Goal: Task Accomplishment & Management: Manage account settings

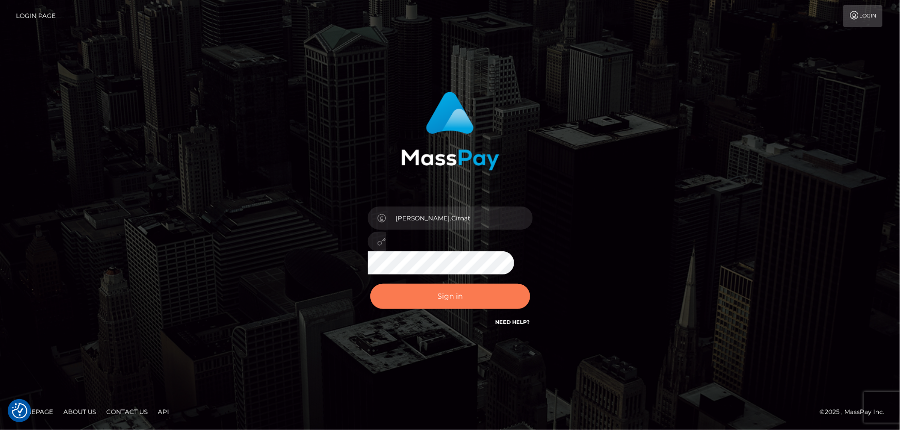
click at [472, 290] on button "Sign in" at bounding box center [450, 296] width 160 height 25
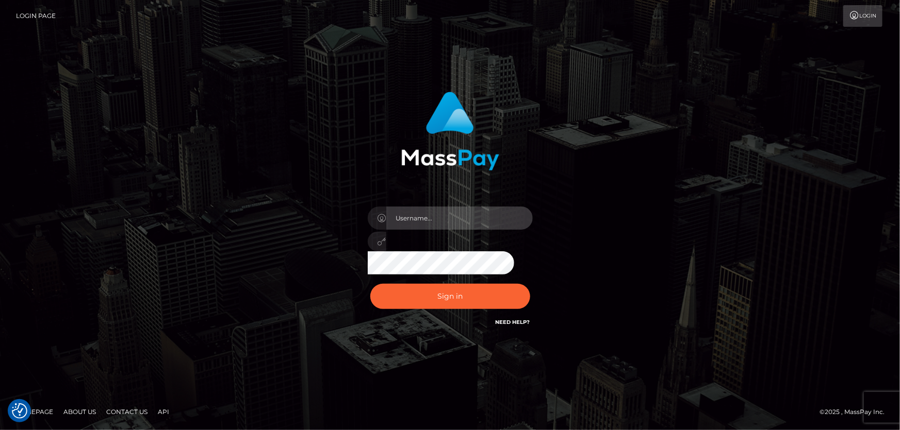
type input "Dan.Cirnat"
click at [531, 279] on div at bounding box center [436, 314] width 211 height 118
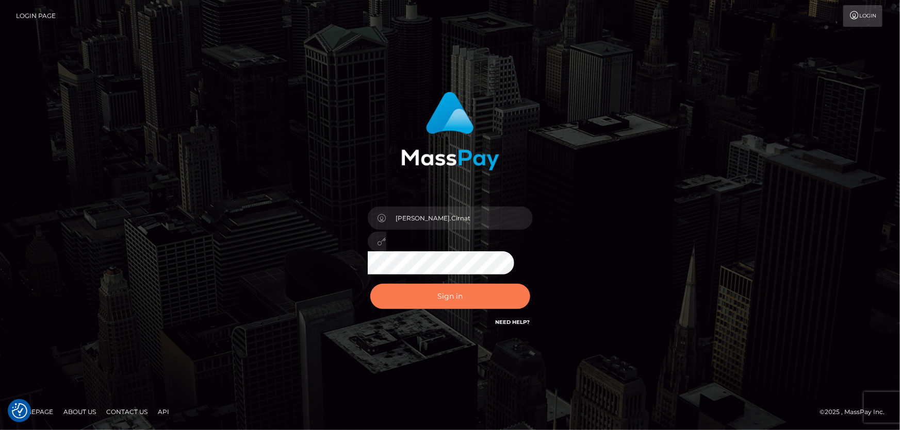
click at [477, 299] on button "Sign in" at bounding box center [450, 296] width 160 height 25
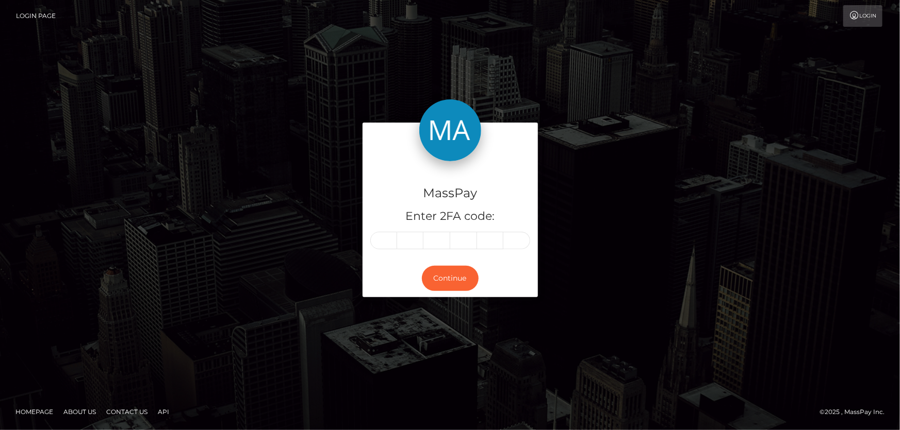
drag, startPoint x: 385, startPoint y: 242, endPoint x: 467, endPoint y: 252, distance: 82.6
click at [385, 242] on input "text" at bounding box center [383, 241] width 27 height 18
type input "7"
type input "6"
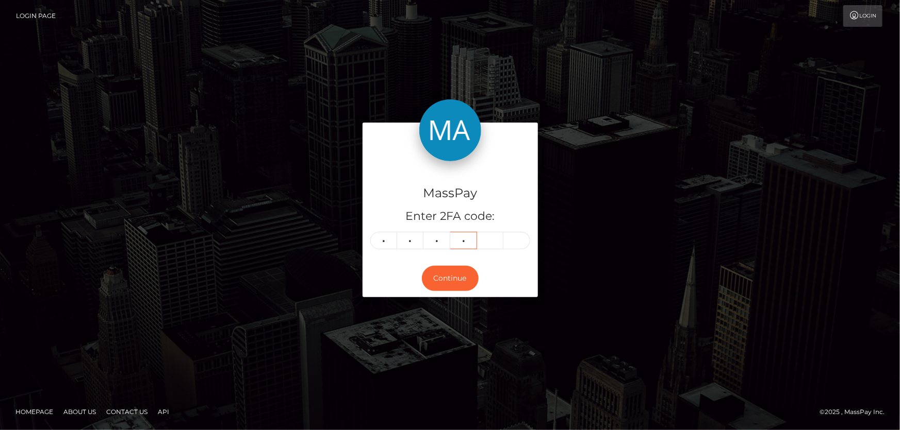
type input "1"
type input "6"
type input "2"
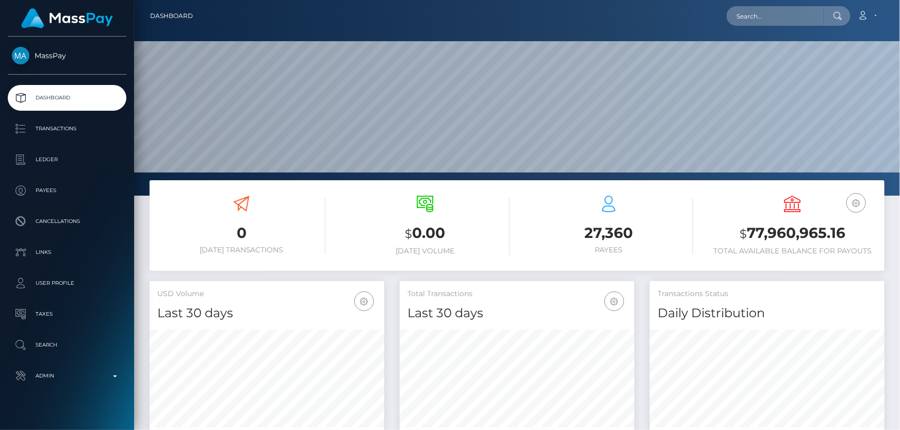
scroll to position [182, 234]
paste input "google-oauth2|103269360687275219221"
type input "google-oauth2|103269360687275219221"
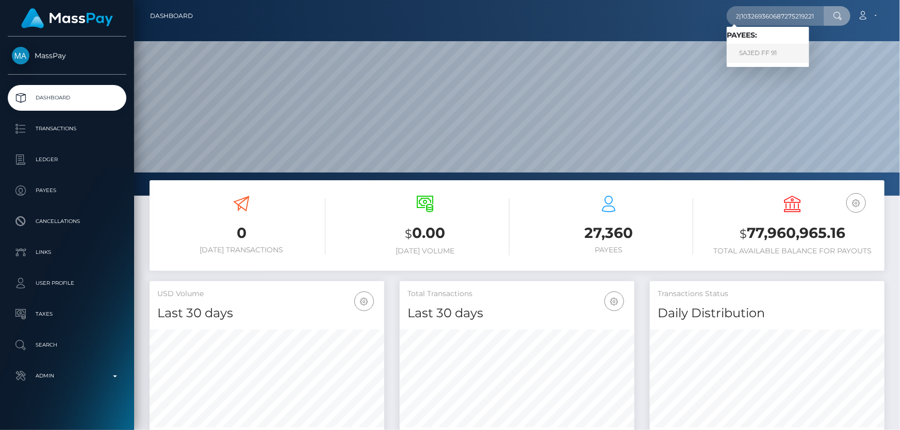
click at [768, 51] on link "SAJED FF 91" at bounding box center [767, 53] width 82 height 19
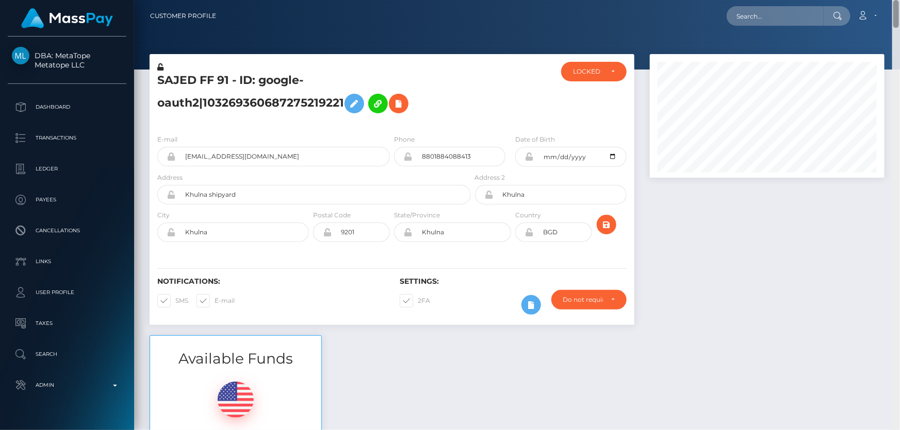
drag, startPoint x: 893, startPoint y: 314, endPoint x: 899, endPoint y: 0, distance: 314.5
click at [899, 0] on div "Customer Profile Loading... Loading..." at bounding box center [517, 215] width 766 height 430
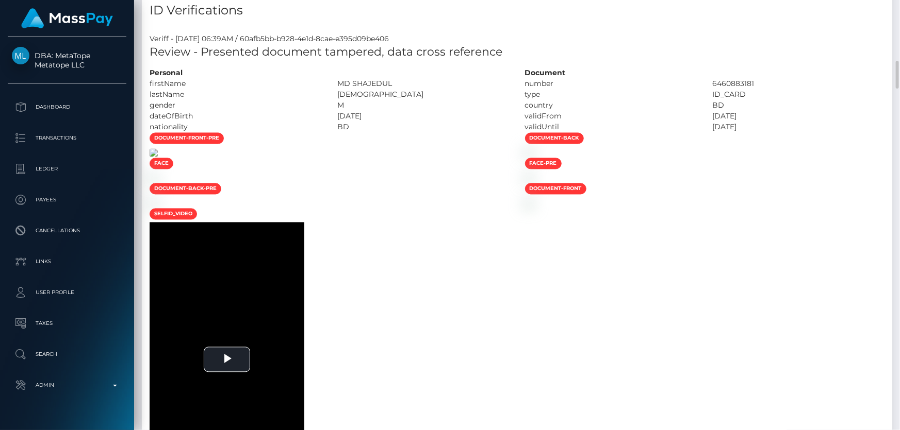
scroll to position [750, 0]
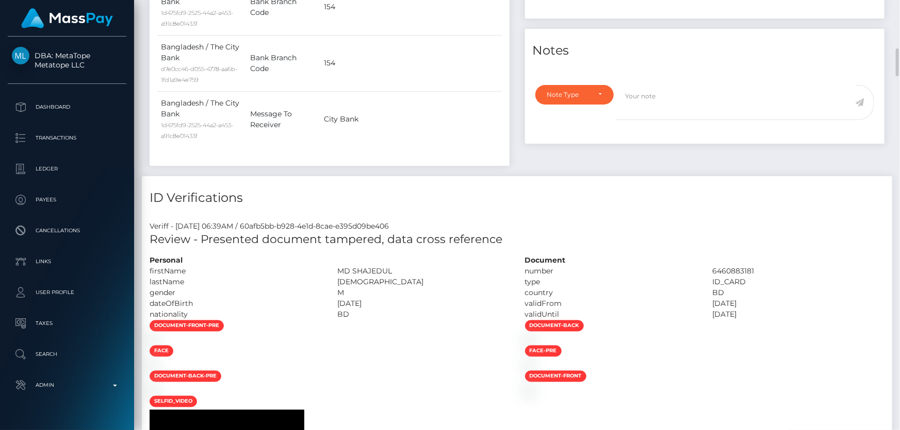
drag, startPoint x: 393, startPoint y: 271, endPoint x: 338, endPoint y: 269, distance: 55.2
click at [338, 269] on div "MD SHAJEDUL" at bounding box center [423, 271] width 188 height 11
copy div "MD SHAJEDUL"
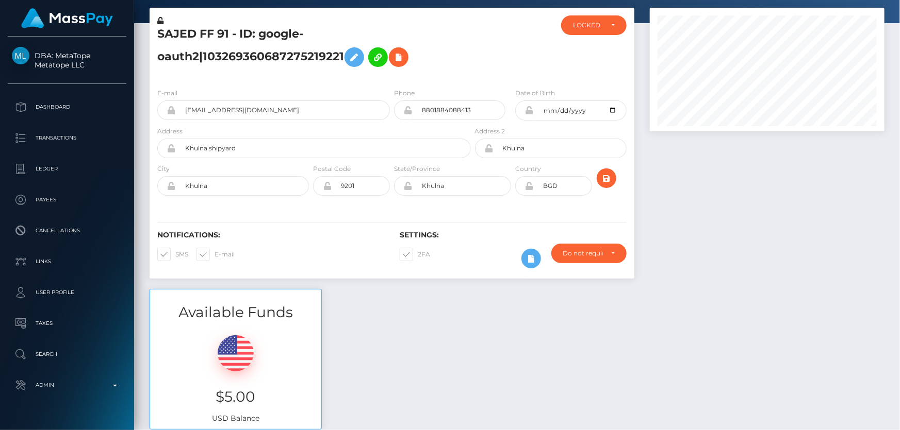
scroll to position [0, 0]
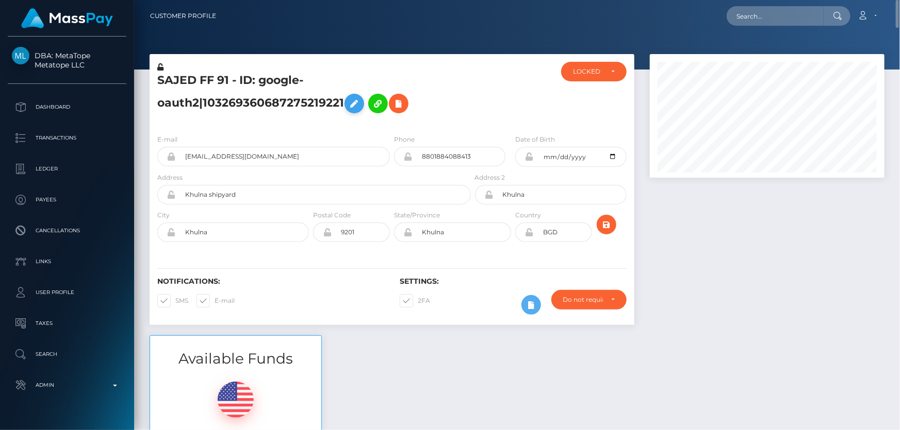
click at [351, 100] on icon at bounding box center [354, 103] width 12 height 13
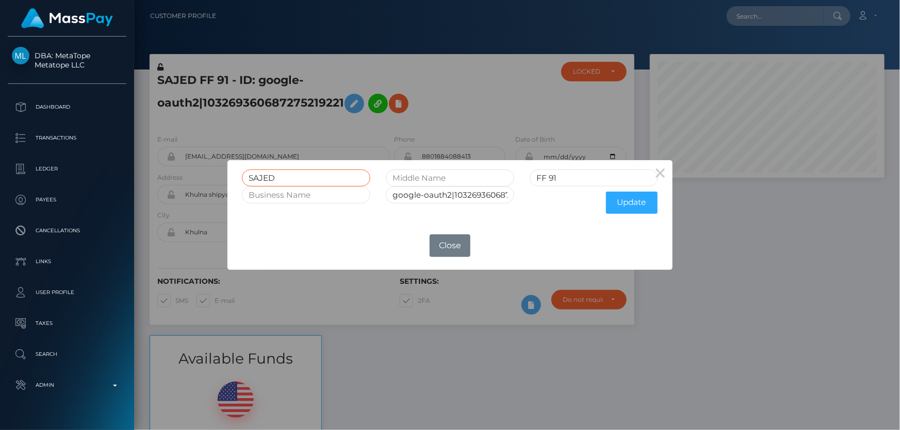
drag, startPoint x: 277, startPoint y: 178, endPoint x: 205, endPoint y: 178, distance: 72.2
click at [205, 178] on div "× SAJED FF 91 google-oauth2|103269360687275219221 Update OK No Close" at bounding box center [450, 215] width 900 height 430
paste input "MD SHAJEDUL"
type input "MD SHAJEDUL"
drag, startPoint x: 555, startPoint y: 176, endPoint x: 478, endPoint y: 191, distance: 78.3
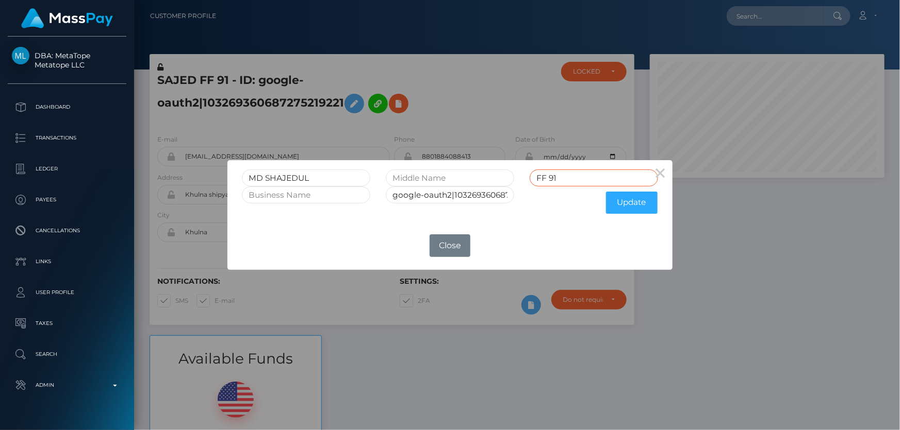
click at [479, 190] on form "MD SHAJEDUL FF 91 google-oauth2|103269360687275219221 Update" at bounding box center [450, 194] width 416 height 49
click at [634, 204] on button "Update" at bounding box center [632, 203] width 52 height 22
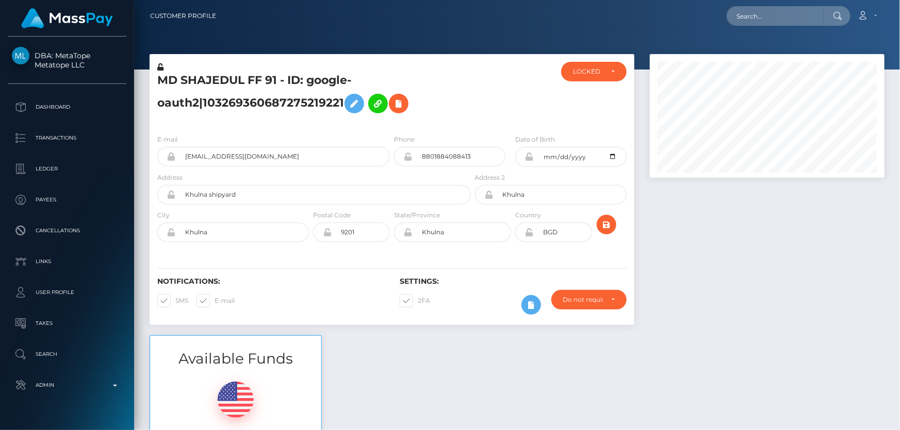
scroll to position [124, 234]
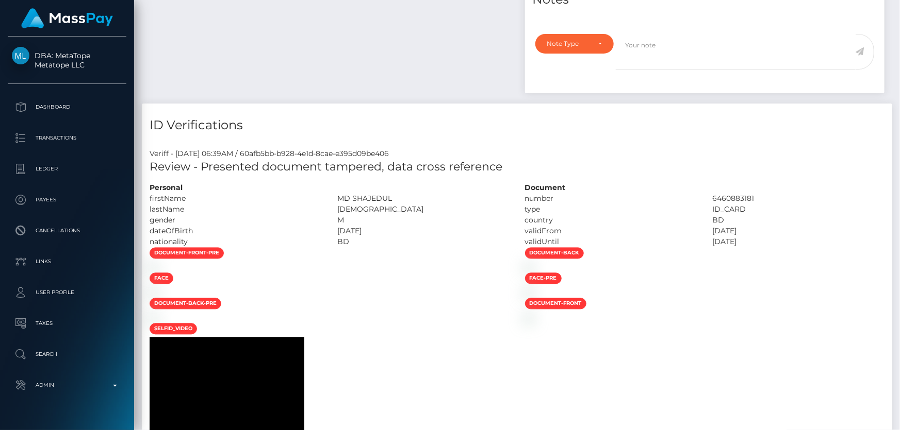
click at [338, 209] on div "[DEMOGRAPHIC_DATA]" at bounding box center [423, 209] width 188 height 11
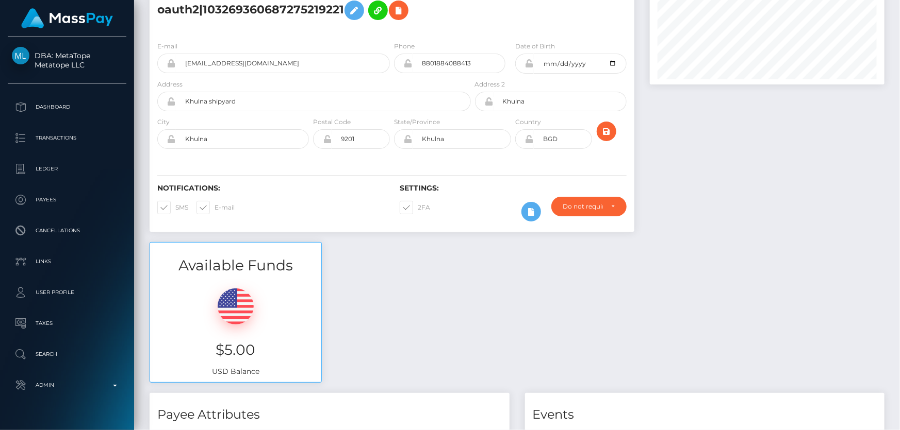
scroll to position [0, 0]
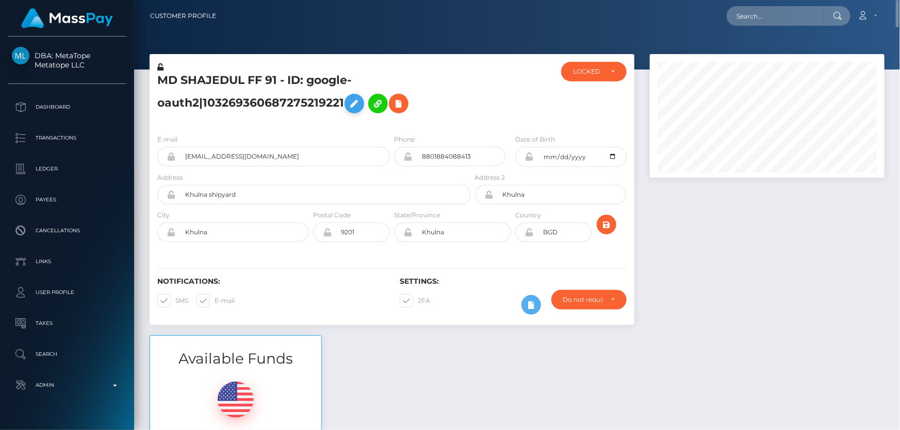
click at [353, 99] on icon at bounding box center [354, 103] width 12 height 13
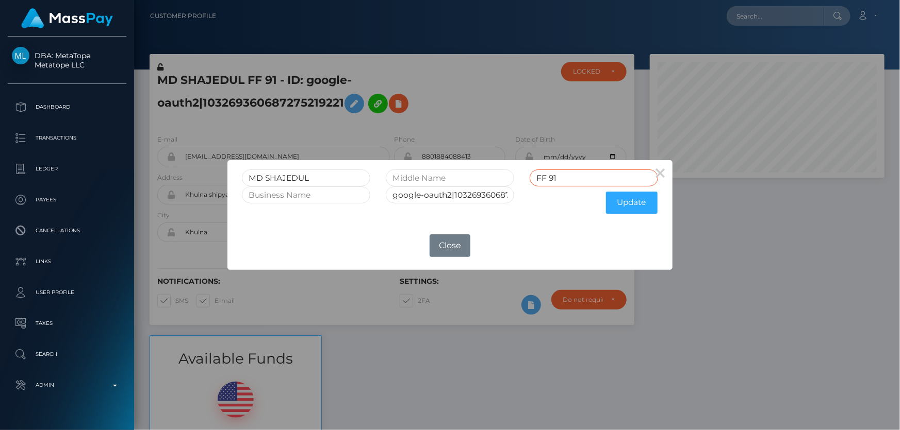
drag, startPoint x: 555, startPoint y: 181, endPoint x: 527, endPoint y: 182, distance: 27.9
click at [527, 182] on div "FF 91" at bounding box center [594, 178] width 144 height 17
paste input "[DEMOGRAPHIC_DATA]"
type input "[DEMOGRAPHIC_DATA]"
drag, startPoint x: 551, startPoint y: 231, endPoint x: 574, endPoint y: 229, distance: 23.3
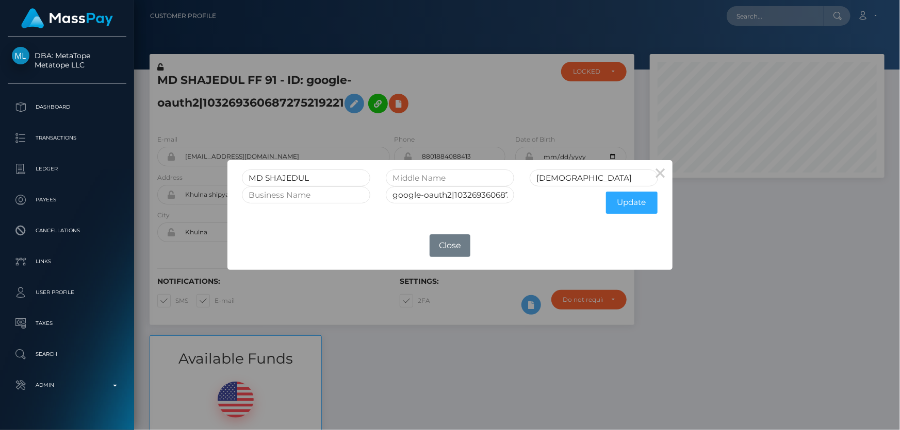
click at [550, 231] on div "× MD SHAJEDUL ISLAM google-oauth2|103269360687275219221 Update OK No Close" at bounding box center [449, 215] width 445 height 110
click at [636, 200] on button "Update" at bounding box center [632, 203] width 52 height 22
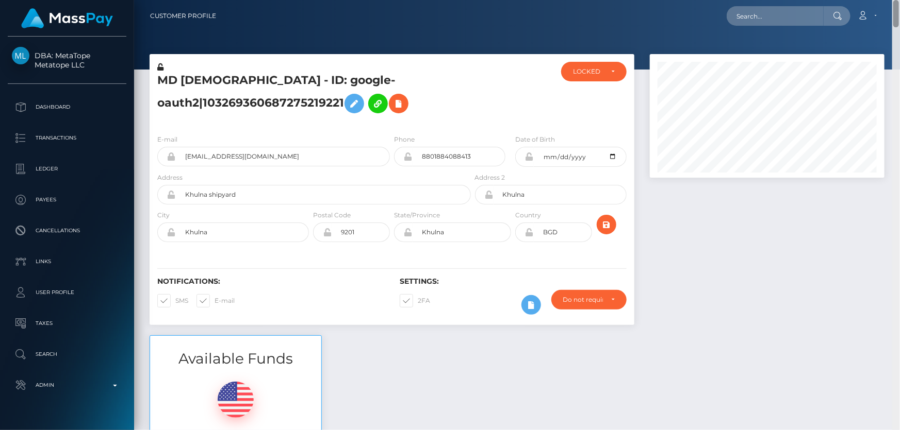
drag, startPoint x: 895, startPoint y: 413, endPoint x: 899, endPoint y: -31, distance: 444.9
click at [899, 0] on html "DBA: MetaTope Metatope LLC Dashboard Transactions Ledger Payees Links" at bounding box center [450, 215] width 900 height 430
click at [613, 159] on input "2004-03-05" at bounding box center [580, 157] width 93 height 20
type input "[DATE]"
click at [699, 293] on div at bounding box center [767, 194] width 250 height 281
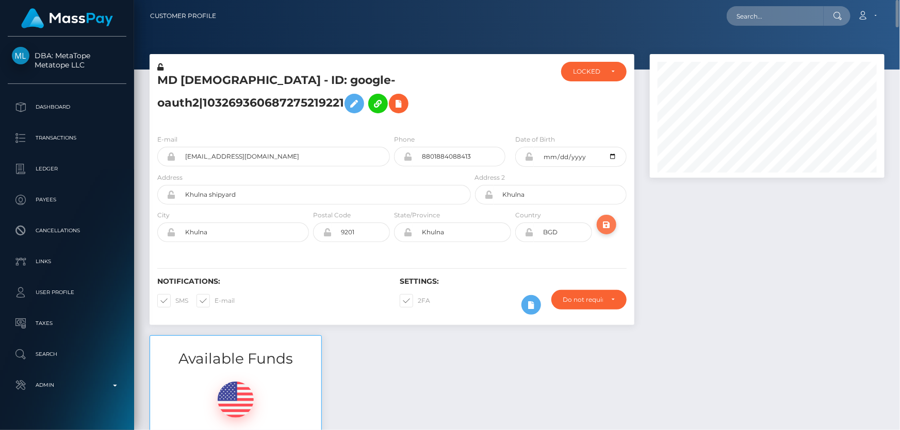
click at [604, 221] on icon "submit" at bounding box center [606, 225] width 12 height 13
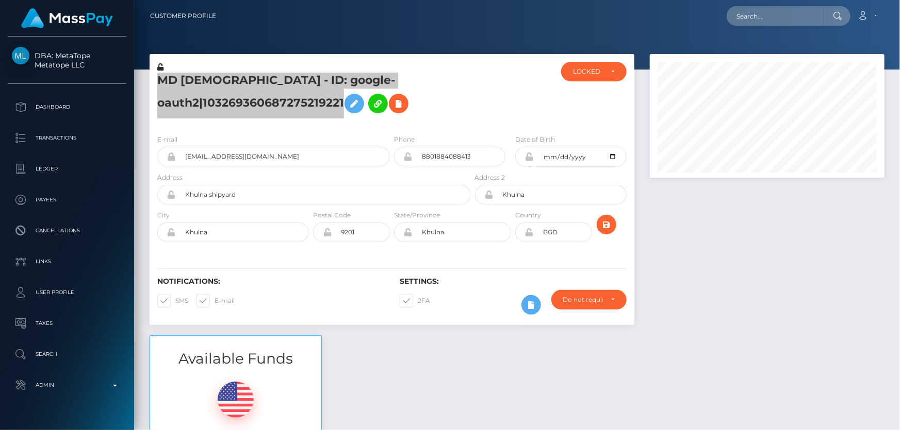
scroll to position [124, 234]
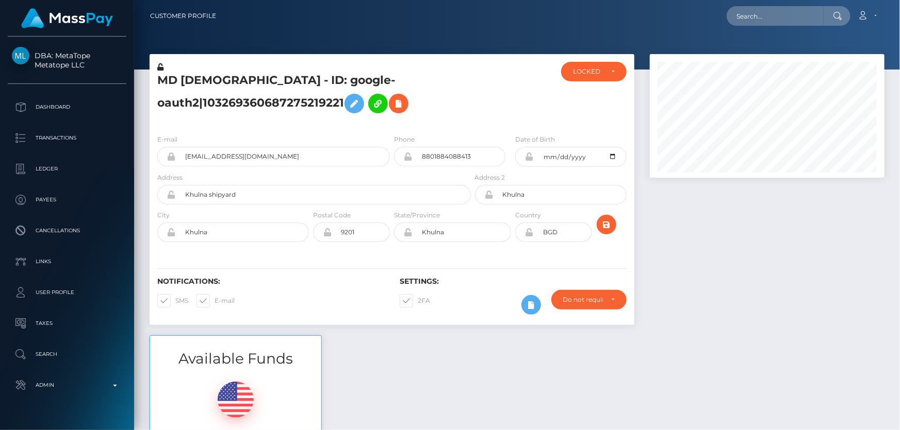
drag, startPoint x: 763, startPoint y: 286, endPoint x: 758, endPoint y: 261, distance: 24.9
click at [763, 282] on div at bounding box center [767, 194] width 250 height 281
drag, startPoint x: 574, startPoint y: 77, endPoint x: 575, endPoint y: 82, distance: 5.3
click at [574, 76] on div "LOCKED" at bounding box center [593, 72] width 65 height 20
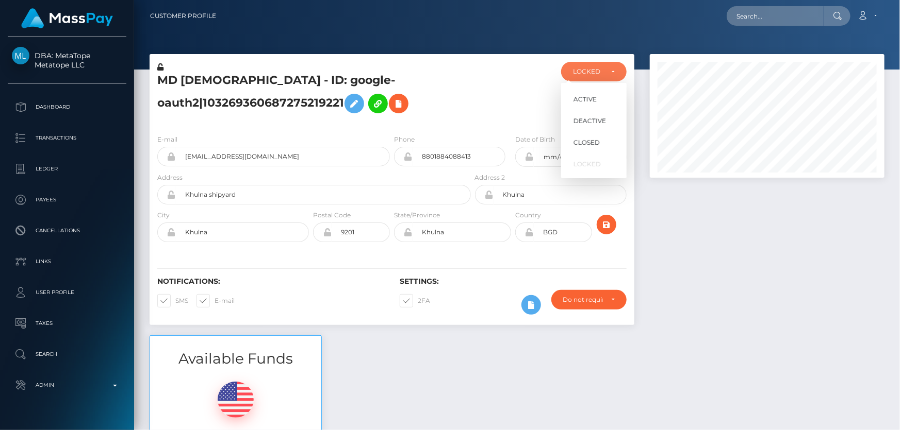
drag, startPoint x: 492, startPoint y: 97, endPoint x: 433, endPoint y: 102, distance: 60.0
click at [492, 97] on div at bounding box center [513, 94] width 81 height 64
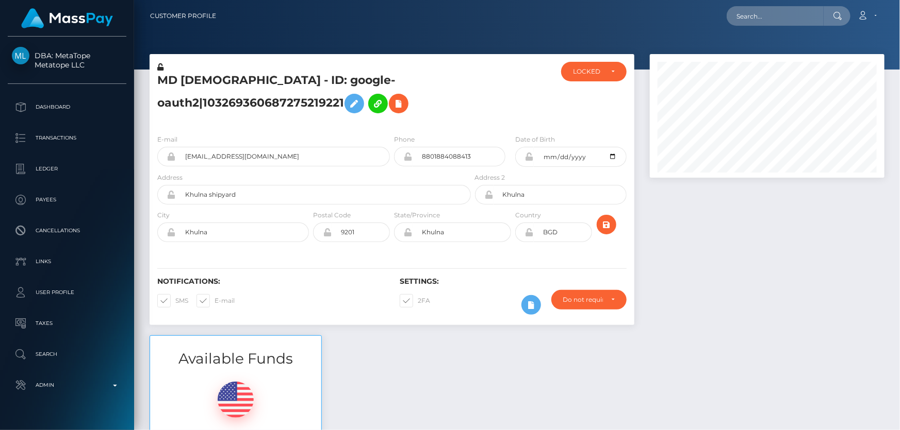
click at [160, 67] on icon at bounding box center [160, 66] width 6 height 7
click at [529, 158] on icon at bounding box center [529, 157] width 9 height 8
click at [768, 270] on div at bounding box center [767, 194] width 250 height 281
click at [579, 68] on div "LOCKED" at bounding box center [588, 72] width 30 height 8
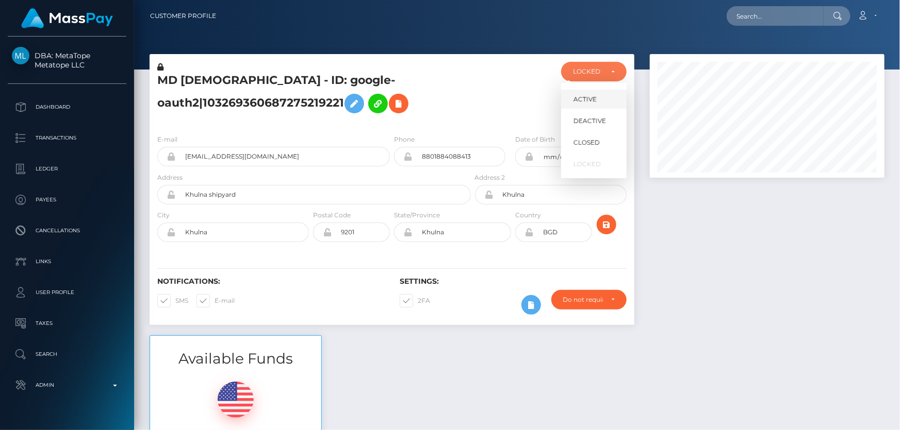
click at [592, 92] on link "ACTIVE" at bounding box center [593, 99] width 65 height 19
select select "ACTIVE"
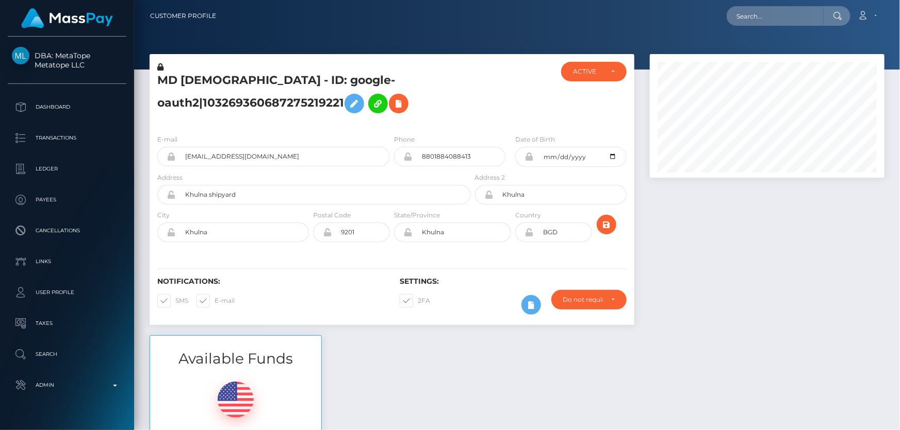
click at [794, 279] on div at bounding box center [767, 194] width 250 height 281
click at [752, 244] on div at bounding box center [767, 194] width 250 height 281
paste input "poact_VpkHLrxgU1zE"
type input "poact_VpkHLrxgU1zE"
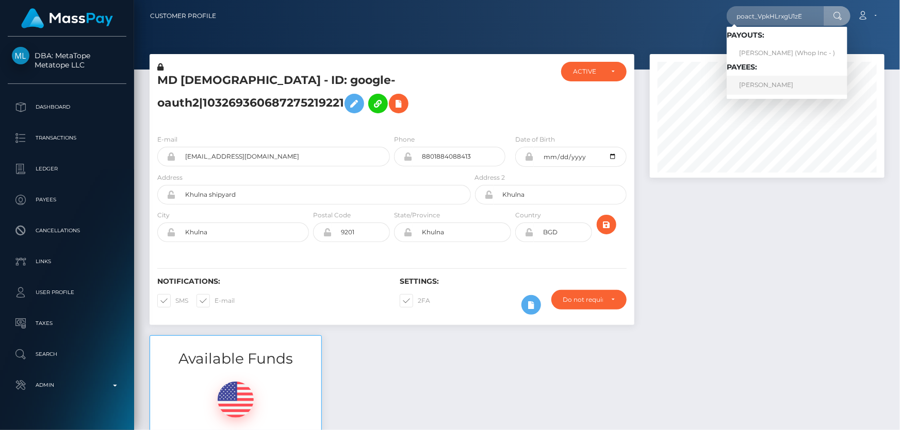
click at [761, 85] on link "INESA BREIVO" at bounding box center [786, 85] width 121 height 19
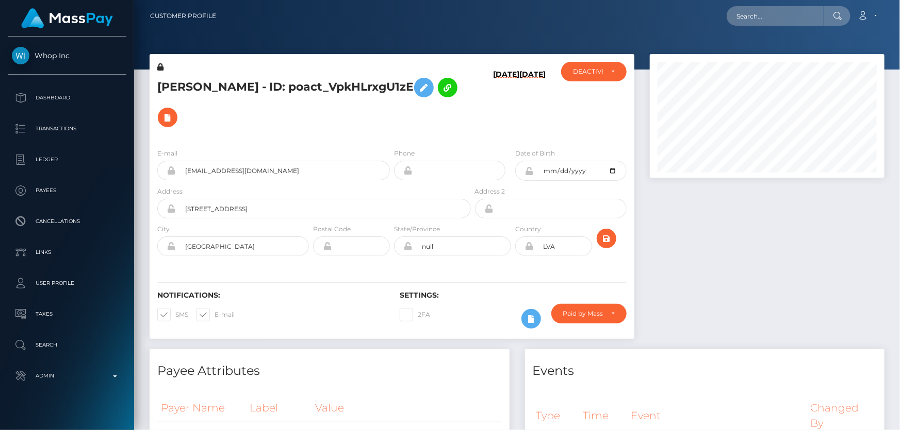
scroll to position [124, 234]
click at [812, 255] on div at bounding box center [767, 201] width 250 height 295
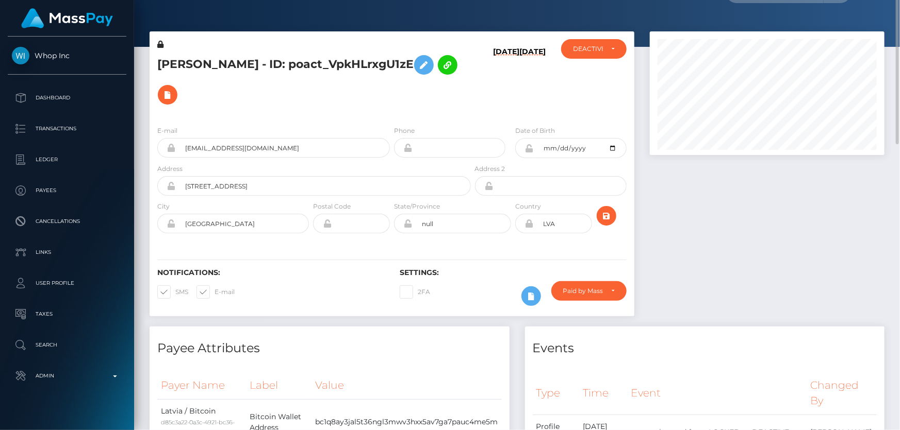
scroll to position [0, 0]
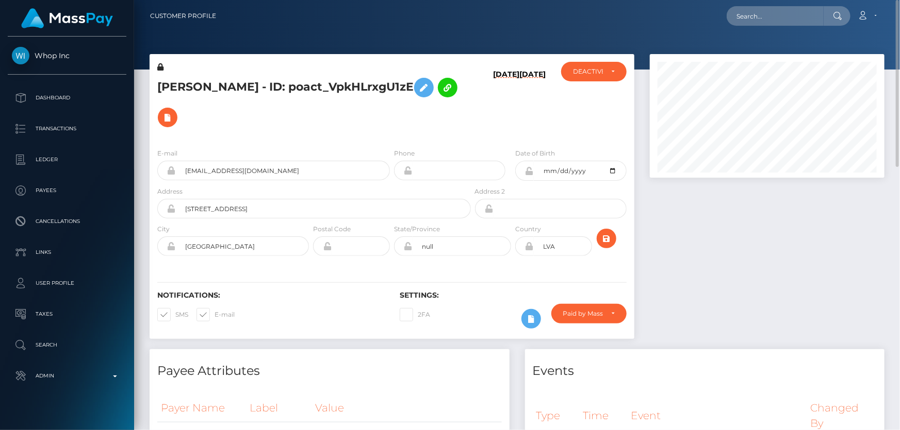
click at [295, 124] on h5 "INESA BREIVO - ID: poact_VpkHLrxgU1zE" at bounding box center [311, 103] width 308 height 60
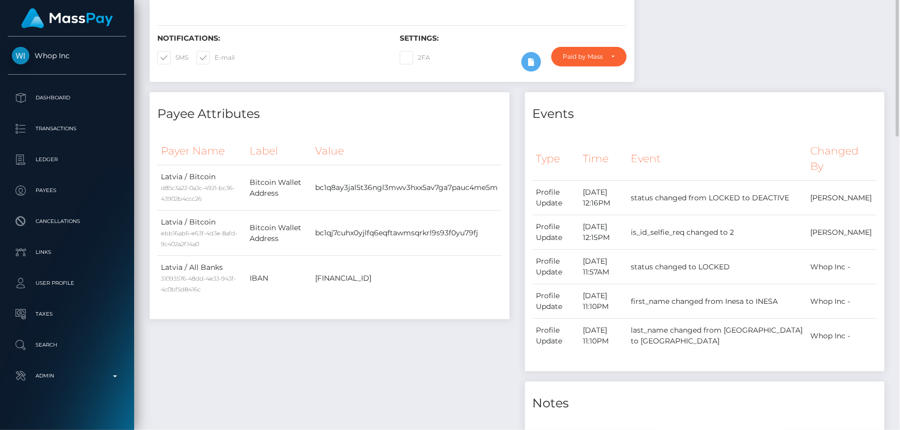
scroll to position [23, 0]
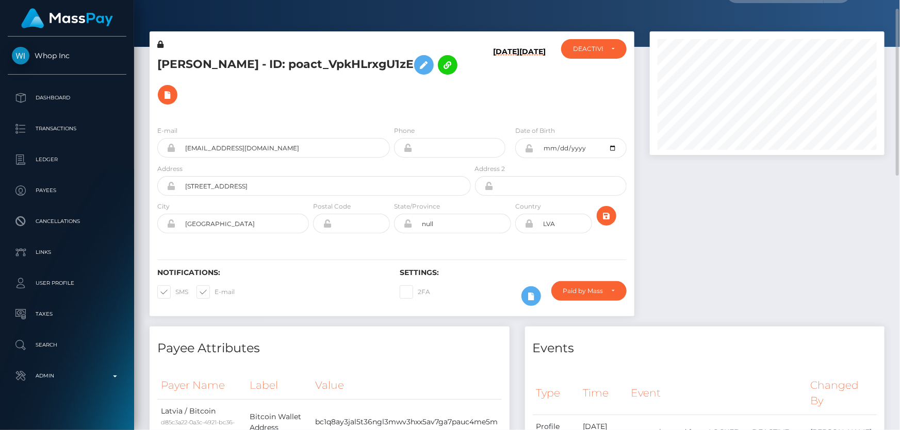
click at [299, 97] on h5 "INESA BREIVO - ID: poact_VpkHLrxgU1zE" at bounding box center [311, 80] width 308 height 60
click at [166, 90] on icon at bounding box center [167, 95] width 12 height 13
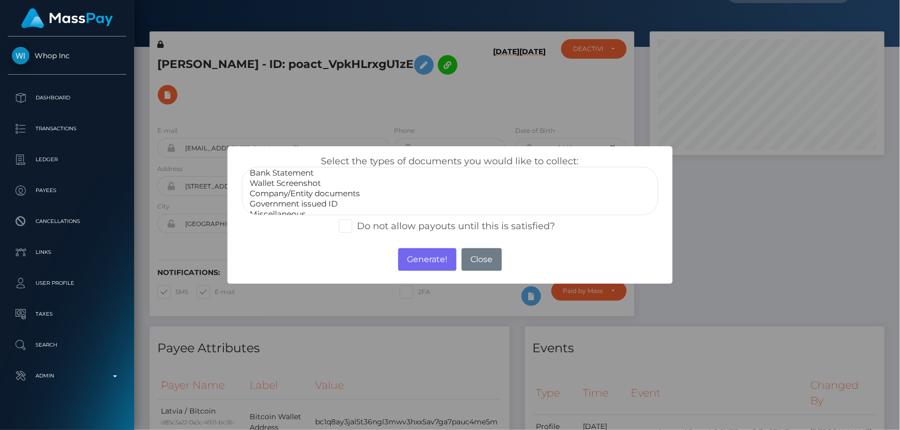
scroll to position [20, 0]
select select "Miscellaneous"
click at [293, 205] on option "Miscellaneous" at bounding box center [449, 208] width 402 height 10
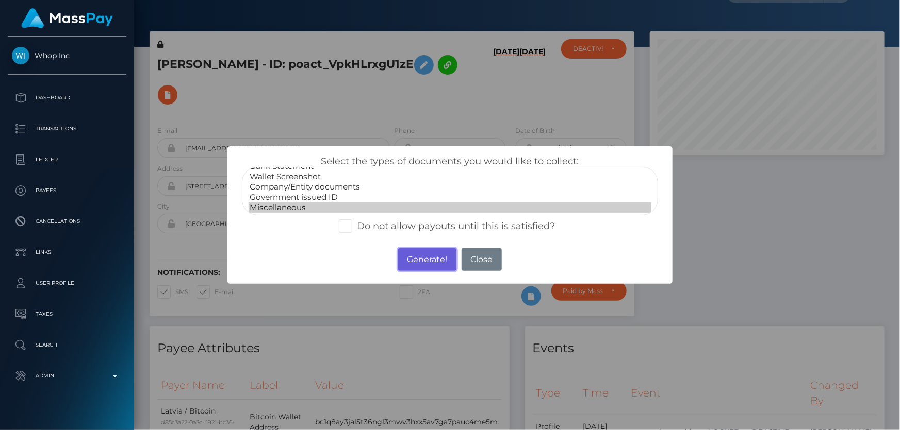
click at [423, 262] on button "Generate!" at bounding box center [427, 259] width 58 height 23
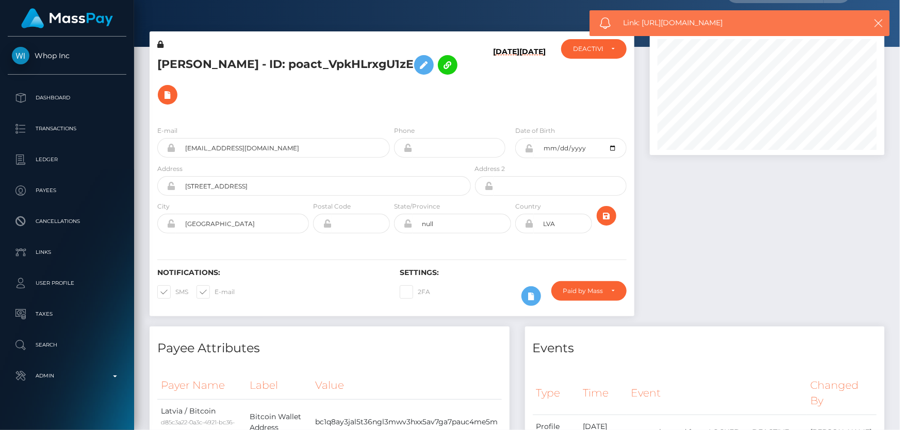
drag, startPoint x: 736, startPoint y: 23, endPoint x: 664, endPoint y: 21, distance: 71.2
click at [647, 24] on span "Link: https://l.maspay.io/Dg9b2" at bounding box center [737, 23] width 228 height 11
drag, startPoint x: 665, startPoint y: 22, endPoint x: 650, endPoint y: 19, distance: 15.2
click at [650, 19] on span "Link: https://l.maspay.io/Dg9b2" at bounding box center [737, 23] width 228 height 11
drag, startPoint x: 643, startPoint y: 21, endPoint x: 734, endPoint y: 24, distance: 90.8
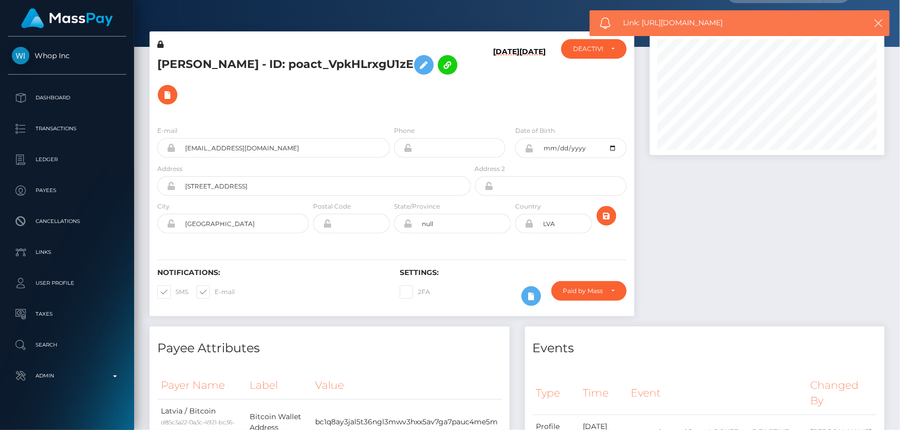
click at [734, 24] on span "Link: https://l.maspay.io/Dg9b2" at bounding box center [737, 23] width 228 height 11
copy span "https://l.maspay.io/Dg9b2"
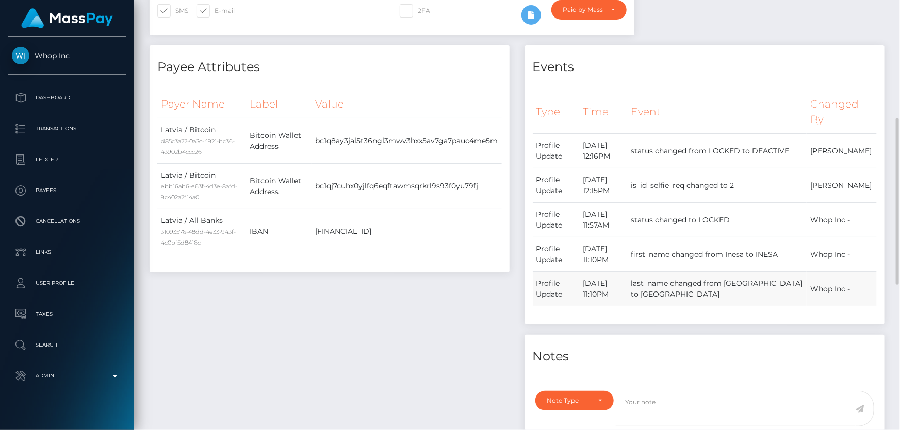
scroll to position [491, 0]
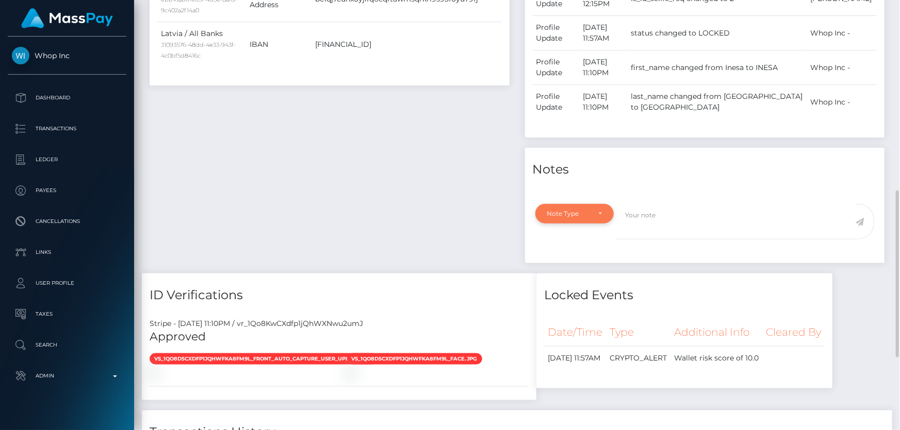
click at [574, 215] on div "Note Type" at bounding box center [568, 214] width 43 height 8
click at [577, 262] on span "Compliance" at bounding box center [566, 263] width 38 height 9
select select "COMPLIANCE"
click at [659, 224] on textarea at bounding box center [736, 222] width 240 height 36
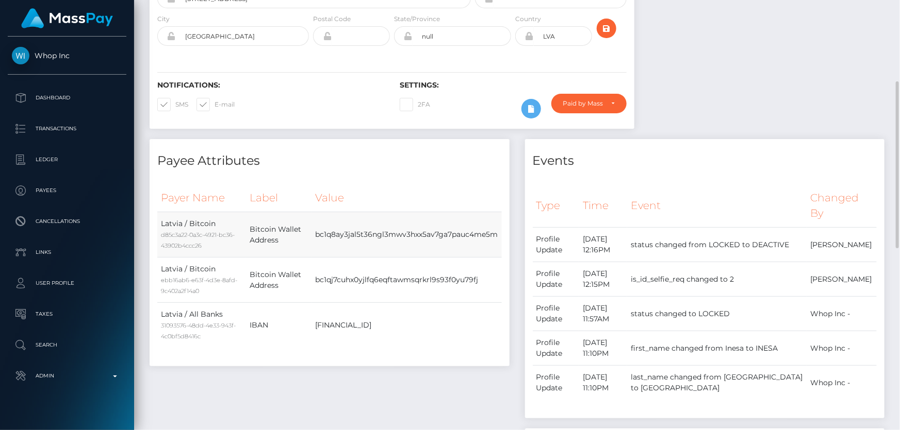
scroll to position [0, 0]
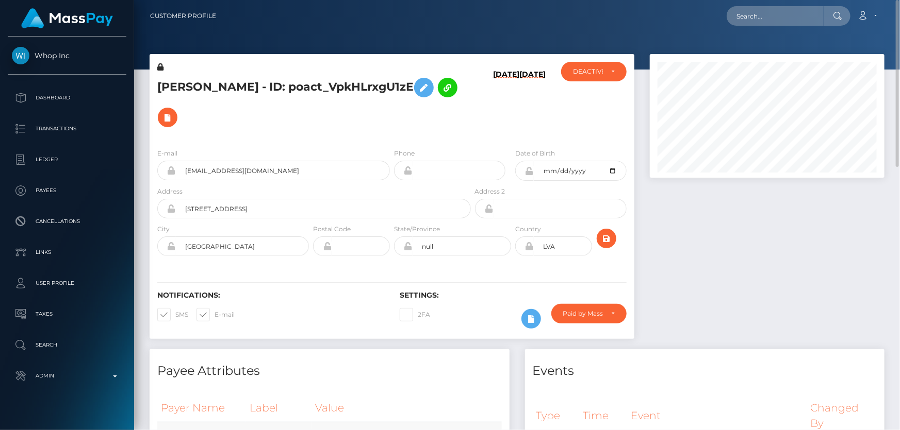
type textarea "The user is not allowed to use FixedFloat for his crypto funds"
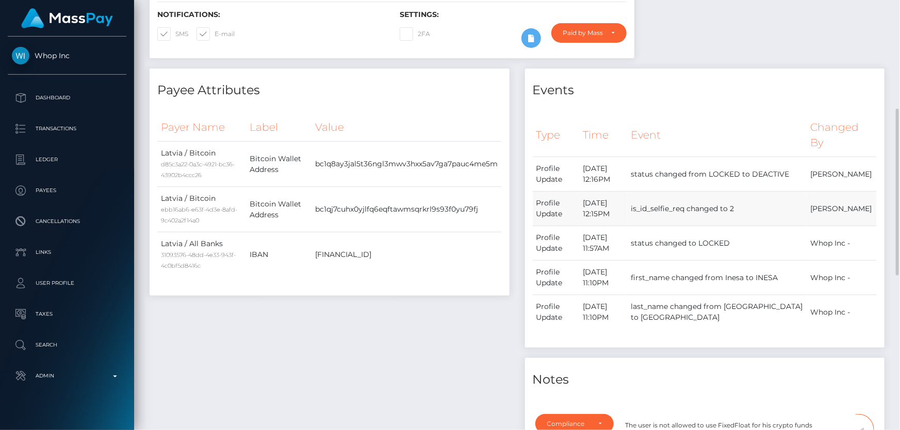
scroll to position [469, 0]
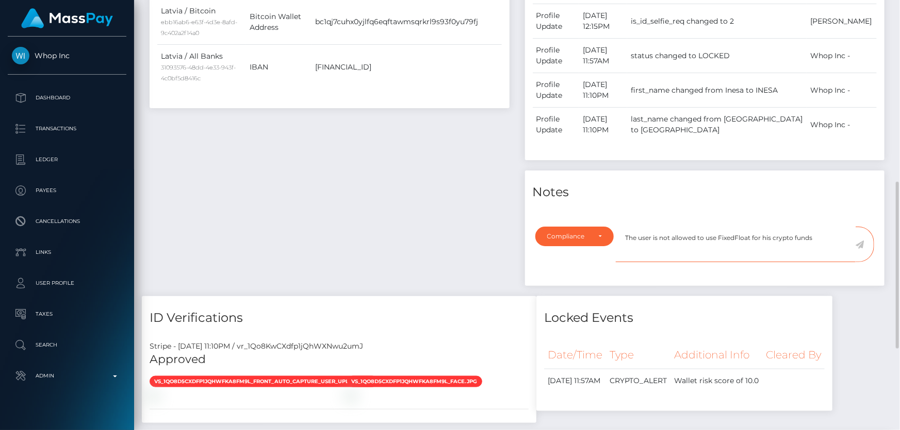
click at [833, 240] on textarea "The user is not allowed to use FixedFloat for his crypto funds" at bounding box center [736, 245] width 240 height 36
click at [862, 244] on icon at bounding box center [859, 245] width 9 height 8
click at [447, 233] on div "Payee Attributes Payer Name Label Value Latvia / Bitcoin d85c3a22-0a3c-4921-bc3…" at bounding box center [329, 89] width 375 height 416
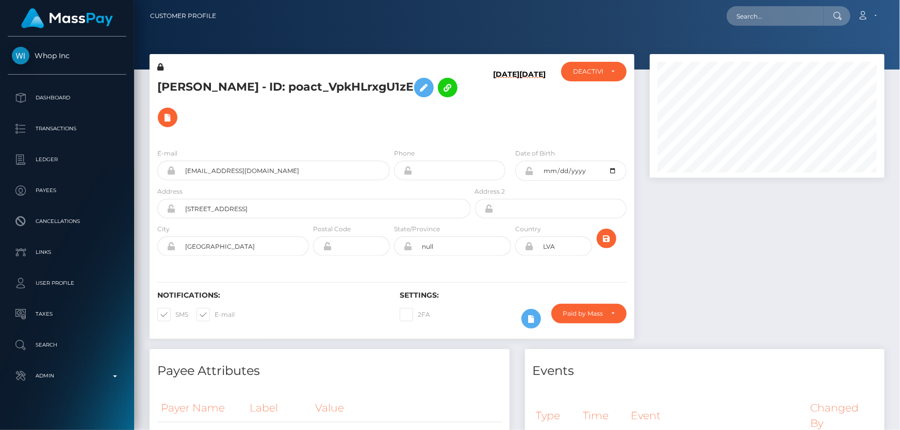
scroll to position [124, 234]
click at [210, 84] on h5 "[PERSON_NAME] - ID: poact_VpkHLrxgU1zE" at bounding box center [311, 103] width 308 height 60
copy h5 "[PERSON_NAME] - ID: poact_VpkHLrxgU1zE"
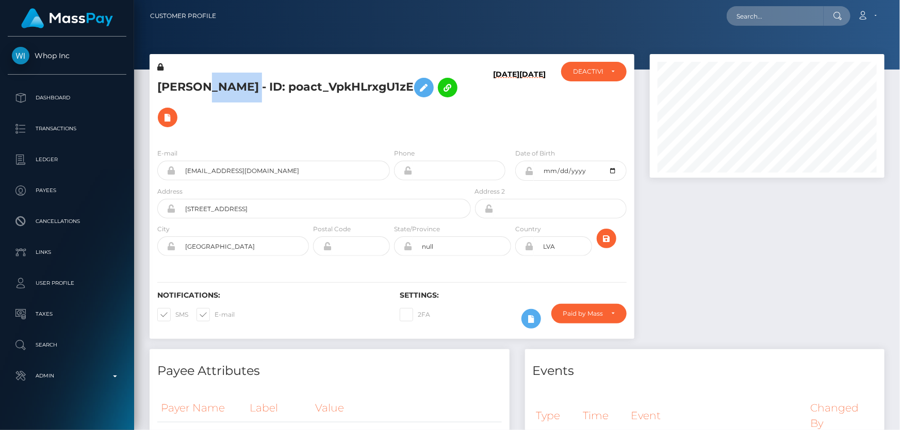
copy h5 "[PERSON_NAME] - ID: poact_VpkHLrxgU1zE"
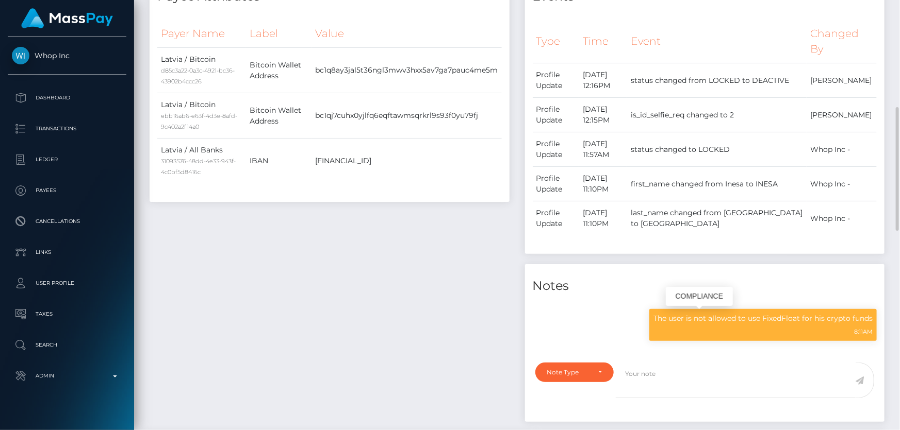
drag, startPoint x: 763, startPoint y: 319, endPoint x: 800, endPoint y: 316, distance: 37.2
click at [800, 316] on p "The user is not allowed to use FixedFloat for his crypto funds" at bounding box center [762, 318] width 219 height 11
copy p "FixedFloat"
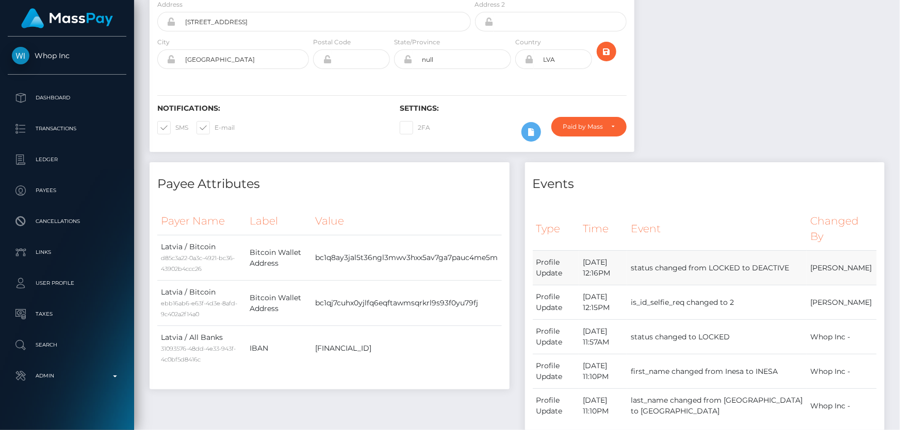
scroll to position [0, 0]
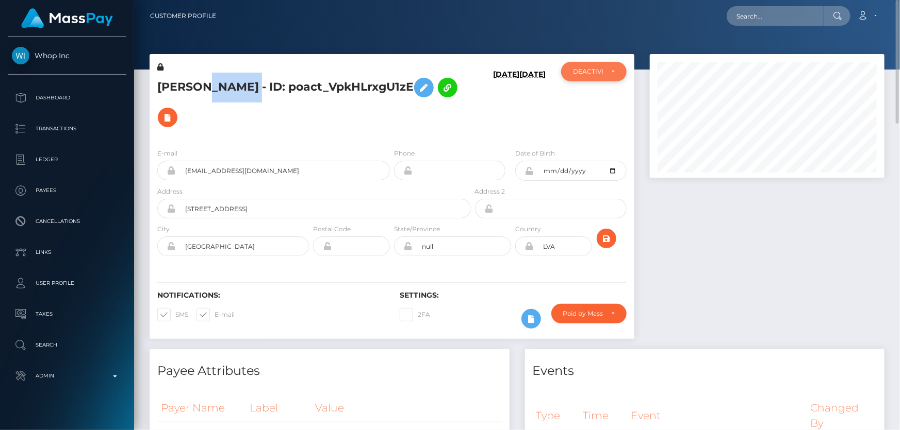
click at [589, 78] on div "DEACTIVE" at bounding box center [593, 72] width 65 height 20
click at [602, 98] on link "ACTIVE" at bounding box center [593, 99] width 65 height 19
select select "ACTIVE"
click at [370, 128] on h5 "INESA BREIVO - ID: poact_VpkHLrxgU1zE" at bounding box center [311, 103] width 308 height 60
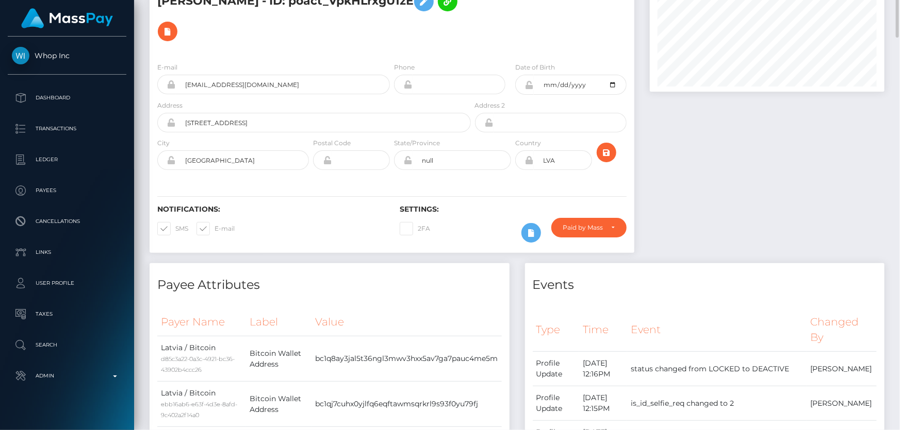
scroll to position [0, 0]
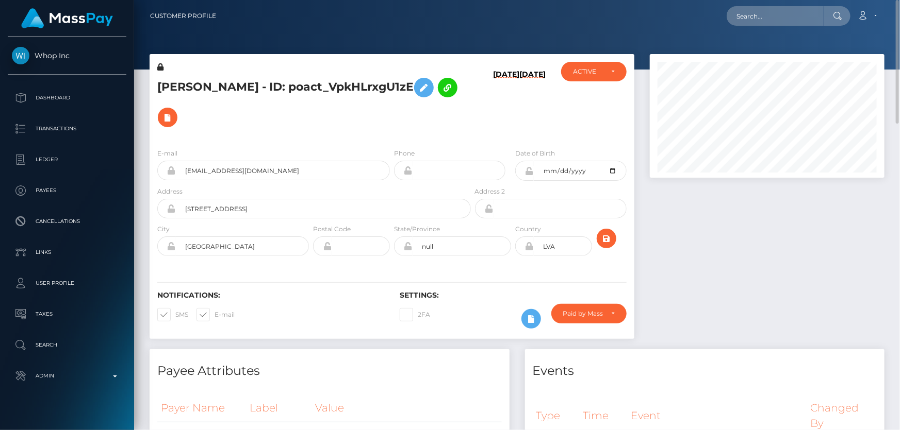
click at [395, 135] on div "INESA BREIVO - ID: poact_VpkHLrxgU1zE" at bounding box center [310, 101] width 323 height 78
paste input "poact_Yx5If4c21ejz"
type input "poact_Yx5If4c21ejz"
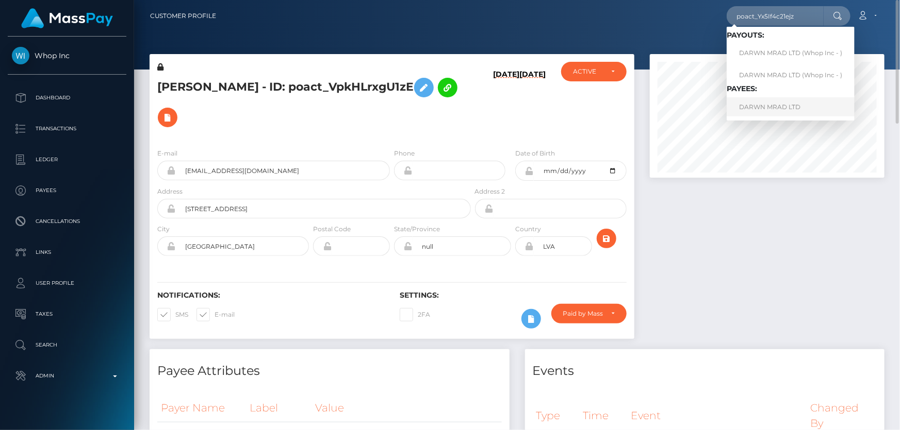
click at [780, 107] on link "DARWN MRAD LTD" at bounding box center [790, 106] width 128 height 19
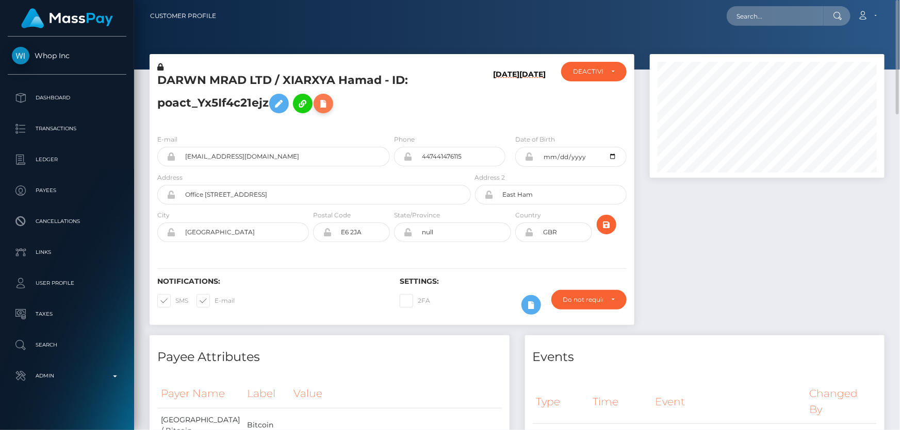
click at [329, 97] on icon at bounding box center [323, 103] width 12 height 13
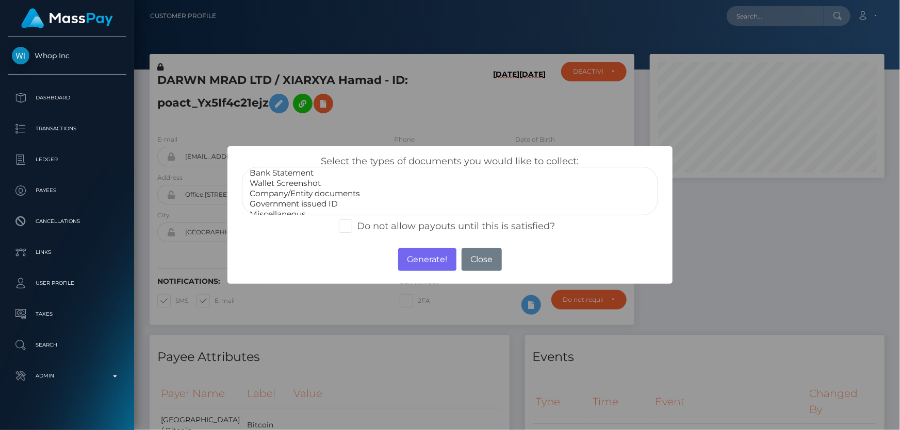
scroll to position [20, 0]
select select "Miscellaneous"
click at [292, 203] on option "Miscellaneous" at bounding box center [449, 208] width 402 height 10
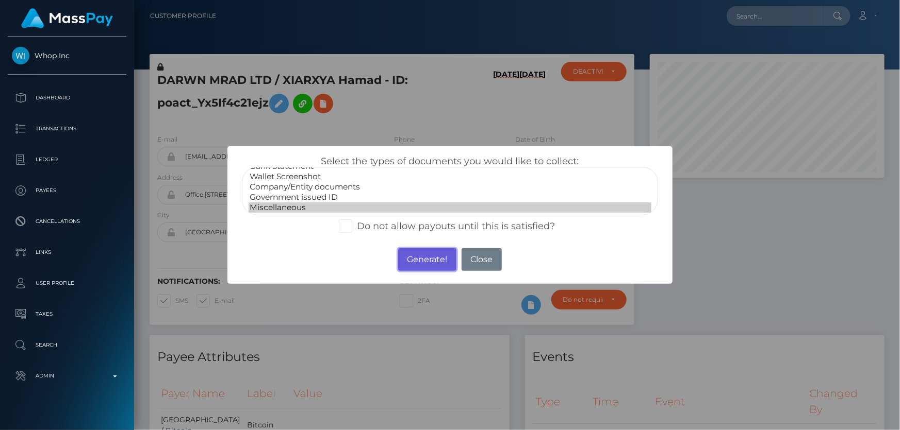
click at [434, 260] on button "Generate!" at bounding box center [427, 259] width 58 height 23
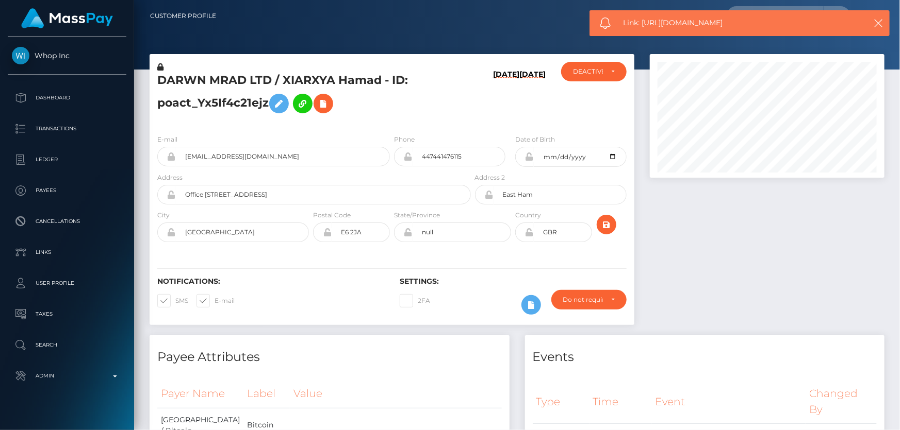
drag, startPoint x: 738, startPoint y: 20, endPoint x: 644, endPoint y: 23, distance: 94.4
click at [644, 23] on span "Link: https://l.maspay.io/lg9mJ" at bounding box center [737, 23] width 228 height 11
copy span "https://l.maspay.io/lg9mJ"
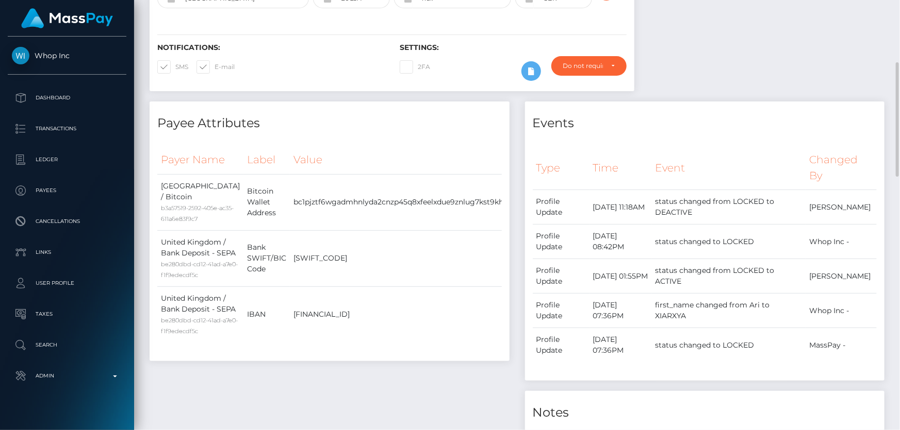
scroll to position [422, 0]
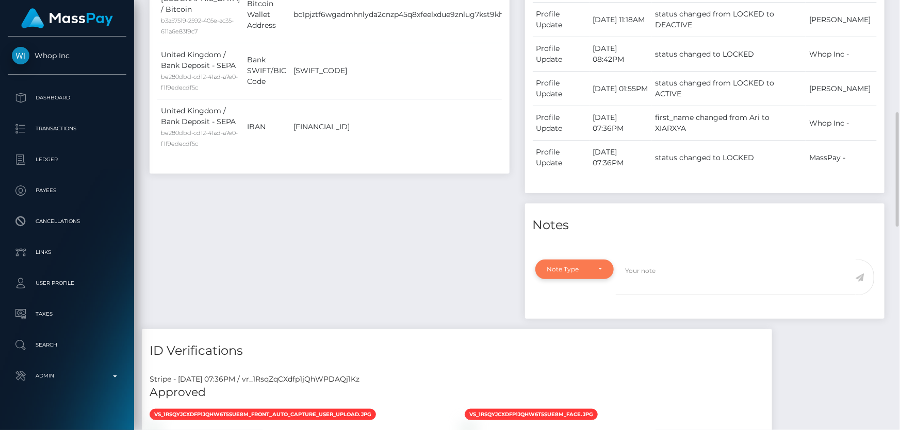
click at [577, 273] on div "Note Type" at bounding box center [568, 269] width 43 height 8
click at [582, 315] on span "Compliance" at bounding box center [566, 318] width 38 height 9
select select "COMPLIANCE"
click at [680, 270] on textarea at bounding box center [736, 278] width 240 height 36
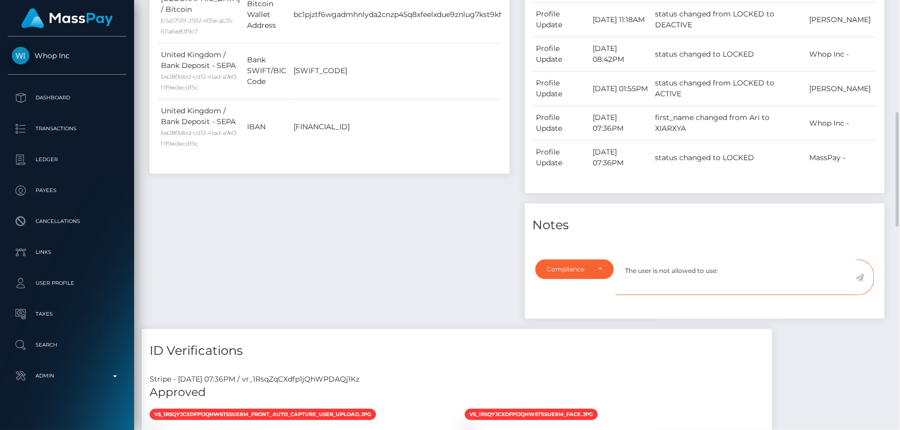
paste textarea "Wasabi Wallet Users"
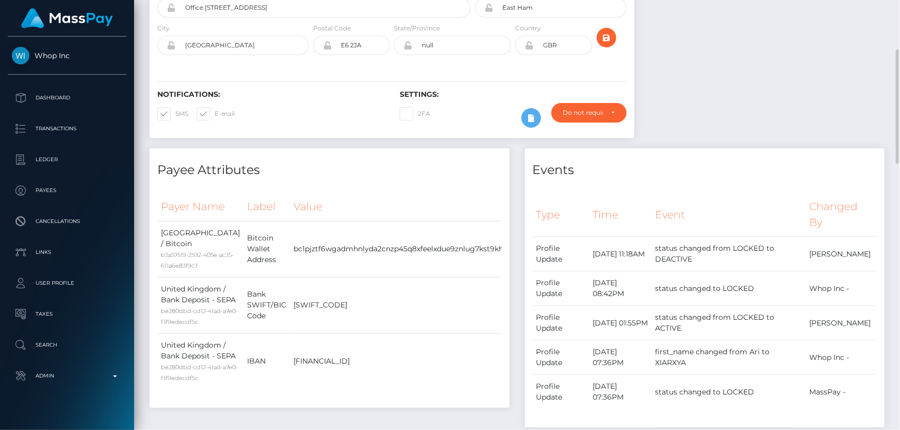
scroll to position [375, 0]
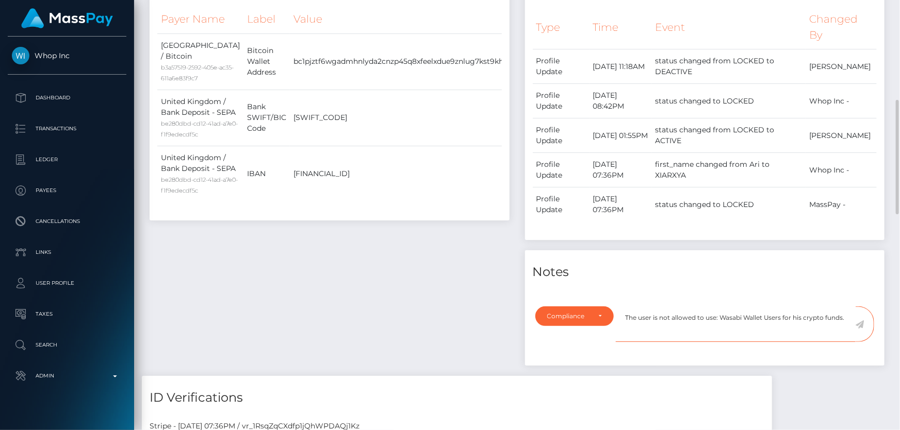
type textarea "The user is not allowed to use: Wasabi Wallet Users for his crypto funds."
click at [861, 324] on icon at bounding box center [859, 325] width 9 height 8
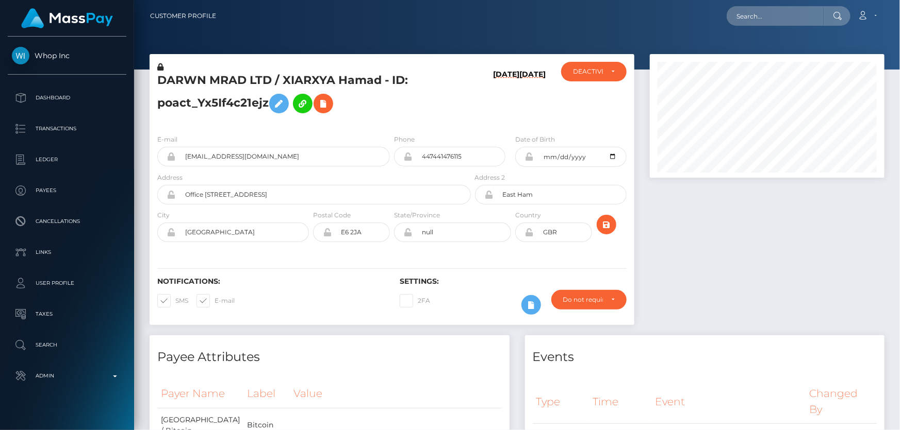
scroll to position [515391, 515280]
click at [595, 72] on div "DEACTIVE" at bounding box center [588, 72] width 30 height 8
click at [597, 98] on link "ACTIVE" at bounding box center [593, 99] width 65 height 19
select select "ACTIVE"
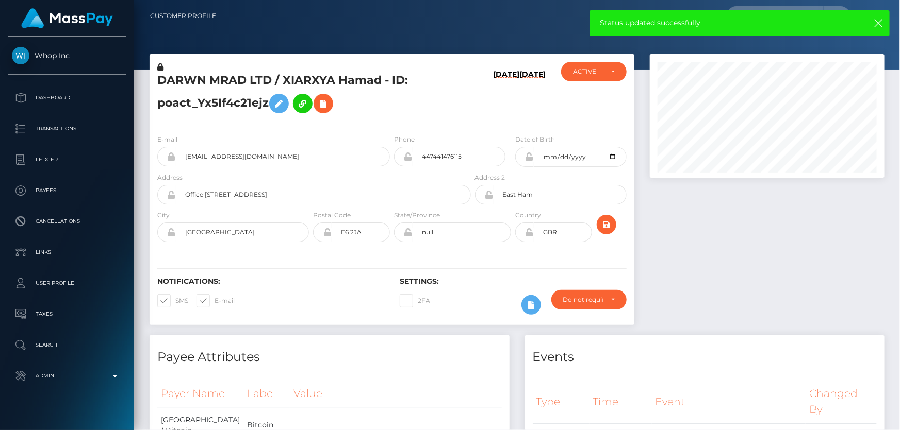
click at [199, 97] on h5 "DARWN MRAD LTD / XIARXYA Hamad - ID: poact_Yx5If4c21ejz" at bounding box center [311, 96] width 308 height 46
copy h5 "DARWN MRAD LTD / XIARXYA Hamad - ID: poact_Yx5If4c21ejz"
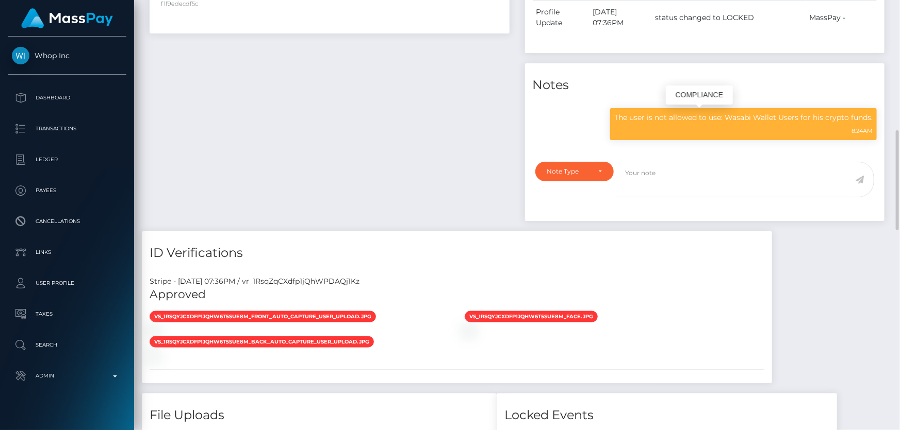
click at [793, 117] on p "The user is not allowed to use: Wasabi Wallet Users for his crypto funds." at bounding box center [743, 117] width 258 height 11
copy div "The user is not allowed to use: Wasabi Wallet Users for his crypto funds."
click at [434, 299] on h5 "Approved" at bounding box center [456, 295] width 614 height 16
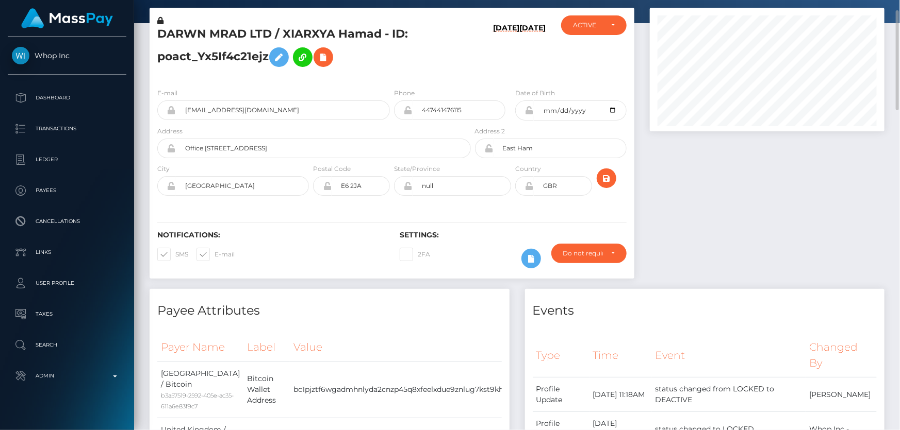
scroll to position [0, 0]
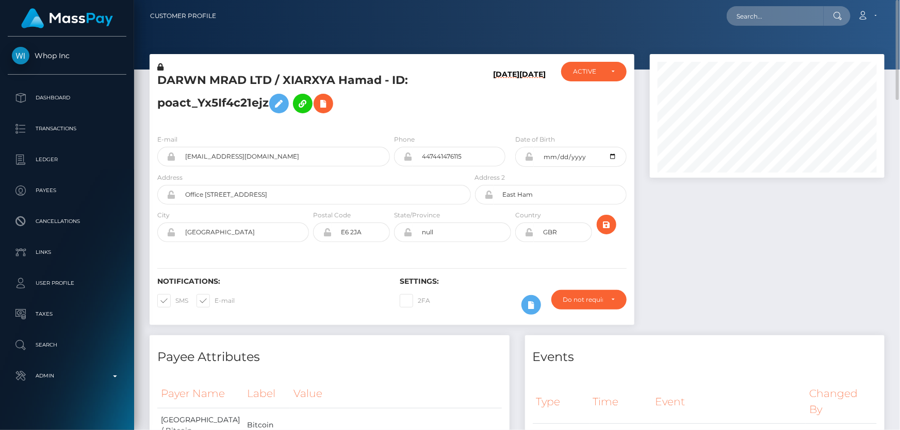
click at [390, 114] on h5 "DARWN MRAD LTD / XIARXYA Hamad - ID: poact_Yx5If4c21ejz" at bounding box center [311, 96] width 308 height 46
click at [417, 103] on h5 "DARWN MRAD LTD / XIARXYA Hamad - ID: poact_Yx5If4c21ejz" at bounding box center [311, 96] width 308 height 46
click at [414, 102] on h5 "DARWN MRAD LTD / XIARXYA Hamad - ID: poact_Yx5If4c21ejz" at bounding box center [311, 96] width 308 height 46
paste input "poact_Y9dD0CW1Ub94"
type input "poact_Y9dD0CW1Ub94"
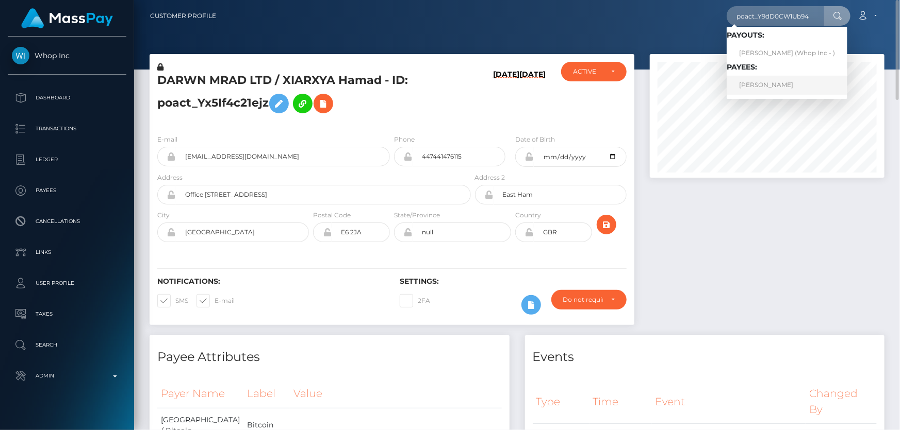
click at [757, 86] on link "VANSH MORDIA" at bounding box center [786, 85] width 121 height 19
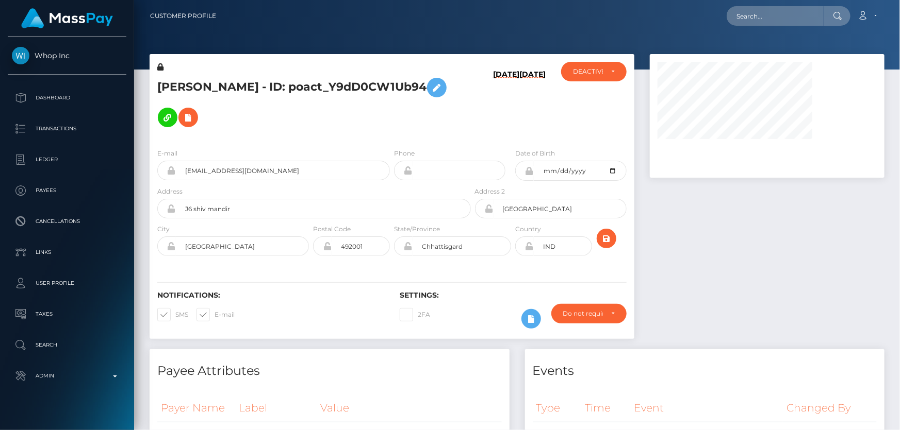
drag, startPoint x: 760, startPoint y: 295, endPoint x: 703, endPoint y: 279, distance: 59.8
click at [760, 295] on div at bounding box center [767, 201] width 250 height 295
click at [861, 309] on div at bounding box center [767, 201] width 250 height 295
paste input "google-oauth2|103269360687275219221"
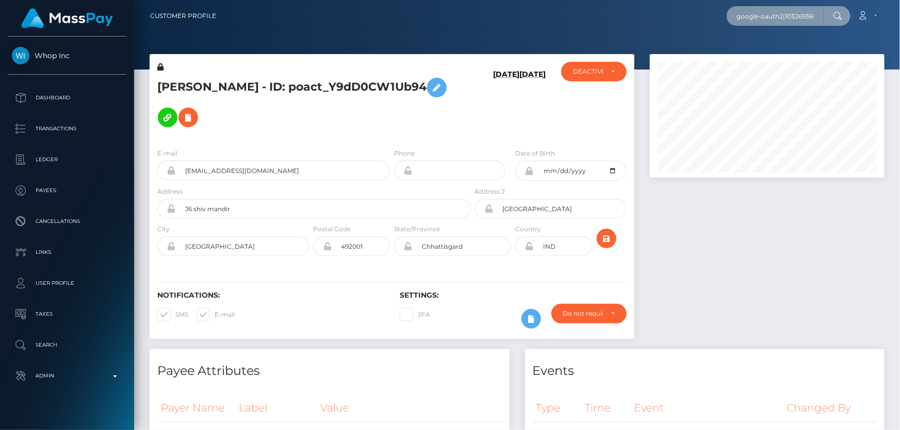
scroll to position [0, 44]
type input "google-oauth2|103269360687275219221"
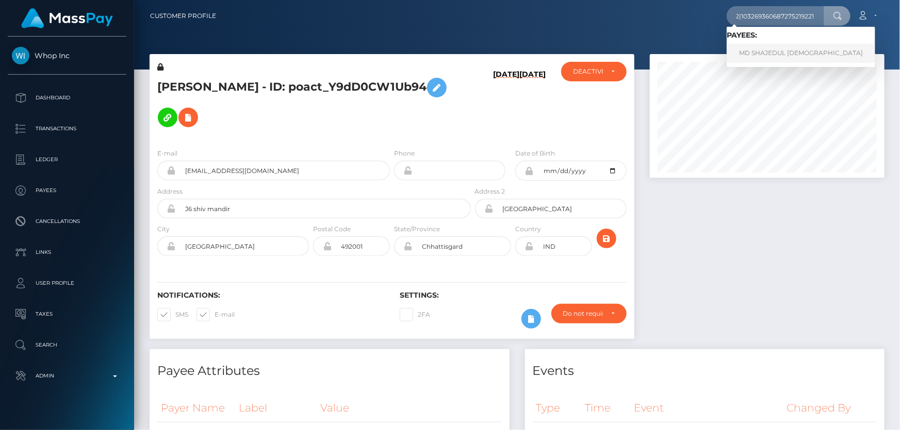
click at [774, 53] on link "MD SHAJEDUL ISLAM" at bounding box center [800, 53] width 148 height 19
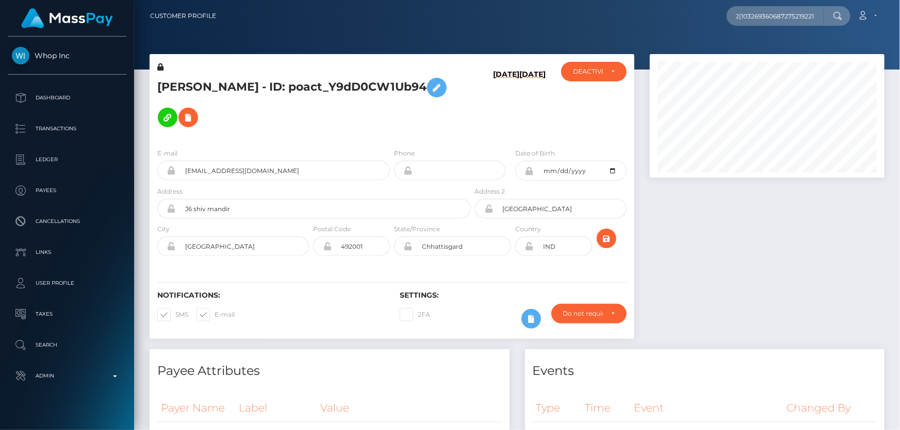
scroll to position [0, 0]
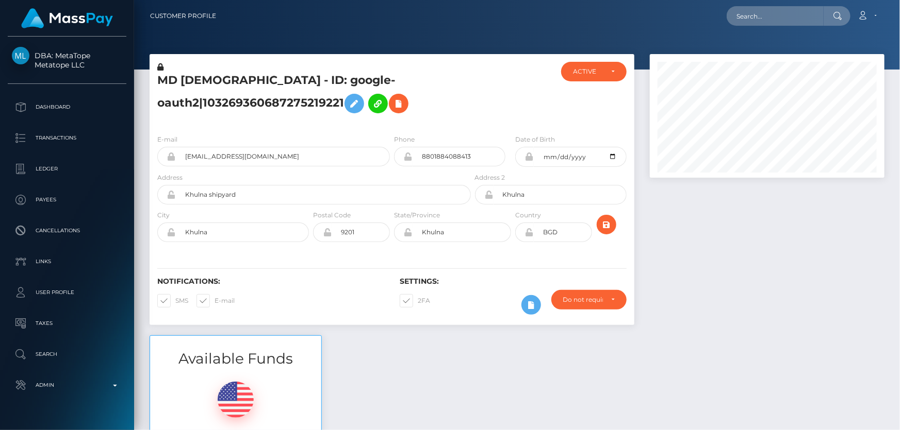
scroll to position [124, 234]
click at [865, 303] on div at bounding box center [767, 194] width 250 height 281
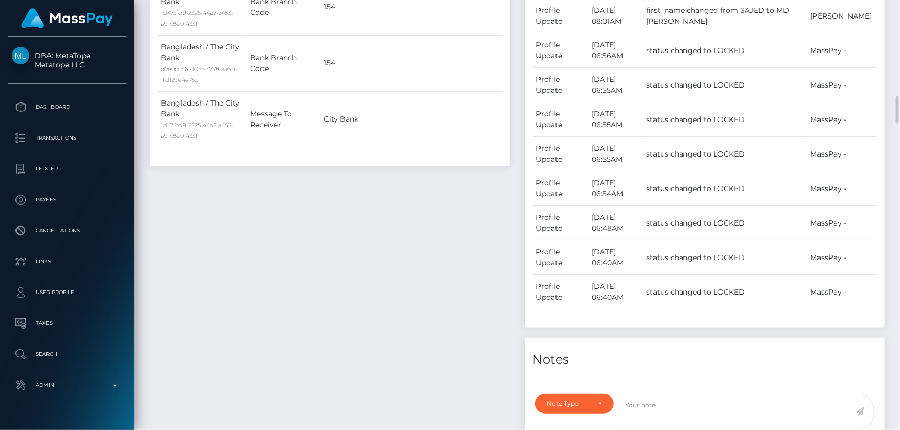
scroll to position [890, 0]
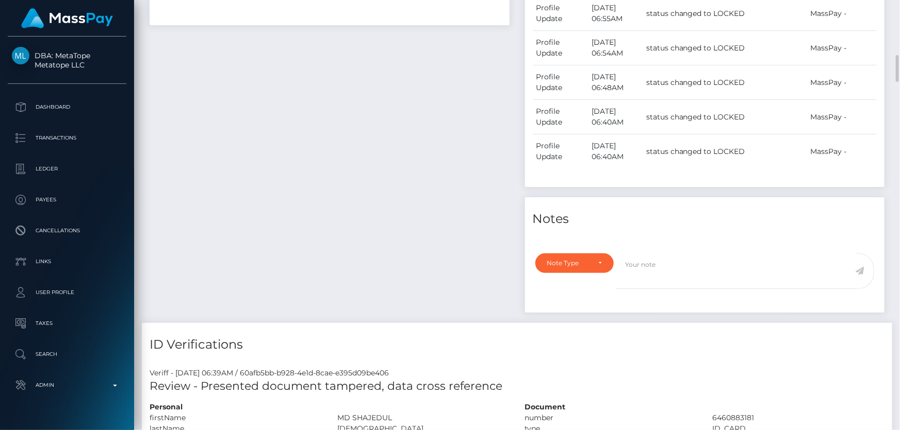
click at [598, 251] on div "Note Type Compliance Clear Compliance General Note Type" at bounding box center [705, 279] width 360 height 65
click at [566, 273] on div "Note Type" at bounding box center [574, 264] width 79 height 20
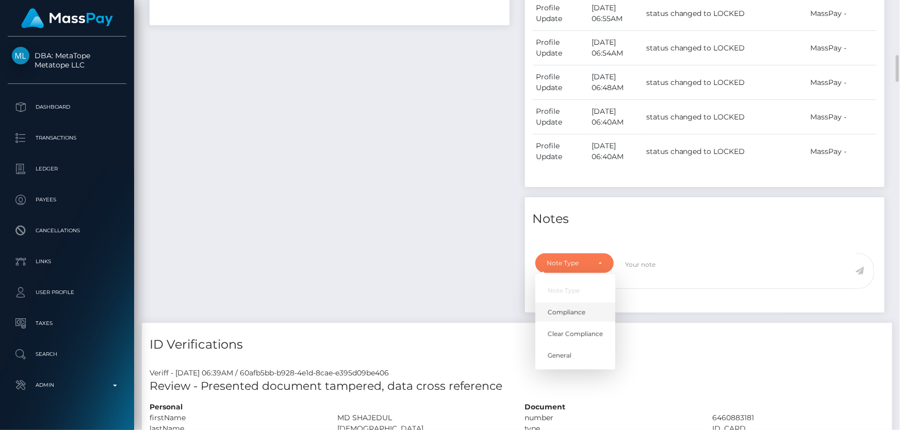
click at [570, 305] on link "Compliance" at bounding box center [575, 312] width 80 height 19
select select "COMPLIANCE"
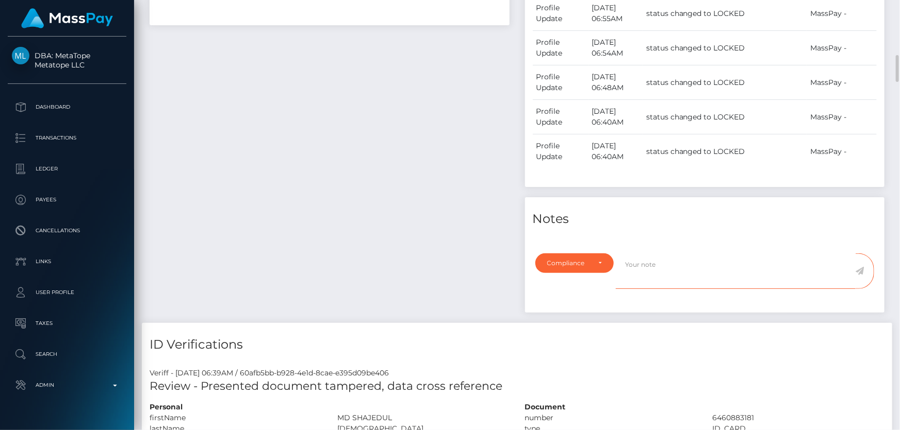
click at [663, 262] on textarea at bounding box center [736, 272] width 240 height 36
type textarea "The client needs to confirm if is the correct user here."
click at [861, 270] on icon at bounding box center [859, 271] width 9 height 8
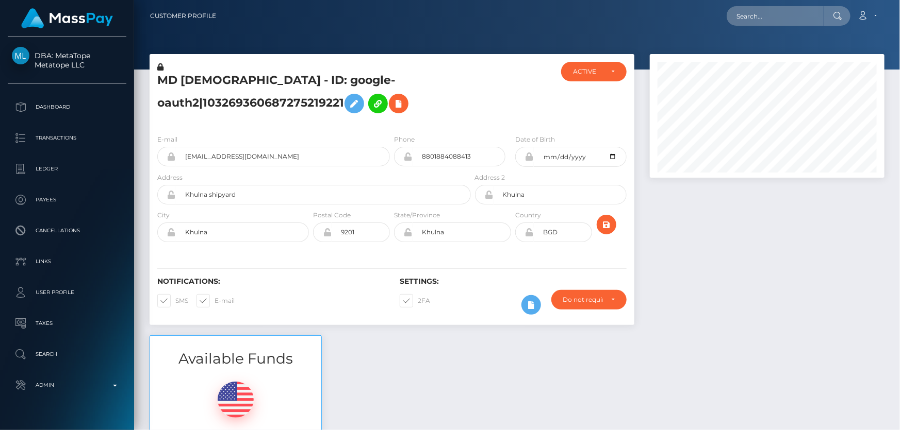
scroll to position [124, 234]
drag, startPoint x: 811, startPoint y: 322, endPoint x: 773, endPoint y: 229, distance: 100.1
click at [811, 321] on div at bounding box center [767, 194] width 250 height 281
paste input "poact_Jedvabilw83O"
type input "poact_Jedvabilw83O"
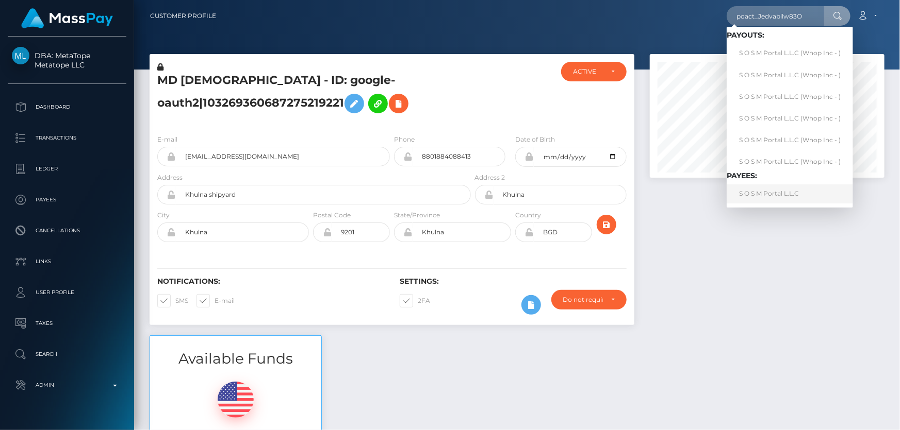
click at [753, 194] on link "S O S M Portal L.L.C" at bounding box center [789, 194] width 126 height 19
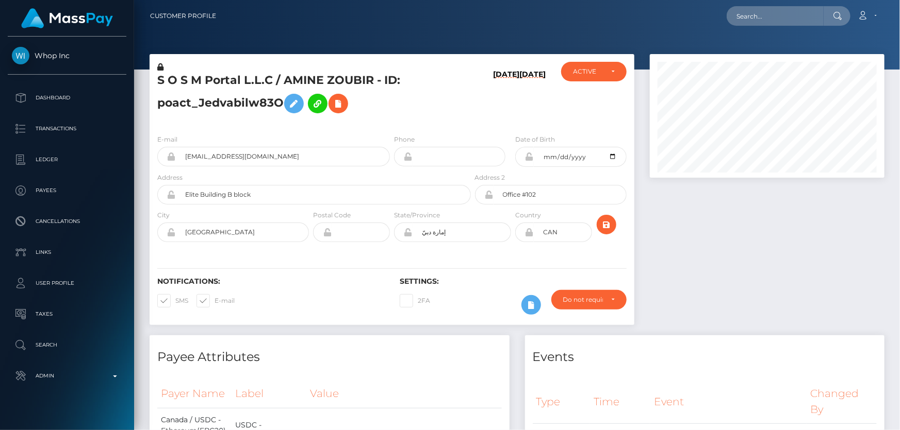
scroll to position [124, 234]
drag, startPoint x: 762, startPoint y: 256, endPoint x: 719, endPoint y: 251, distance: 43.0
click at [761, 255] on div at bounding box center [767, 194] width 250 height 281
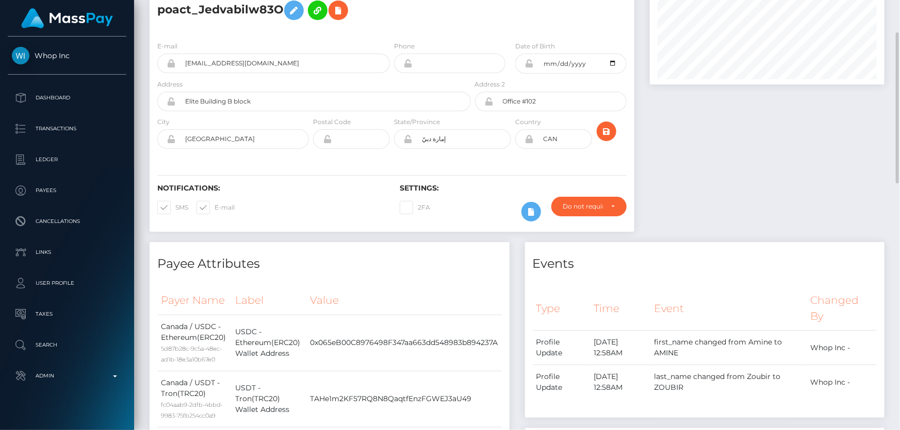
scroll to position [0, 0]
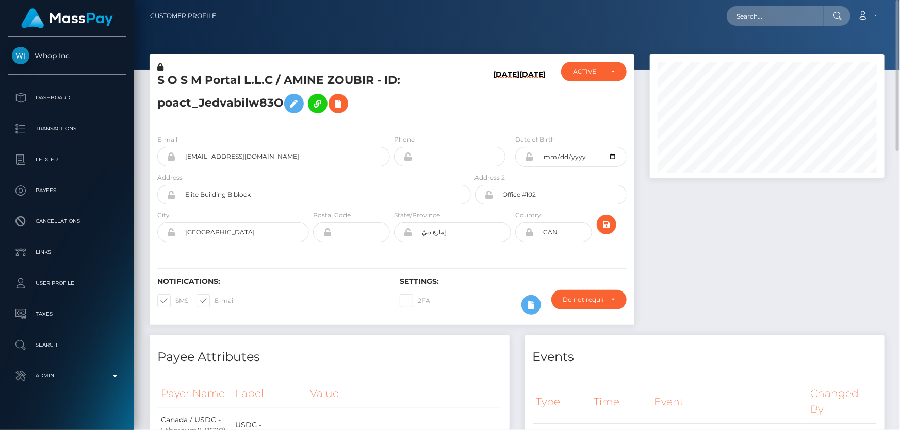
drag, startPoint x: 785, startPoint y: 284, endPoint x: 674, endPoint y: 247, distance: 116.6
click at [785, 280] on div at bounding box center [767, 194] width 250 height 281
drag, startPoint x: 451, startPoint y: 232, endPoint x: 413, endPoint y: 232, distance: 37.6
click at [413, 232] on input "إمارة دبيّ" at bounding box center [461, 233] width 98 height 20
drag, startPoint x: 198, startPoint y: 233, endPoint x: 165, endPoint y: 233, distance: 33.5
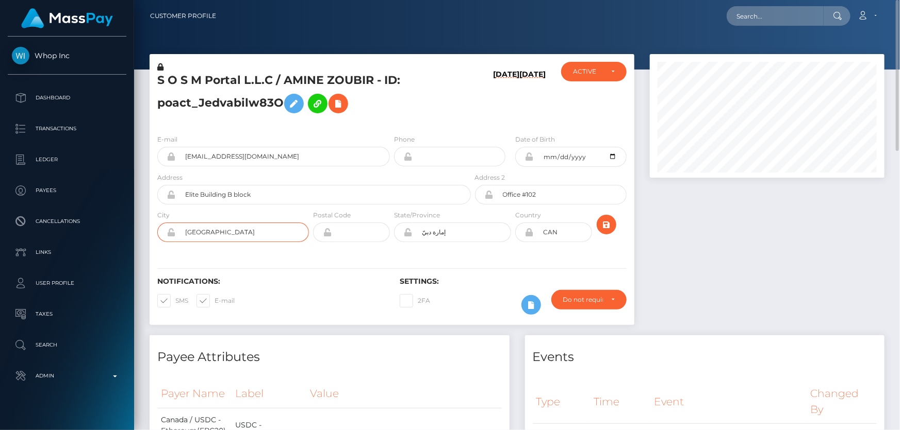
click at [165, 233] on div "[GEOGRAPHIC_DATA]" at bounding box center [233, 233] width 152 height 20
drag, startPoint x: 425, startPoint y: 237, endPoint x: 400, endPoint y: 239, distance: 24.8
click at [400, 239] on div "إمارة دبيّ" at bounding box center [452, 233] width 117 height 20
paste input "[GEOGRAPHIC_DATA]"
type input "[GEOGRAPHIC_DATA]"
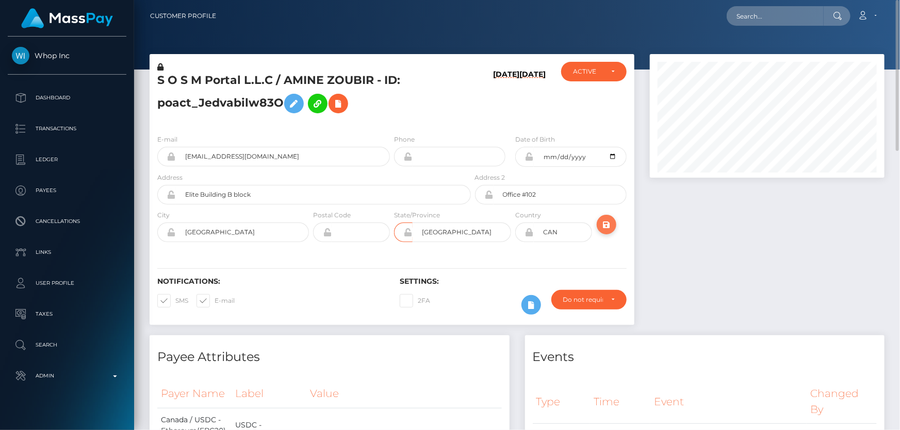
click at [608, 219] on icon "submit" at bounding box center [606, 225] width 12 height 13
drag, startPoint x: 816, startPoint y: 303, endPoint x: 769, endPoint y: 280, distance: 52.1
click at [815, 301] on div at bounding box center [767, 194] width 250 height 281
click at [603, 226] on icon "submit" at bounding box center [606, 225] width 12 height 13
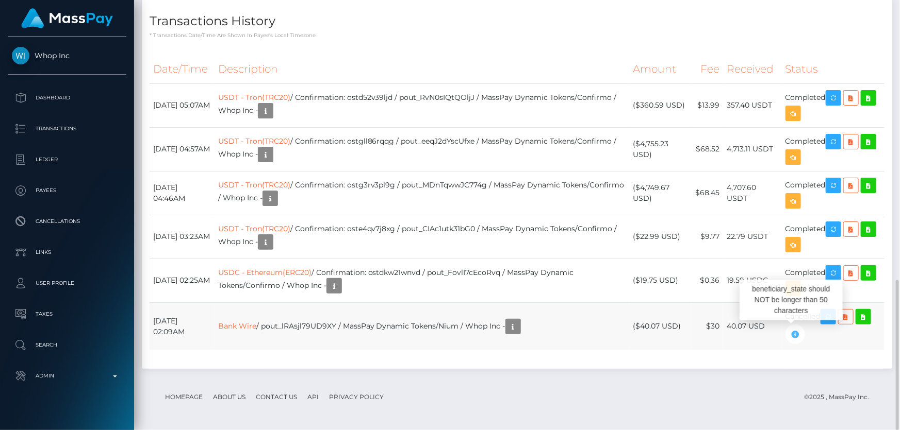
scroll to position [124, 234]
click at [730, 30] on h4 "Transactions History" at bounding box center [516, 21] width 735 height 18
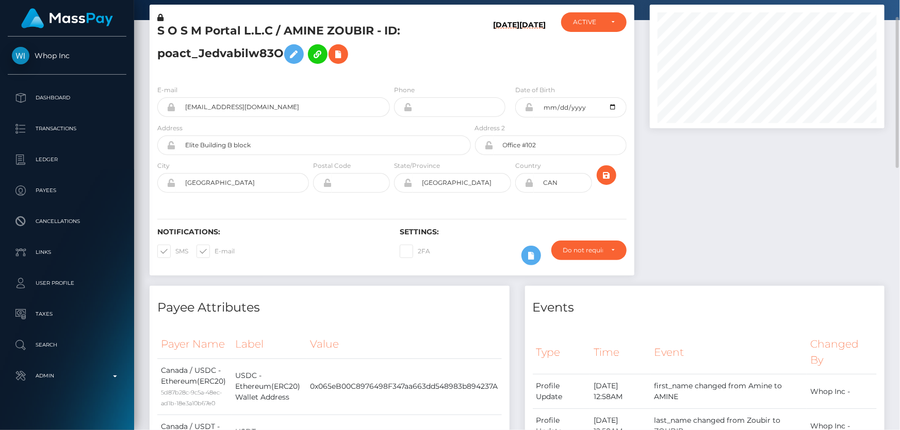
scroll to position [0, 0]
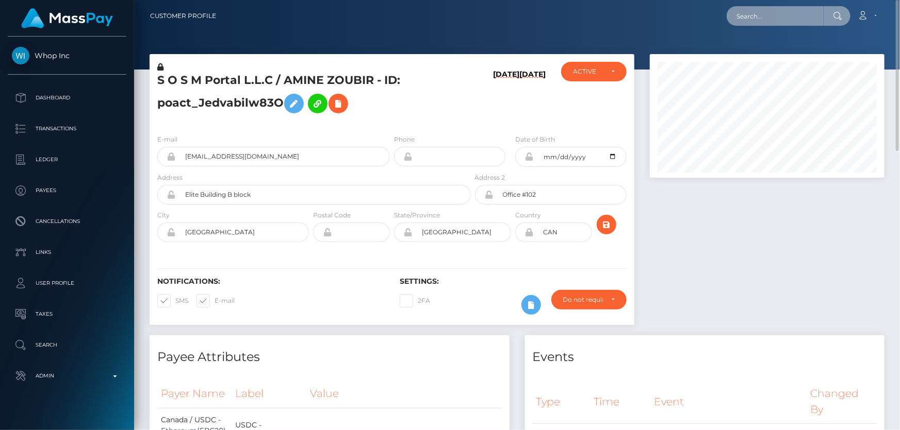
paste input "poact_Y9dD0CW1Ub94"
type input "poact_Y9dD0CW1Ub94"
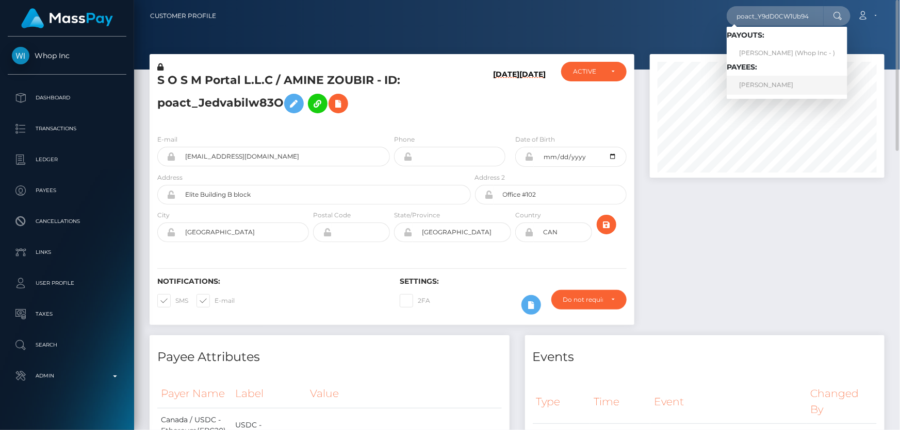
click at [766, 87] on link "[PERSON_NAME]" at bounding box center [786, 85] width 121 height 19
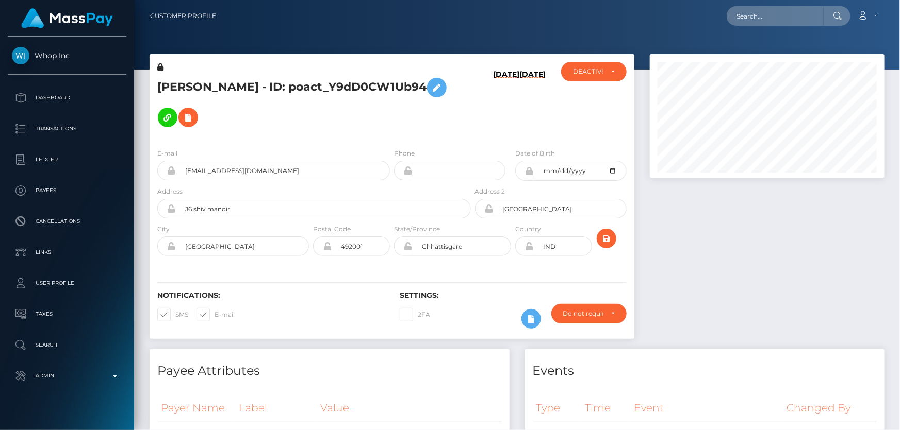
scroll to position [124, 234]
click at [723, 237] on div at bounding box center [767, 201] width 250 height 295
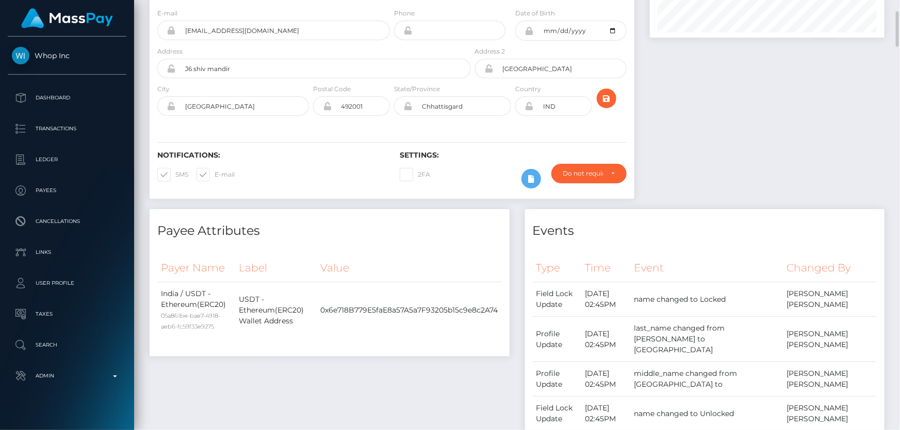
scroll to position [0, 0]
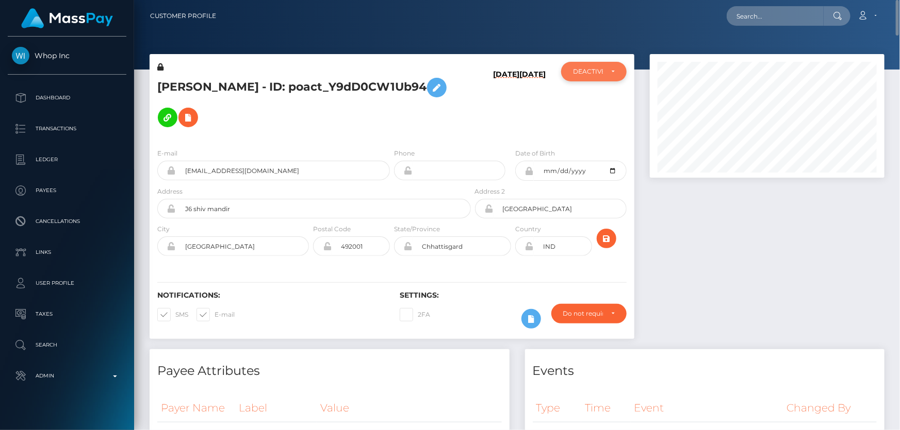
click at [605, 76] on div "DEACTIVE" at bounding box center [593, 72] width 65 height 20
click at [605, 99] on link "ACTIVE" at bounding box center [593, 99] width 65 height 19
select select "ACTIVE"
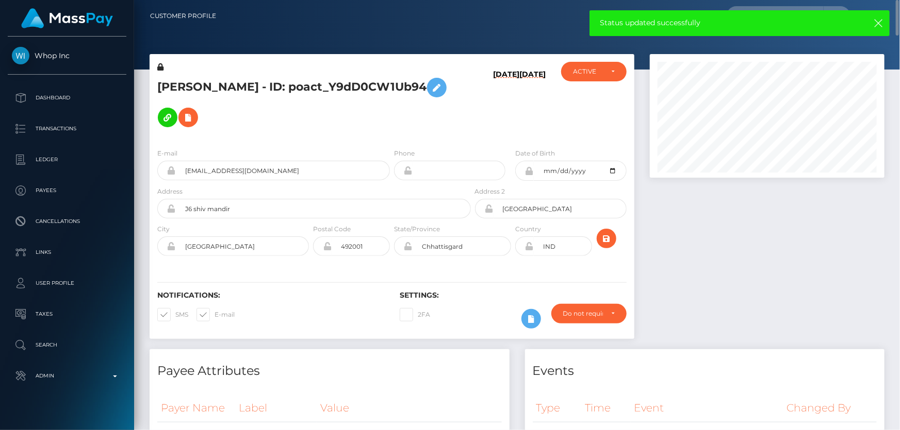
click at [717, 303] on div at bounding box center [767, 201] width 250 height 295
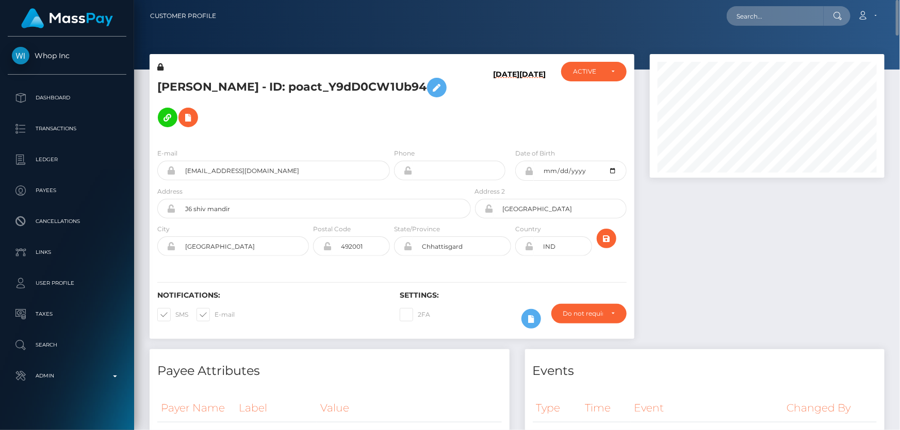
drag, startPoint x: 759, startPoint y: 273, endPoint x: 552, endPoint y: 196, distance: 221.2
click at [759, 270] on div at bounding box center [767, 201] width 250 height 295
click at [215, 84] on h5 "[PERSON_NAME] - ID: poact_Y9dD0CW1Ub94" at bounding box center [311, 103] width 308 height 60
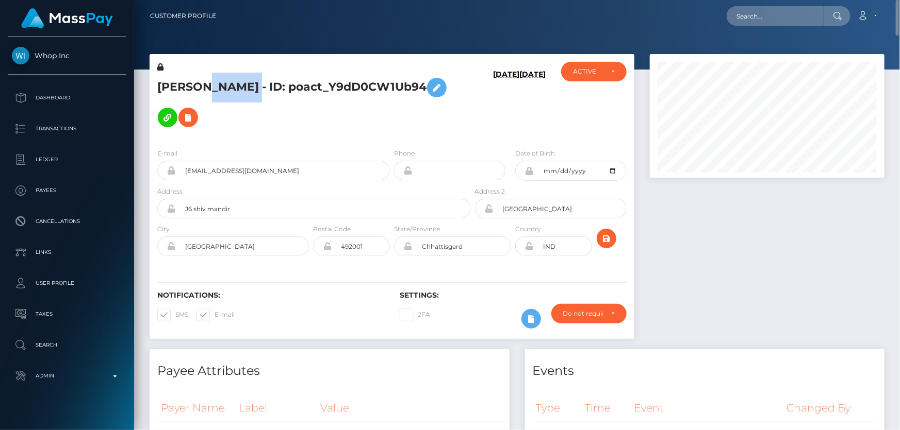
copy h5 "[PERSON_NAME] - ID: poact_Y9dD0CW1Ub94"
click at [801, 290] on div at bounding box center [767, 201] width 250 height 295
paste input "poact_Jedvabilw83O"
type input "poact_Jedvabilw83O"
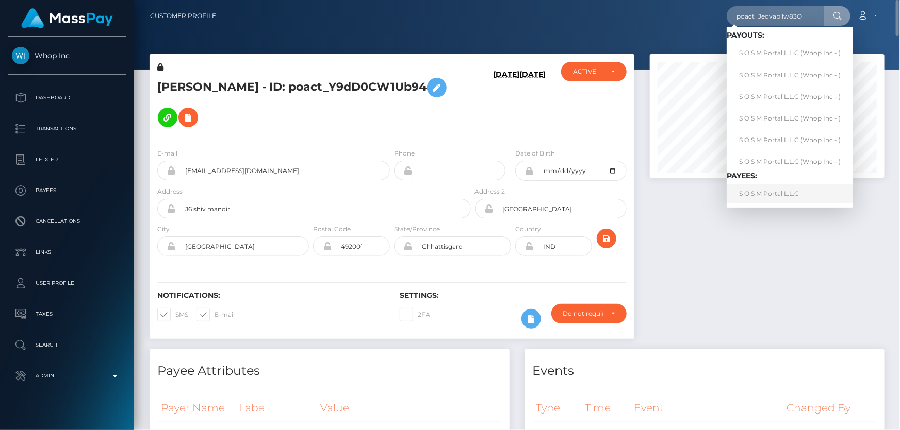
click at [760, 189] on link "S O S M Portal L.L.C" at bounding box center [789, 194] width 126 height 19
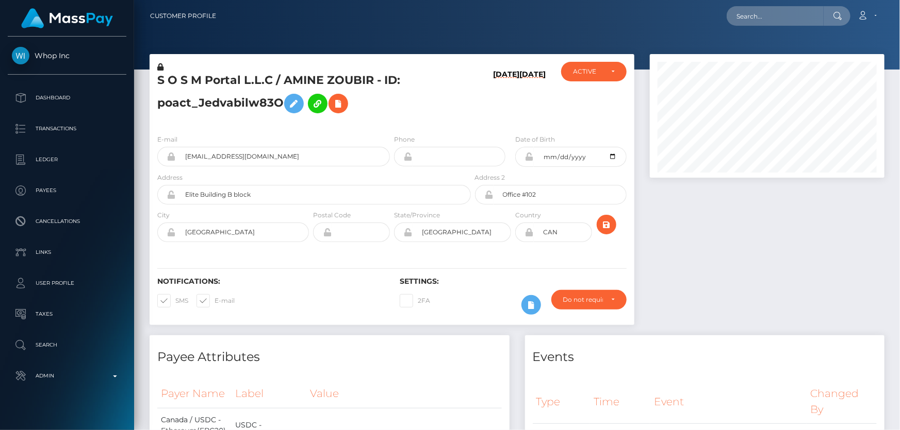
scroll to position [124, 234]
click at [530, 233] on icon at bounding box center [529, 232] width 9 height 8
drag, startPoint x: 555, startPoint y: 237, endPoint x: 505, endPoint y: 244, distance: 50.5
click at [505, 244] on div "City DUBAI Postal Code" at bounding box center [391, 229] width 485 height 38
type input "ARE"
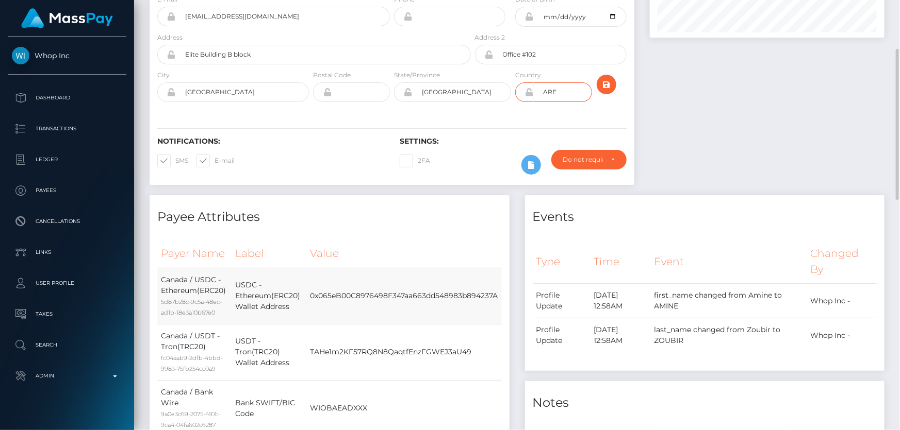
scroll to position [46, 0]
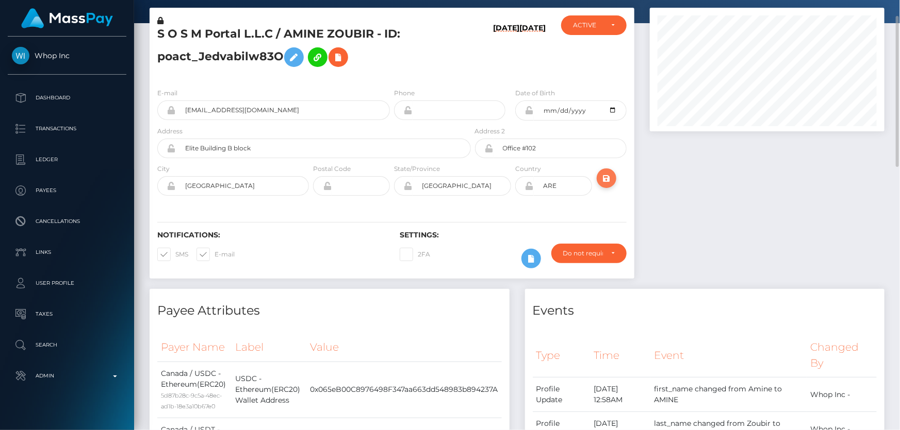
click at [607, 175] on icon "submit" at bounding box center [606, 178] width 12 height 13
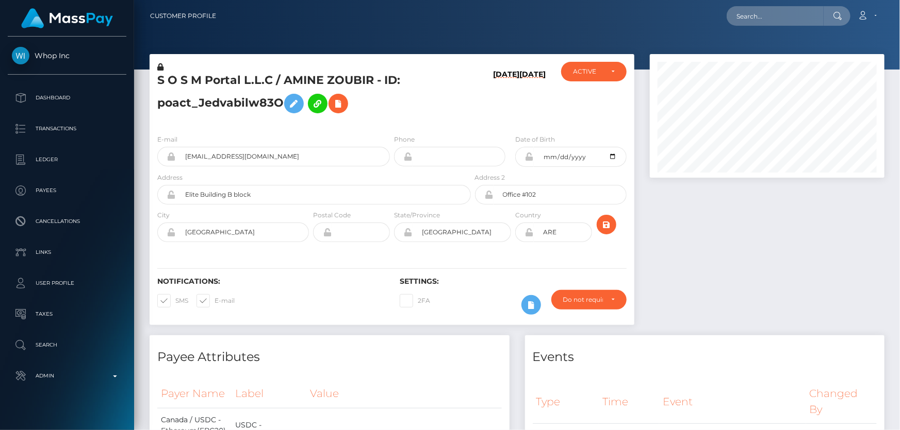
scroll to position [124, 234]
drag, startPoint x: 791, startPoint y: 263, endPoint x: 790, endPoint y: 252, distance: 10.8
click at [791, 258] on div at bounding box center [767, 194] width 250 height 281
click at [608, 222] on icon "submit" at bounding box center [606, 225] width 12 height 13
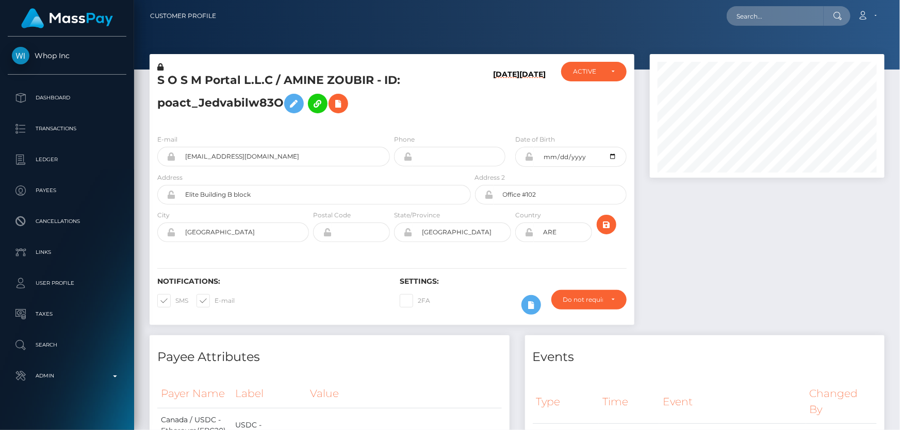
click at [531, 234] on icon at bounding box center [529, 232] width 9 height 8
click at [750, 250] on div at bounding box center [767, 194] width 250 height 281
click at [789, 219] on div at bounding box center [767, 194] width 250 height 281
click at [798, 287] on div at bounding box center [767, 194] width 250 height 281
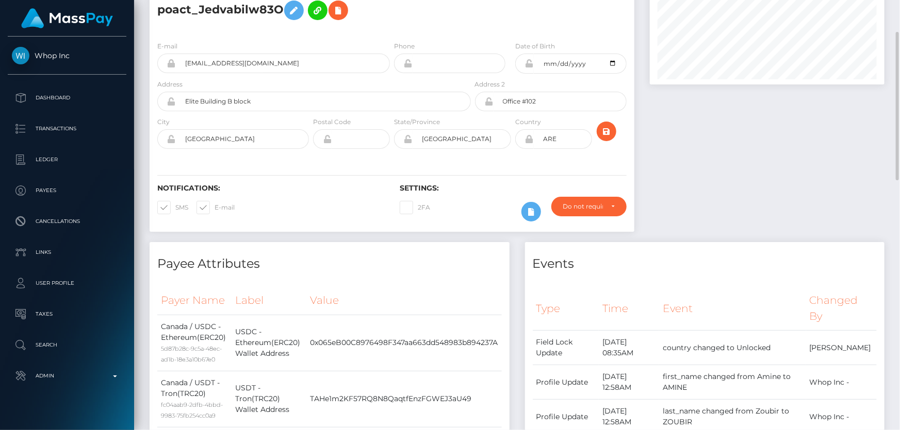
scroll to position [0, 0]
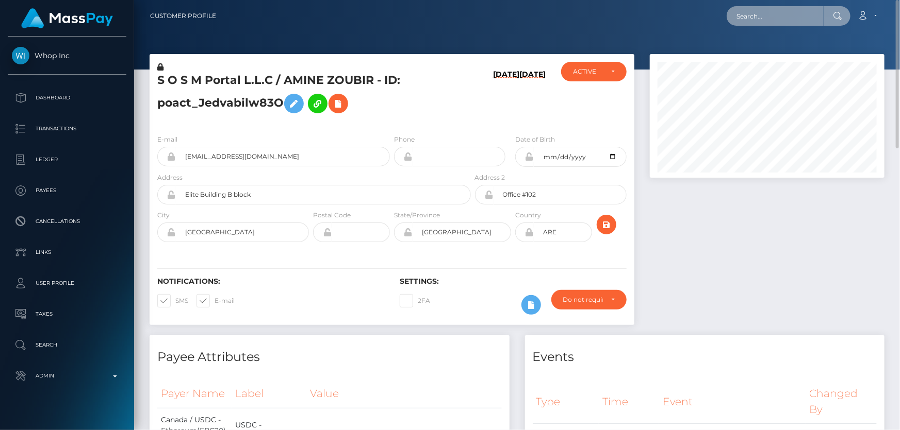
paste input "poact_Y9dD0CW1Ub94"
type input "poact_Y9dD0CW1Ub94"
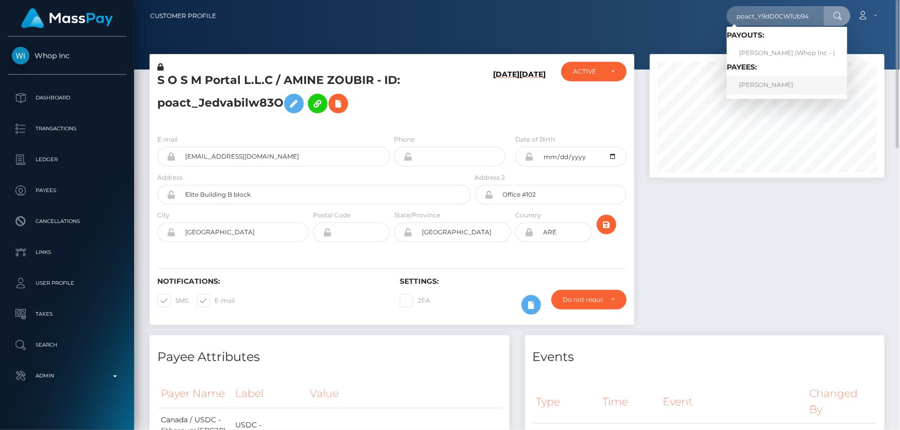
click at [762, 86] on link "[PERSON_NAME]" at bounding box center [786, 85] width 121 height 19
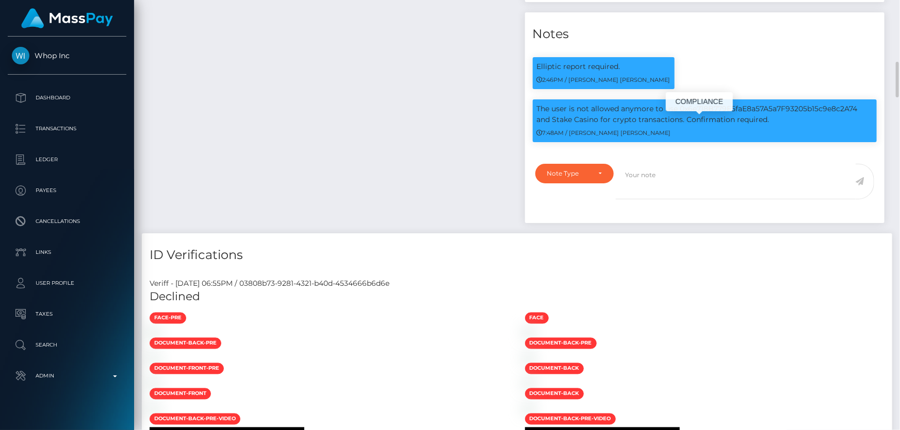
scroll to position [124, 234]
click at [702, 305] on h5 "Declined" at bounding box center [516, 297] width 735 height 16
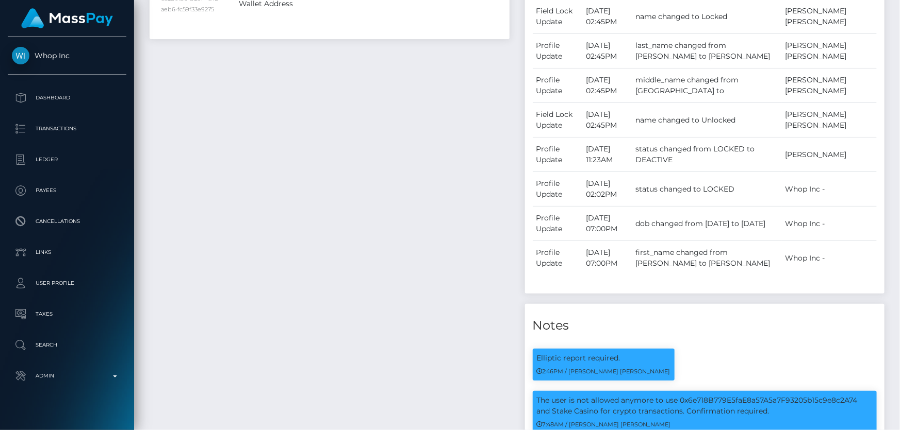
scroll to position [0, 0]
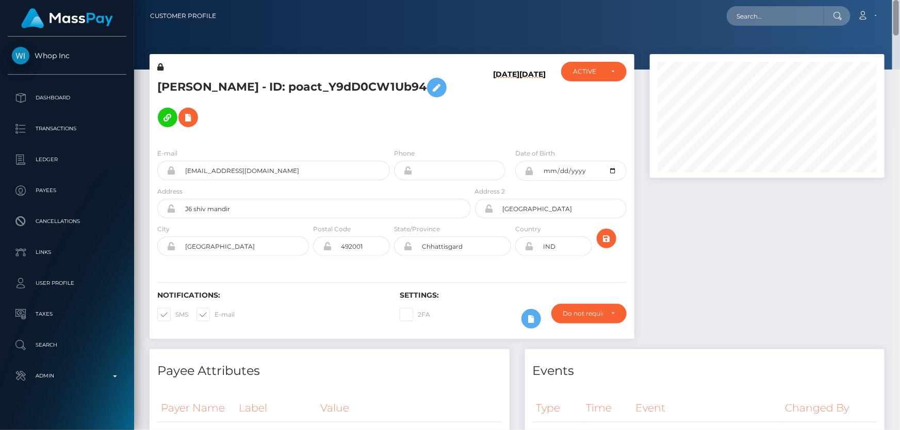
drag, startPoint x: 896, startPoint y: 387, endPoint x: 899, endPoint y: -31, distance: 418.1
click at [899, 0] on html "Whop Inc Dashboard Transactions Ledger Payees Cancellations Links" at bounding box center [450, 215] width 900 height 430
click at [310, 109] on h5 "[PERSON_NAME] - ID: poact_Y9dD0CW1Ub94" at bounding box center [311, 103] width 308 height 60
click at [322, 122] on h5 "[PERSON_NAME] - ID: poact_Y9dD0CW1Ub94" at bounding box center [311, 103] width 308 height 60
drag, startPoint x: 895, startPoint y: 234, endPoint x: 883, endPoint y: 50, distance: 183.9
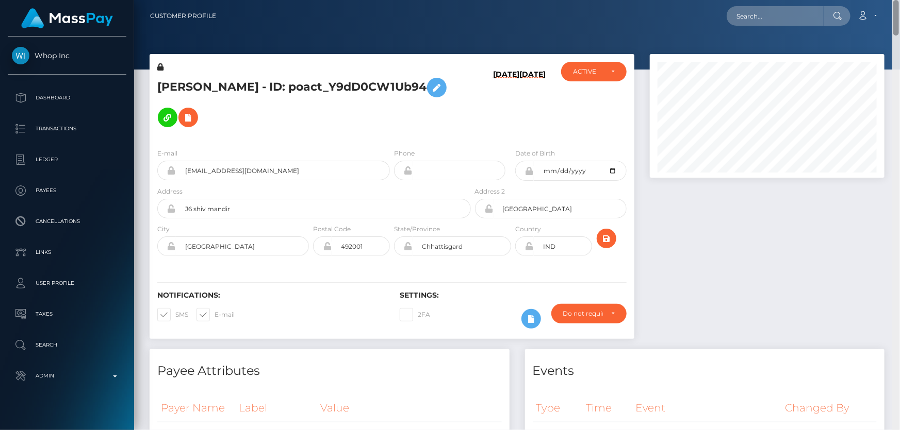
click at [899, 11] on div "Customer Profile Loading... Loading..." at bounding box center [517, 215] width 766 height 430
drag, startPoint x: 895, startPoint y: 273, endPoint x: 899, endPoint y: 5, distance: 268.1
click at [899, 5] on div "Customer Profile Loading... Loading..." at bounding box center [517, 215] width 766 height 430
click at [762, 239] on div at bounding box center [767, 201] width 250 height 295
drag, startPoint x: 267, startPoint y: 174, endPoint x: 180, endPoint y: 174, distance: 86.6
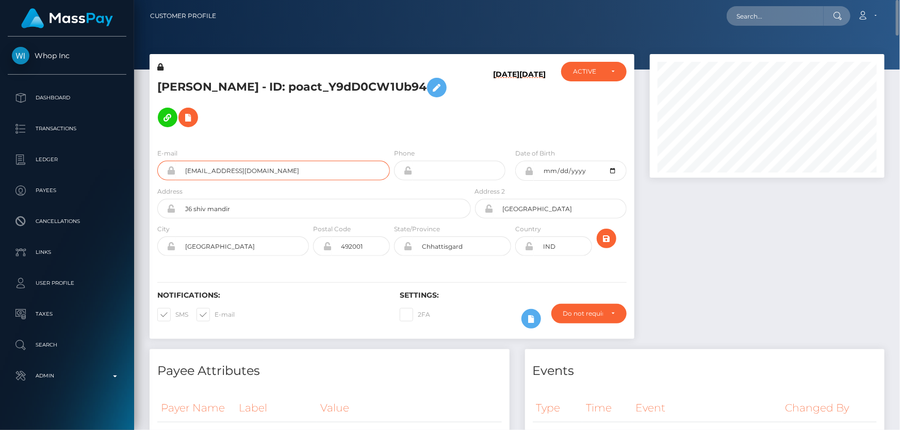
click at [180, 174] on input "[EMAIL_ADDRESS][DOMAIN_NAME]" at bounding box center [283, 171] width 214 height 20
paste input "[EMAIL_ADDRESS][DOMAIN_NAME]"
type input "[EMAIL_ADDRESS][DOMAIN_NAME]"
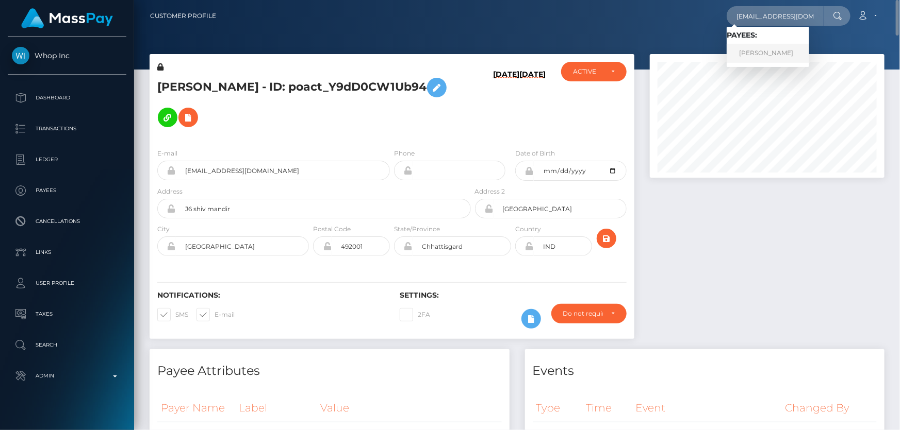
click at [753, 48] on link "[PERSON_NAME]" at bounding box center [767, 53] width 82 height 19
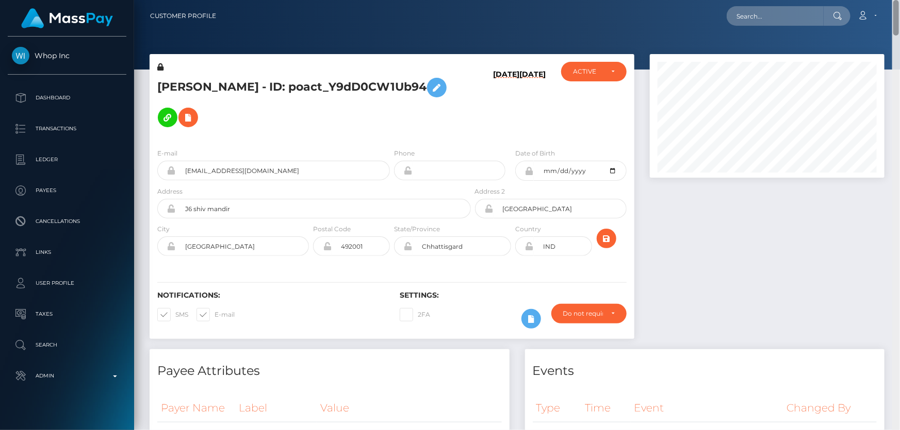
drag, startPoint x: 895, startPoint y: 243, endPoint x: 898, endPoint y: 1, distance: 242.8
click at [899, 0] on html "Whop Inc Dashboard Transactions Ledger Payees Cancellations Links" at bounding box center [450, 215] width 900 height 430
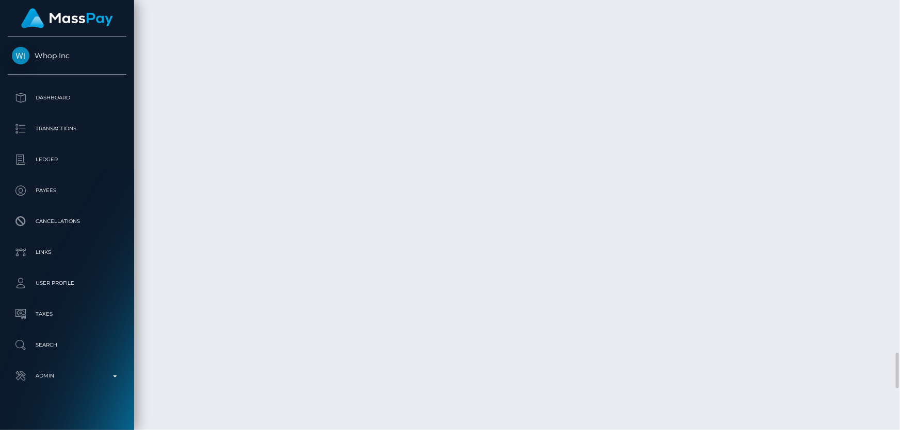
scroll to position [4030, 0]
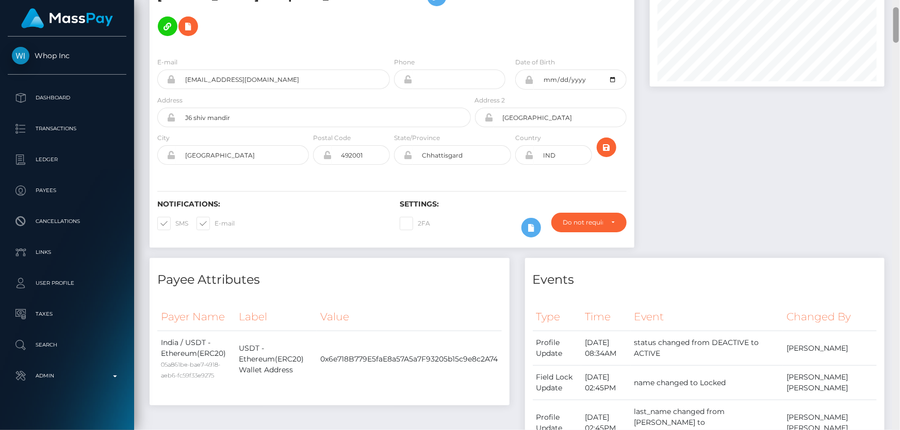
drag, startPoint x: 898, startPoint y: 351, endPoint x: 882, endPoint y: 28, distance: 323.1
click at [899, 22] on div at bounding box center [896, 215] width 8 height 431
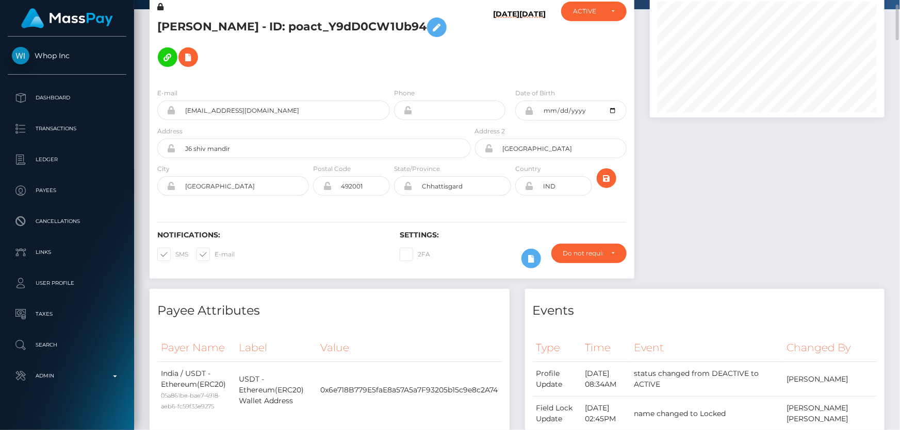
scroll to position [0, 0]
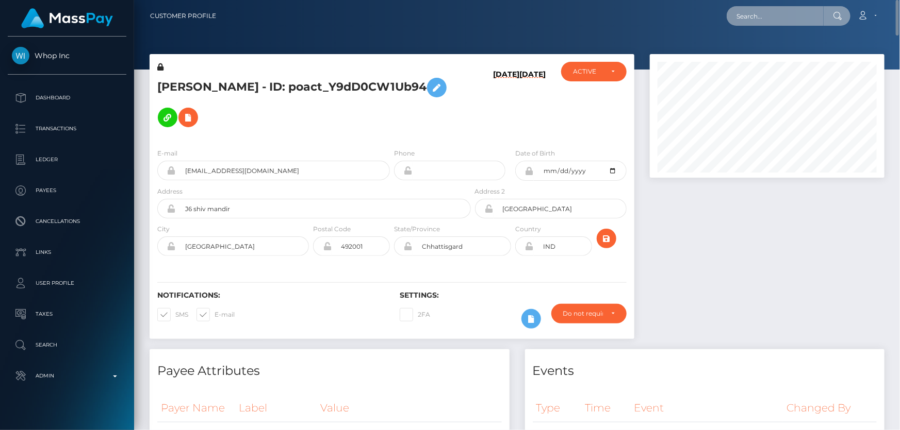
paste input "poact_Ceeskz6cPqV2"
type input "poact_Ceeskz6cPqV2"
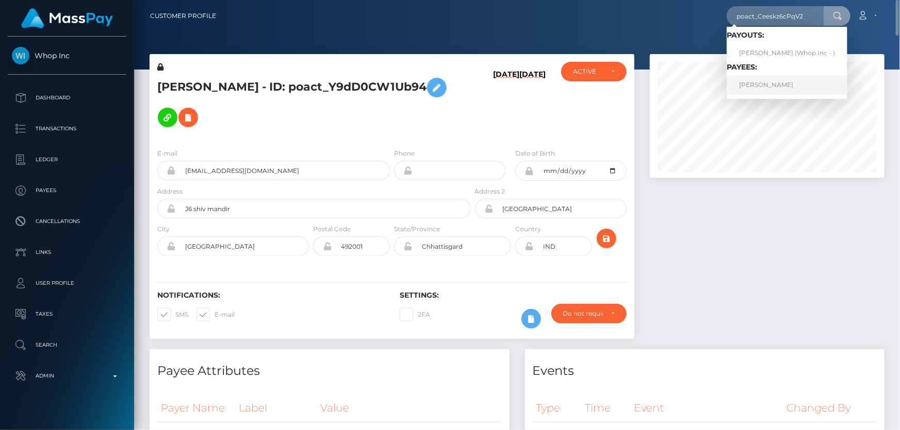
click at [766, 78] on link "VANSH MORDIA" at bounding box center [786, 85] width 121 height 19
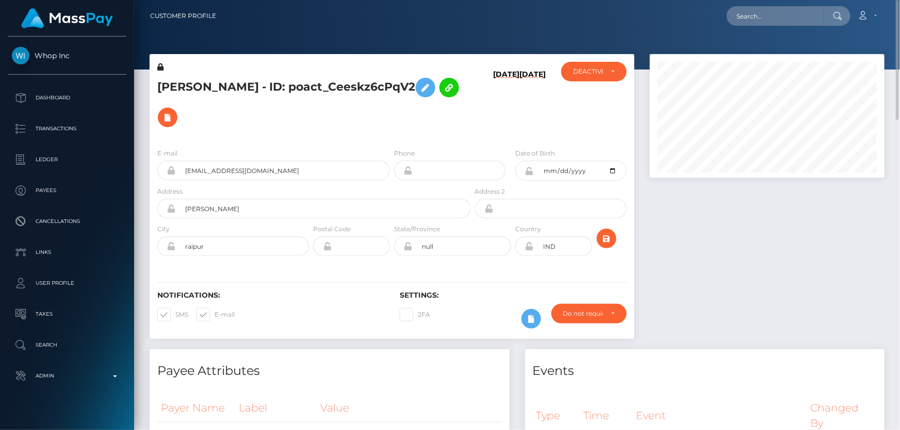
click at [500, 127] on h6 "[DATE]" at bounding box center [506, 103] width 26 height 66
click at [168, 117] on icon at bounding box center [167, 117] width 12 height 13
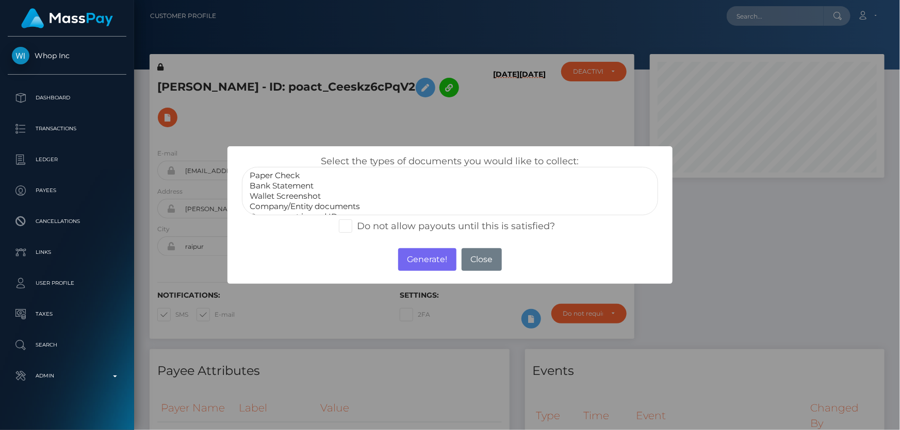
scroll to position [20, 0]
select select "Miscellaneous"
click at [287, 206] on option "Miscellaneous" at bounding box center [449, 208] width 402 height 10
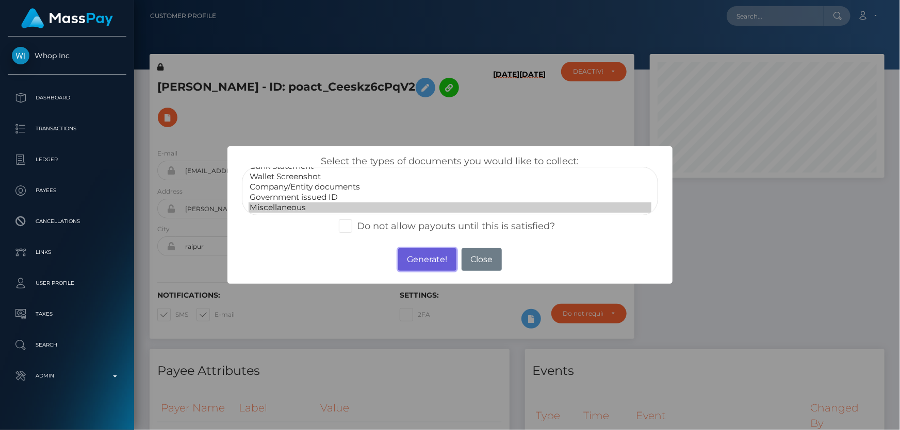
click at [418, 258] on button "Generate!" at bounding box center [427, 259] width 58 height 23
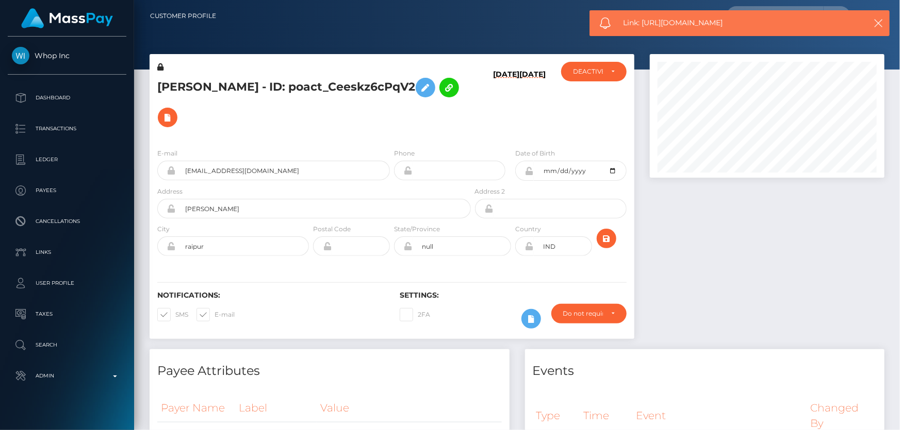
drag, startPoint x: 737, startPoint y: 20, endPoint x: 644, endPoint y: 26, distance: 93.5
click at [644, 26] on span "Link: https://l.maspay.io/ag9Uv" at bounding box center [737, 23] width 228 height 11
copy span "https://l.maspay.io/ag9Uv"
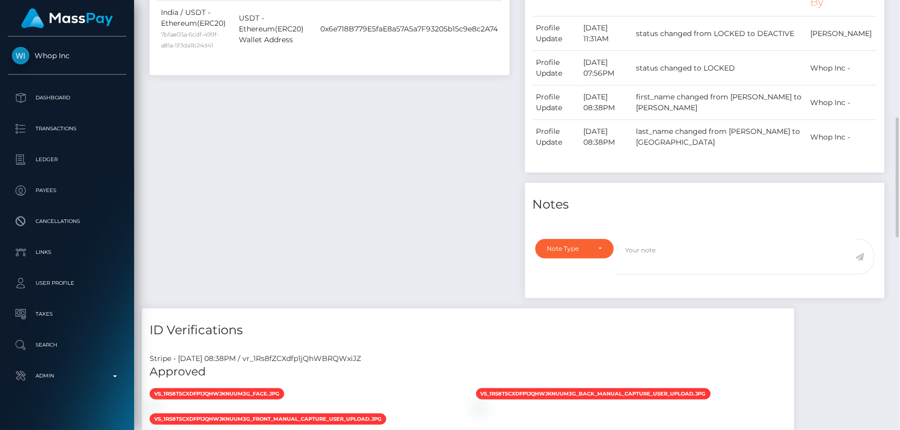
scroll to position [562, 0]
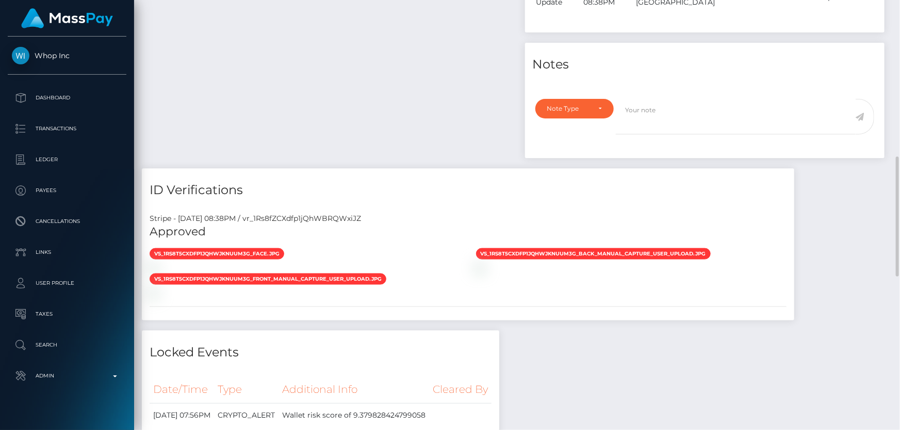
click at [553, 97] on div "Note Type Compliance Clear Compliance General Note Type" at bounding box center [705, 125] width 360 height 65
click at [563, 97] on div "Note Type Compliance Clear Compliance General Note Type" at bounding box center [705, 125] width 360 height 65
click at [565, 112] on div "Note Type" at bounding box center [568, 109] width 43 height 8
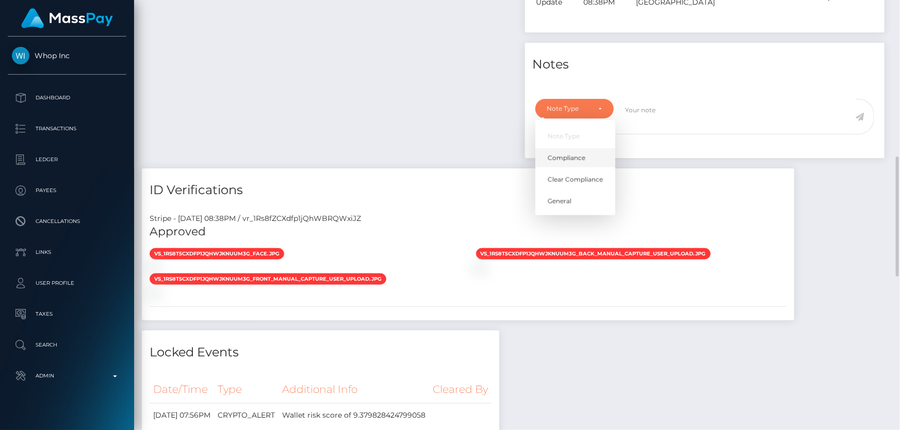
scroll to position [124, 234]
click at [563, 149] on link "Compliance" at bounding box center [575, 158] width 80 height 19
select select "COMPLIANCE"
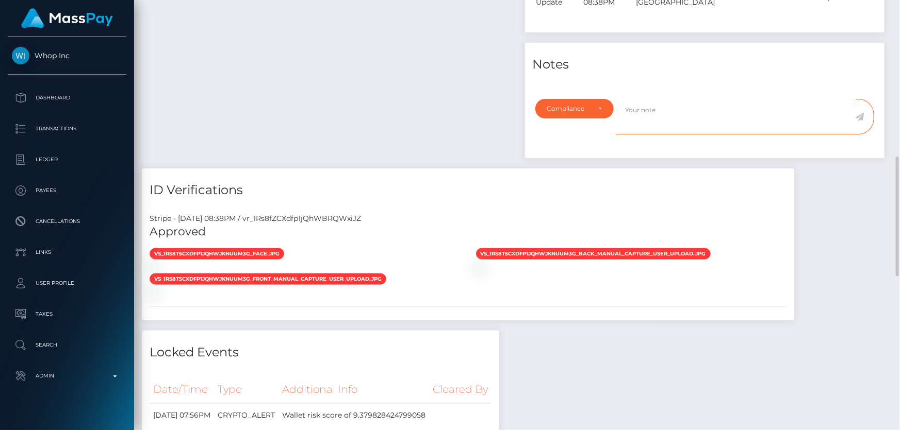
click at [654, 110] on textarea at bounding box center [736, 117] width 240 height 36
type textarea "The user is not allowed to use his crypto funds at Stake Casino."
click at [861, 117] on icon at bounding box center [859, 117] width 9 height 8
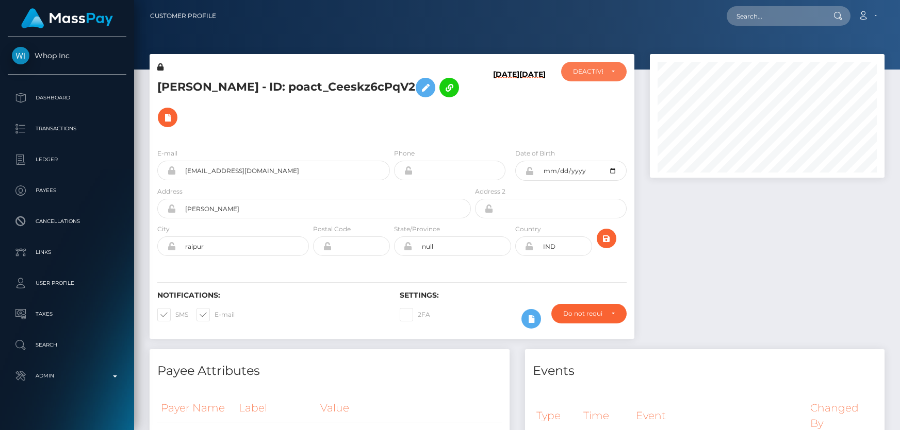
click at [563, 73] on div "DEACTIVE" at bounding box center [593, 72] width 65 height 20
click at [595, 96] on span "ACTIVE" at bounding box center [584, 99] width 23 height 9
select select "ACTIVE"
click at [799, 241] on div at bounding box center [767, 201] width 250 height 295
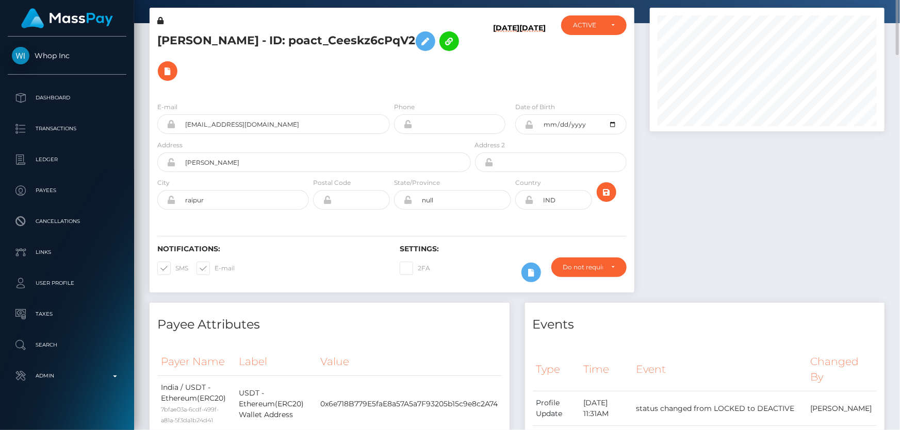
scroll to position [0, 0]
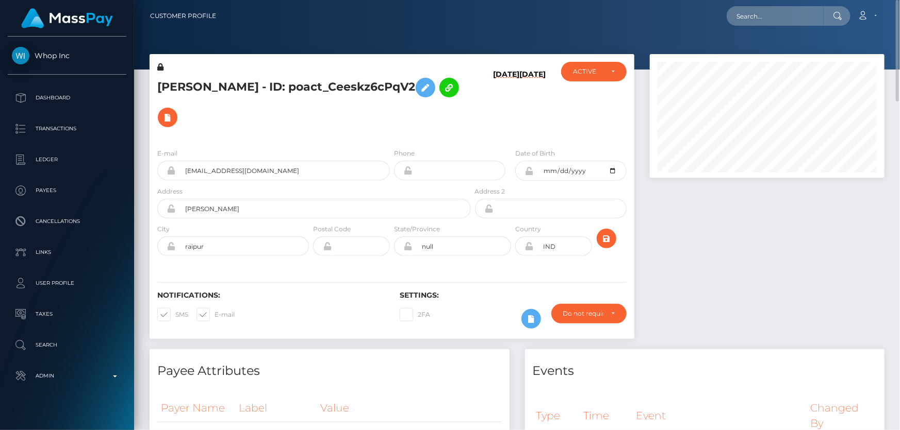
click at [322, 90] on h5 "[PERSON_NAME] - ID: poact_Ceeskz6cPqV2" at bounding box center [311, 103] width 308 height 60
click at [322, 90] on h5 "VANSH MORDIA - ID: poact_Ceeskz6cPqV2" at bounding box center [311, 103] width 308 height 60
copy h5 "VANSH MORDIA - ID: poact_Ceeskz6cPqV2"
click at [727, 261] on div at bounding box center [767, 201] width 250 height 295
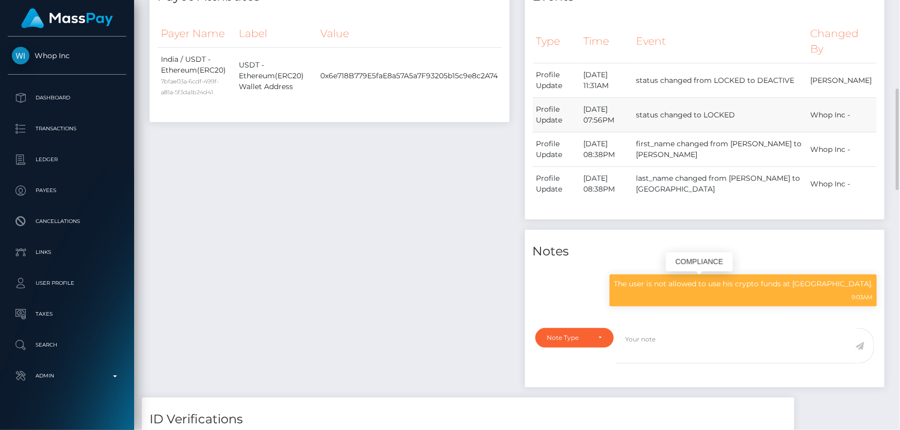
scroll to position [124, 234]
click at [711, 287] on p "The user is not allowed to use his crypto funds at [GEOGRAPHIC_DATA]." at bounding box center [742, 284] width 259 height 11
drag, startPoint x: 711, startPoint y: 287, endPoint x: 675, endPoint y: 288, distance: 36.6
click at [675, 288] on p "The user is not allowed to use his crypto funds at [GEOGRAPHIC_DATA]." at bounding box center [742, 284] width 259 height 11
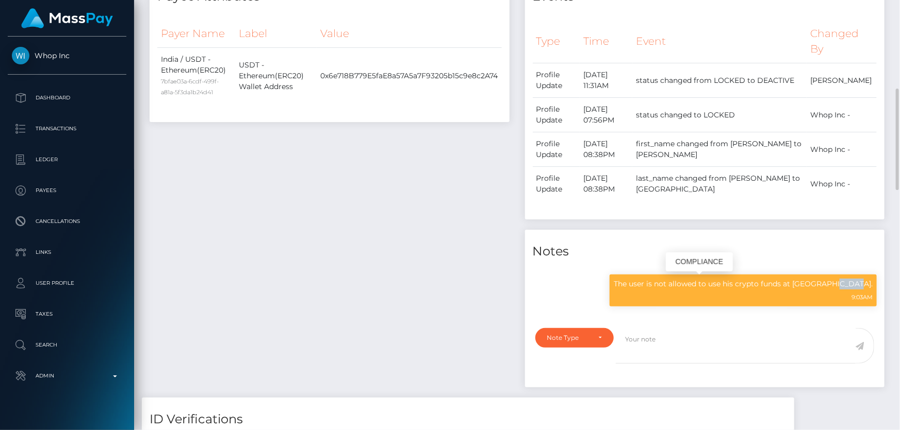
click at [675, 288] on p "The user is not allowed to use his crypto funds at [GEOGRAPHIC_DATA]." at bounding box center [742, 284] width 259 height 11
copy div "The user is not allowed to use his crypto funds at [GEOGRAPHIC_DATA]."
click at [267, 173] on div "Payee Attributes Payer Name Label Value India / USDT - Ethereum(ERC20) 7bfae03a…" at bounding box center [329, 186] width 375 height 423
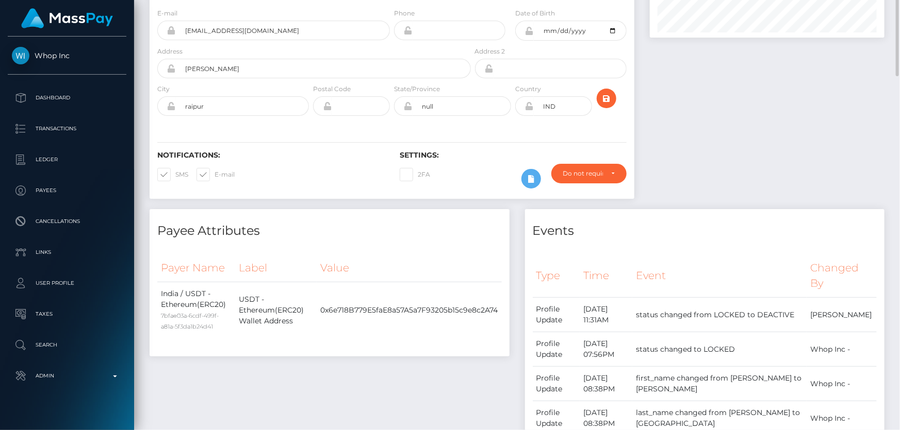
scroll to position [0, 0]
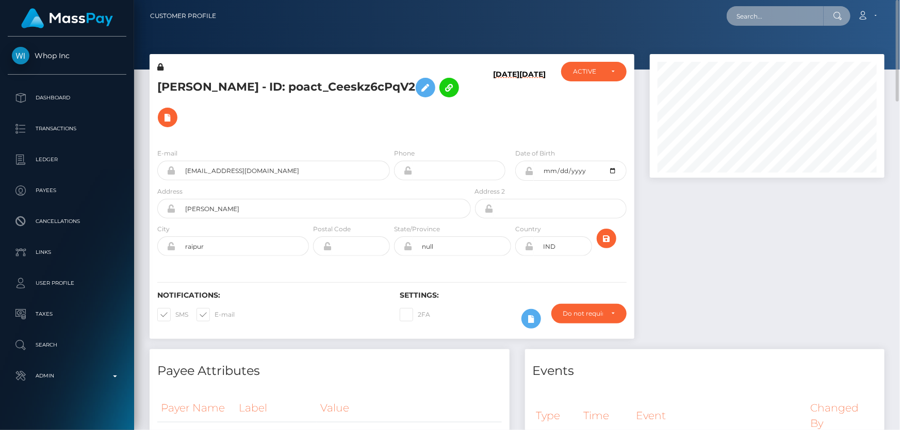
paste input "poact_A0yK5yTbd9Mj"
type input "poact_A0yK5yTbd9Mj"
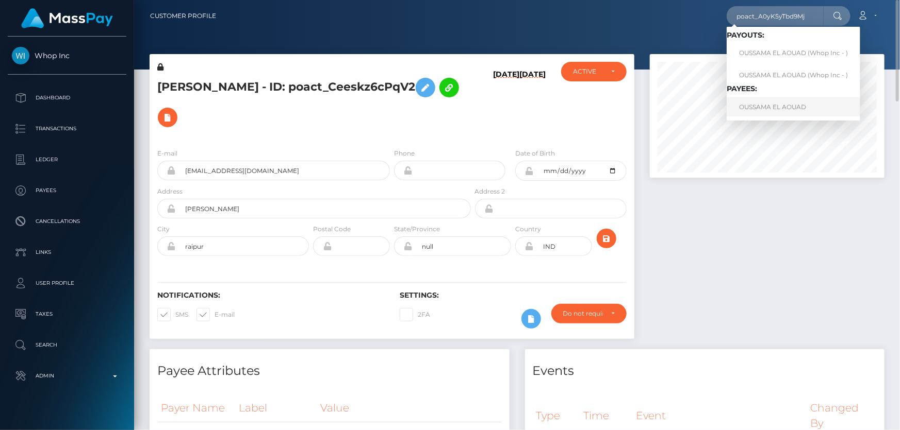
click at [783, 103] on link "OUSSAMA EL AOUAD" at bounding box center [793, 106] width 134 height 19
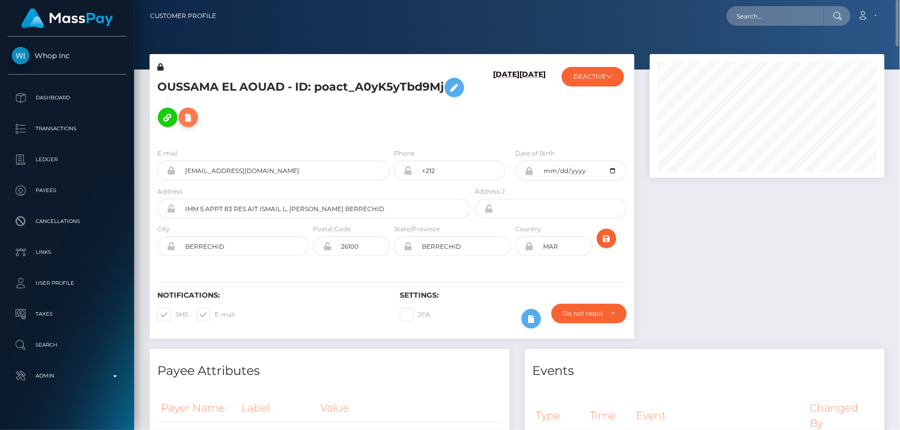
click at [194, 111] on icon at bounding box center [188, 117] width 12 height 13
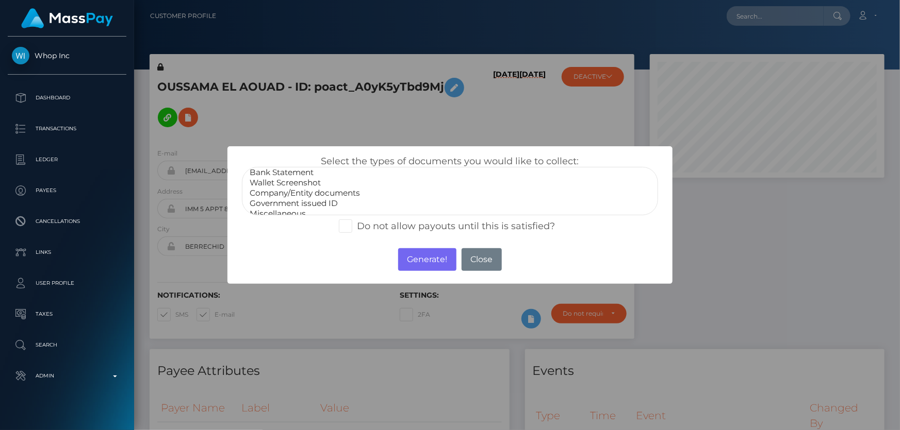
scroll to position [20, 0]
select select "Miscellaneous"
click at [289, 204] on option "Miscellaneous" at bounding box center [449, 208] width 402 height 10
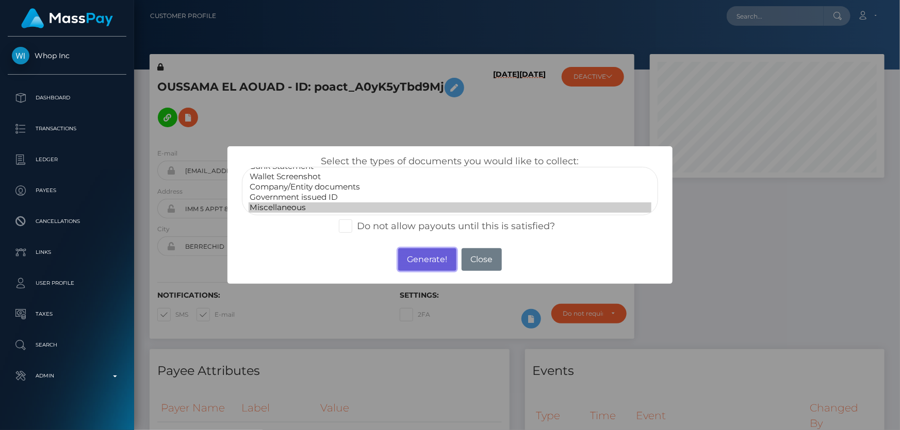
click at [422, 256] on button "Generate!" at bounding box center [427, 259] width 58 height 23
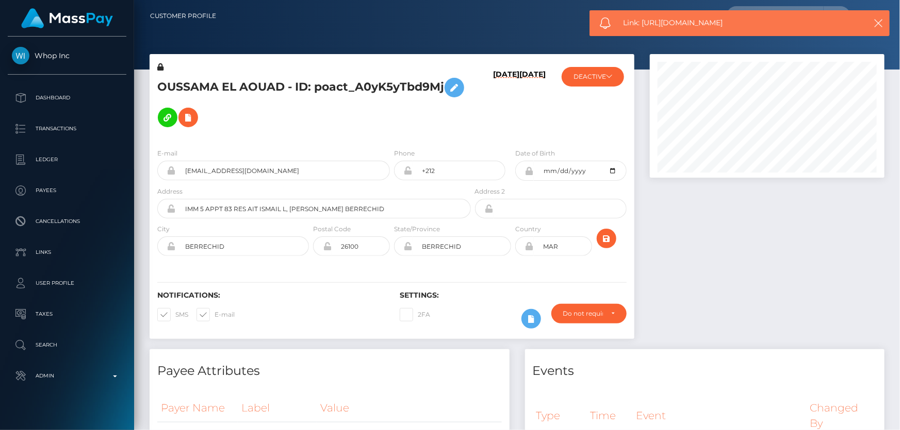
drag, startPoint x: 707, startPoint y: 28, endPoint x: 642, endPoint y: 26, distance: 64.5
click at [642, 26] on span "Link: https://l.maspay.io/ng9Oc" at bounding box center [737, 23] width 228 height 11
copy span "https://l.maspay.io/ng9Oc"
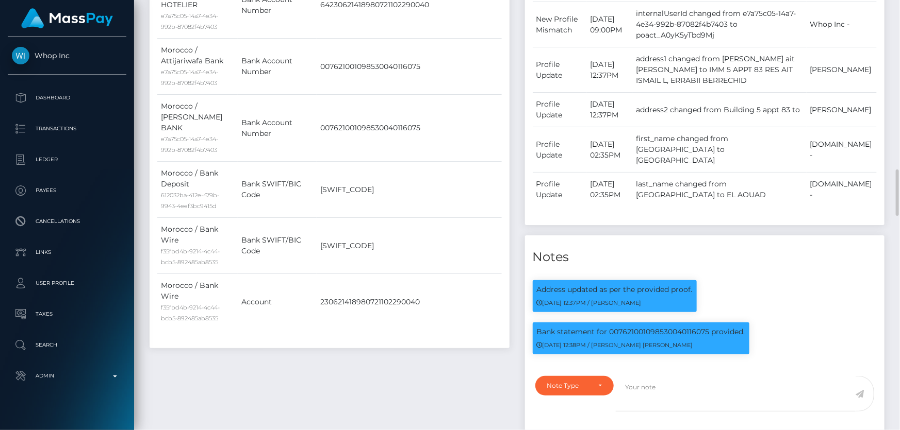
scroll to position [703, 0]
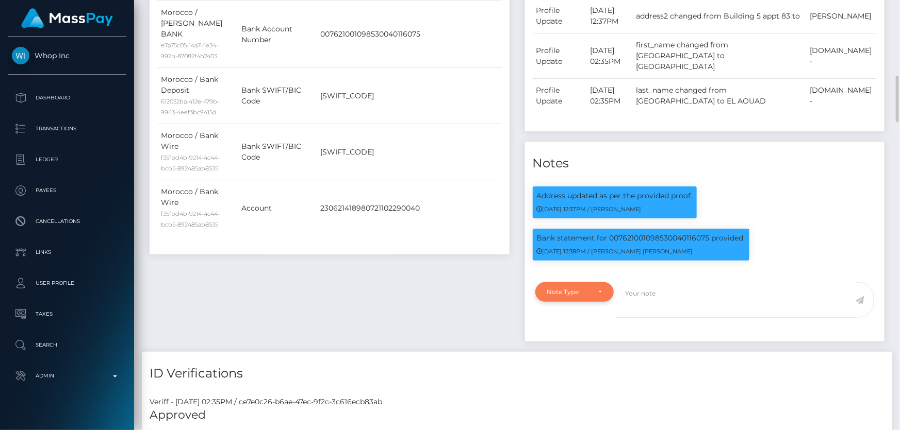
click at [572, 288] on div "Note Type" at bounding box center [568, 292] width 43 height 8
click at [584, 337] on span "Compliance" at bounding box center [566, 341] width 38 height 9
select select "COMPLIANCE"
click at [646, 283] on textarea at bounding box center [736, 301] width 240 height 36
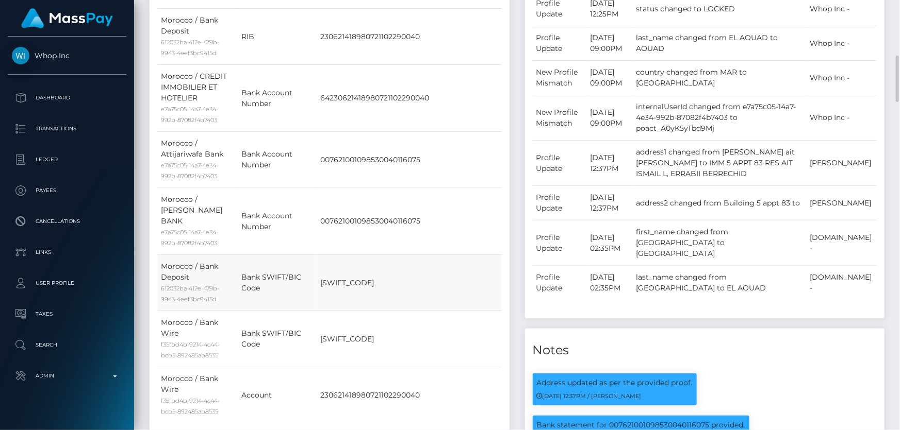
scroll to position [750, 0]
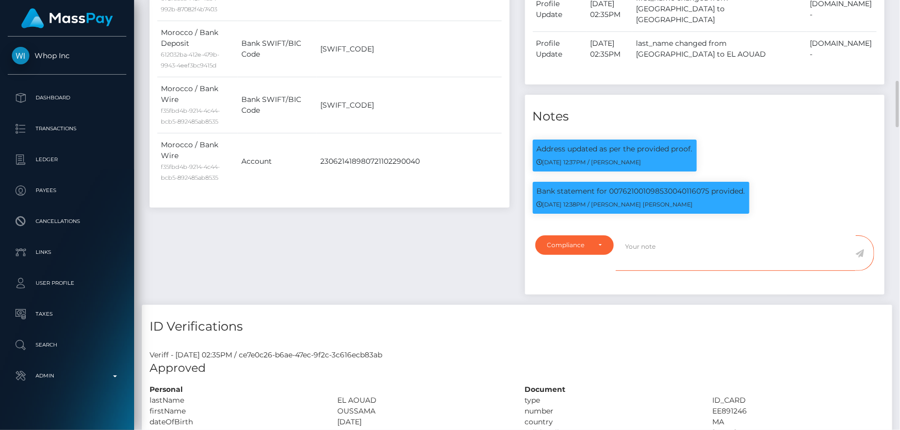
click at [675, 236] on textarea at bounding box center [736, 254] width 240 height 36
paste textarea "The user is not allowed to use his crypto funds at [GEOGRAPHIC_DATA]."
type textarea "The user is not allowed to use his crypto funds at [GEOGRAPHIC_DATA]."
click at [668, 262] on div "Note Type Compliance Clear Compliance General Compliance Note Type Compliance C…" at bounding box center [705, 261] width 360 height 65
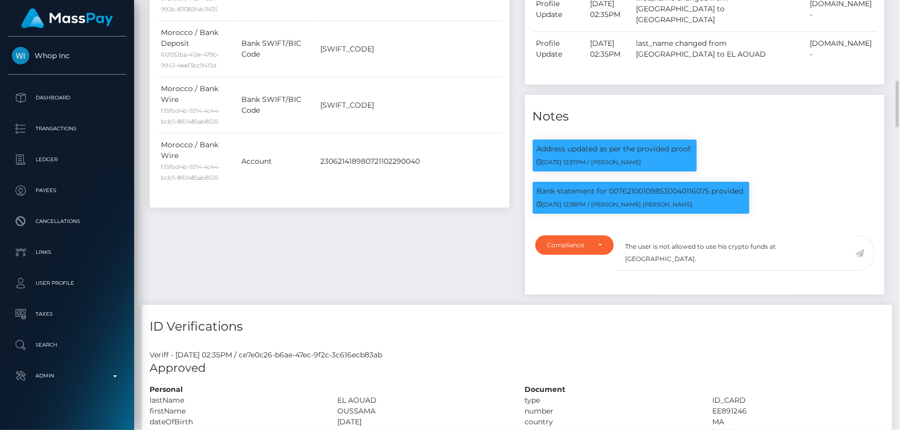
click at [859, 250] on icon at bounding box center [859, 254] width 9 height 8
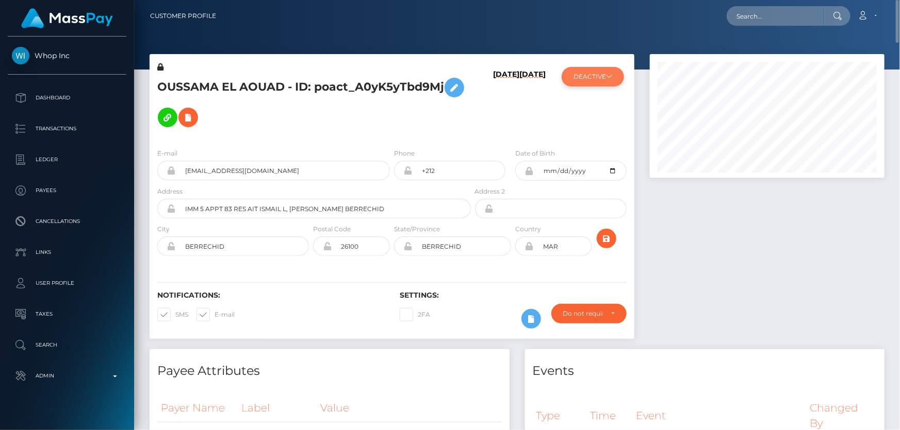
click at [616, 80] on button "DEACTIVE" at bounding box center [592, 77] width 62 height 20
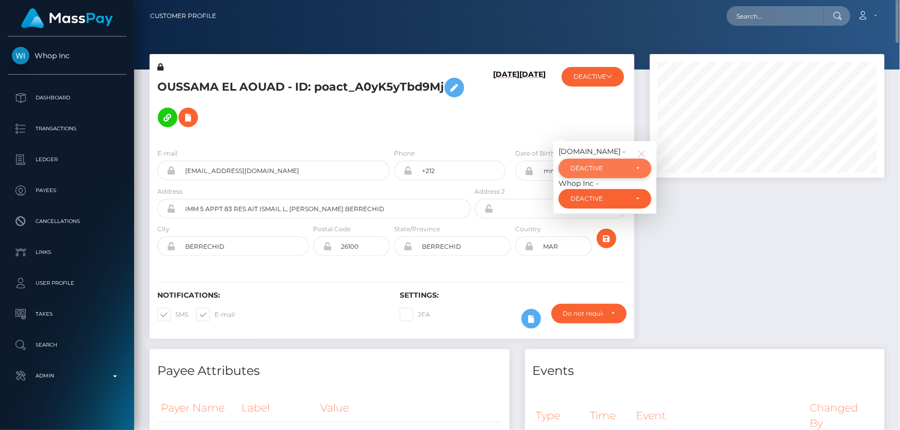
click at [616, 164] on div "DEACTIVE" at bounding box center [598, 168] width 57 height 8
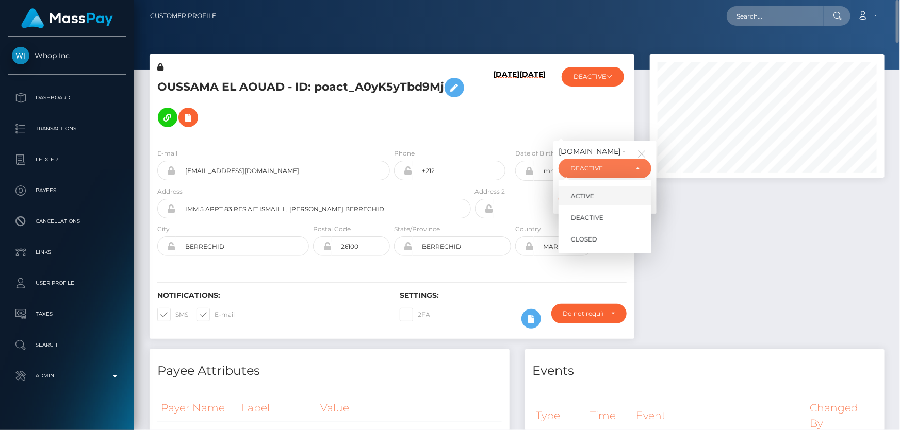
click at [609, 187] on link "ACTIVE" at bounding box center [604, 196] width 93 height 19
select select "ACTIVE"
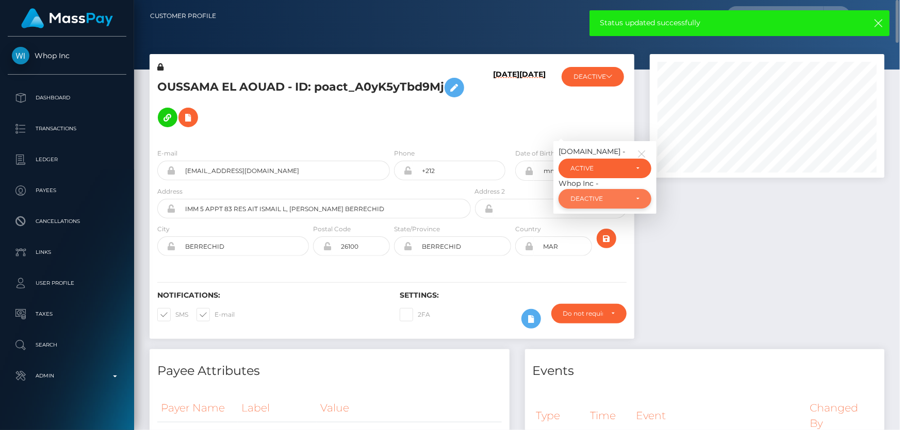
click at [616, 195] on div "DEACTIVE" at bounding box center [598, 199] width 57 height 8
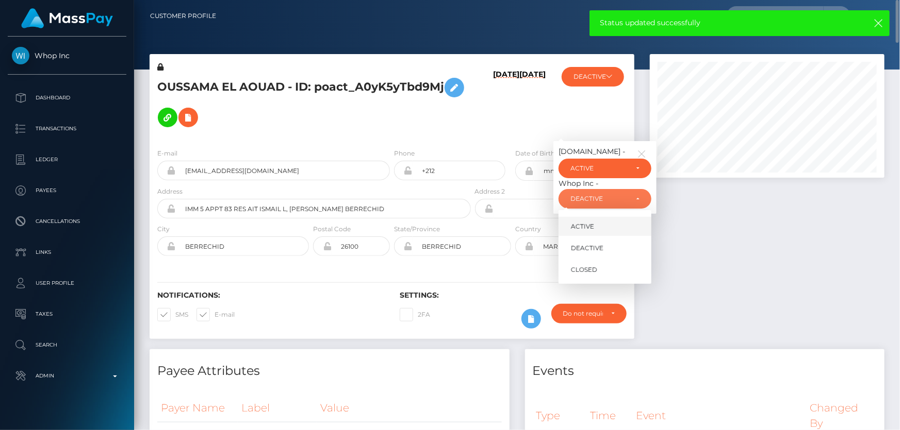
click at [595, 217] on link "ACTIVE" at bounding box center [604, 226] width 93 height 19
select select "ACTIVE"
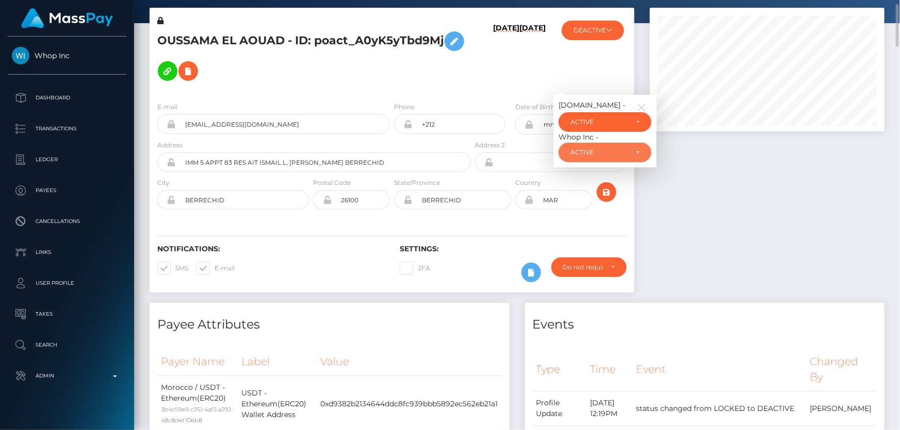
scroll to position [0, 0]
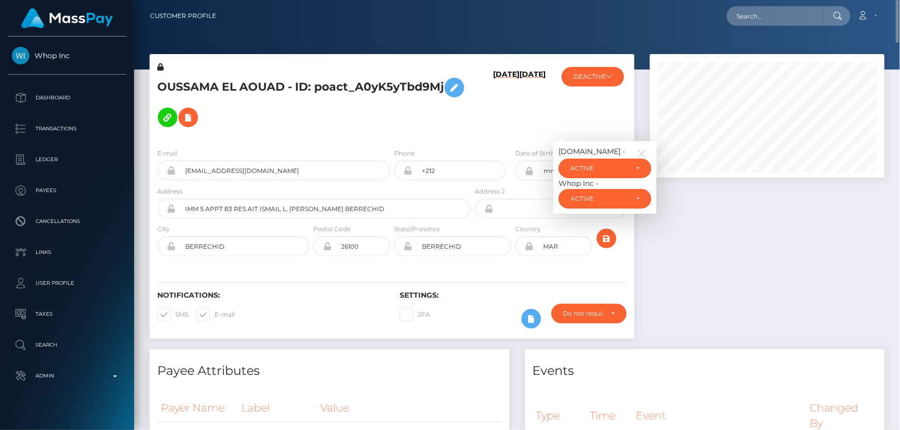
click at [276, 71] on div "OUSSAMA EL AOUAD - ID: poact_A0yK5yTbd9Mj" at bounding box center [310, 101] width 323 height 78
click at [275, 77] on h5 "OUSSAMA EL AOUAD - ID: poact_A0yK5yTbd9Mj" at bounding box center [311, 103] width 308 height 60
copy h5 "OUSSAMA EL AOUAD - ID: poact_A0yK5yTbd9Mj"
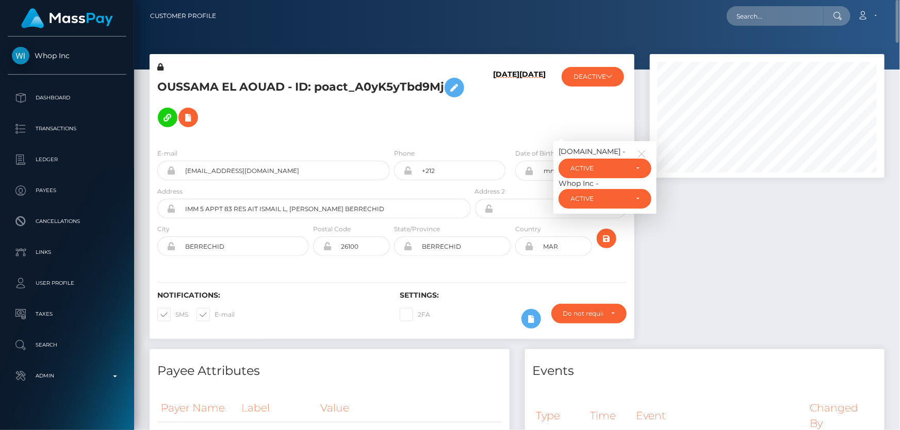
click at [293, 108] on h5 "OUSSAMA EL AOUAD - ID: poact_A0yK5yTbd9Mj" at bounding box center [311, 103] width 308 height 60
paste input "poact_snY0kYTJZwfl"
type input "poact_snY0kYTJZwfl"
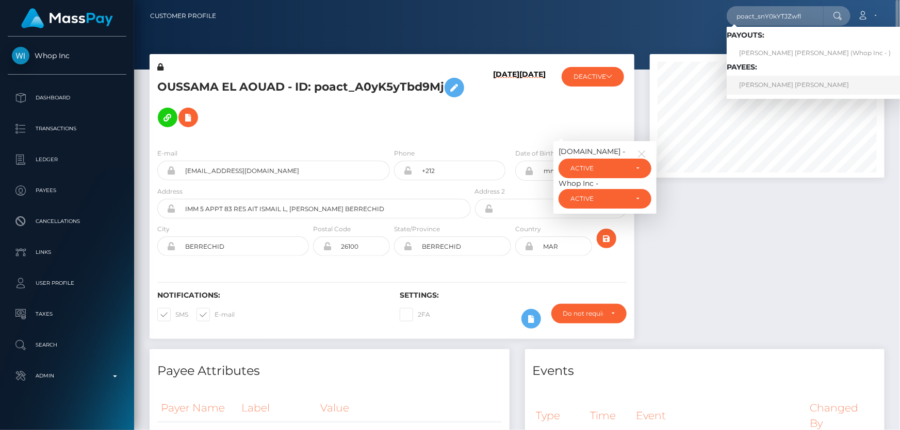
click at [777, 82] on link "JOHAN PONCE SCALDAFERRI" at bounding box center [814, 85] width 176 height 19
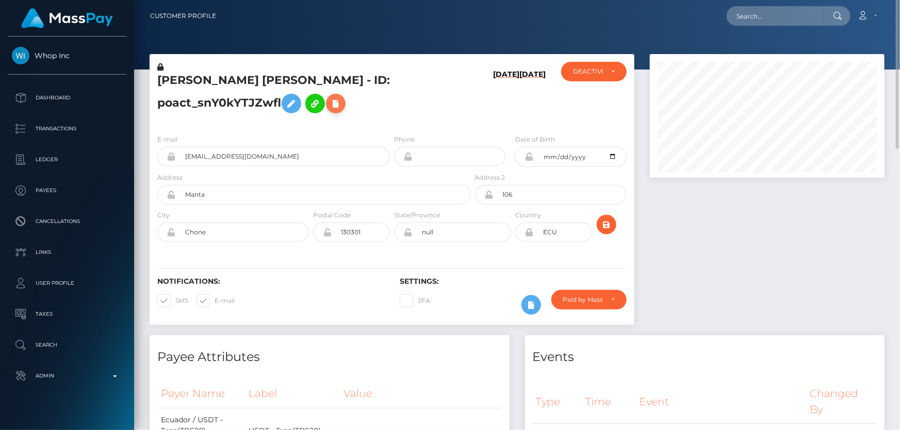
click at [338, 104] on icon at bounding box center [335, 103] width 12 height 13
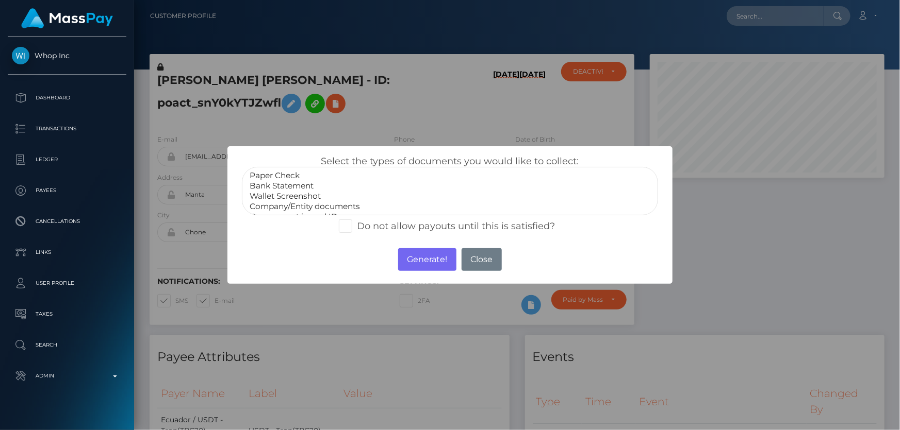
scroll to position [20, 0]
select select "Miscellaneous"
click at [289, 204] on option "Miscellaneous" at bounding box center [449, 208] width 402 height 10
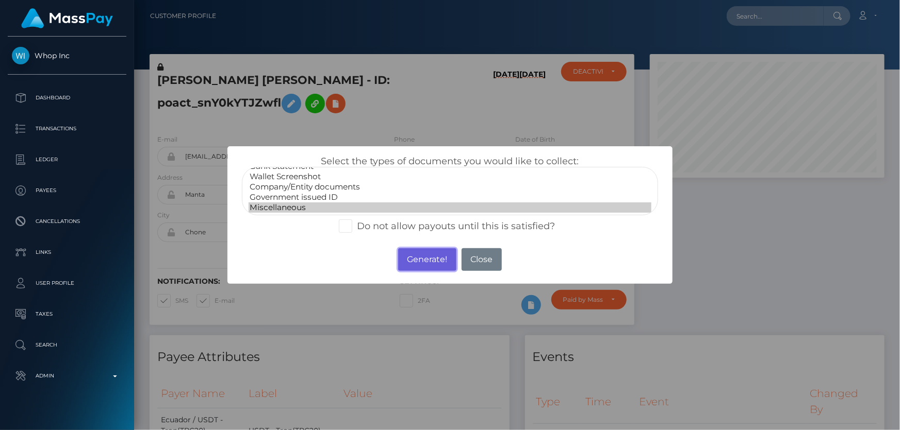
click at [422, 259] on button "Generate!" at bounding box center [427, 259] width 58 height 23
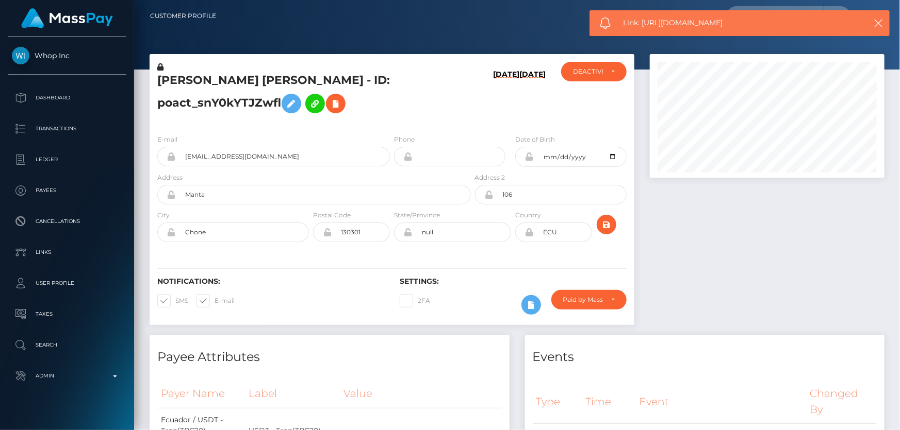
drag, startPoint x: 736, startPoint y: 20, endPoint x: 642, endPoint y: 24, distance: 93.9
click at [642, 24] on span "Link: [URL][DOMAIN_NAME]" at bounding box center [737, 23] width 228 height 11
copy span "[URL][DOMAIN_NAME]"
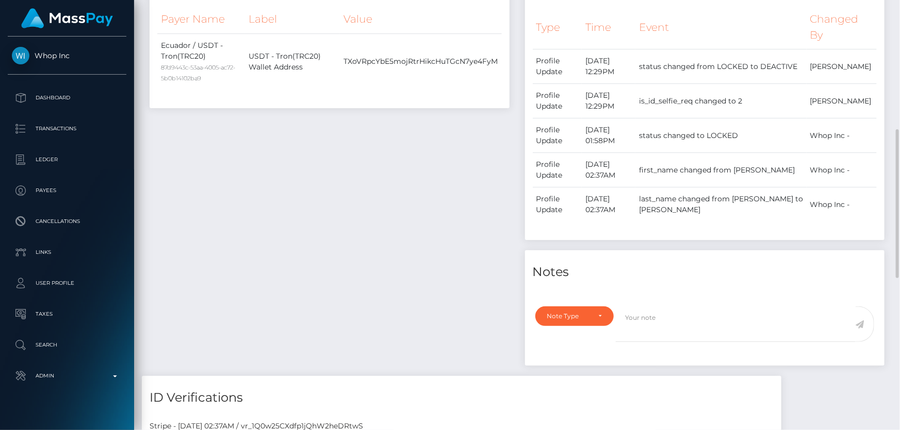
scroll to position [516, 0]
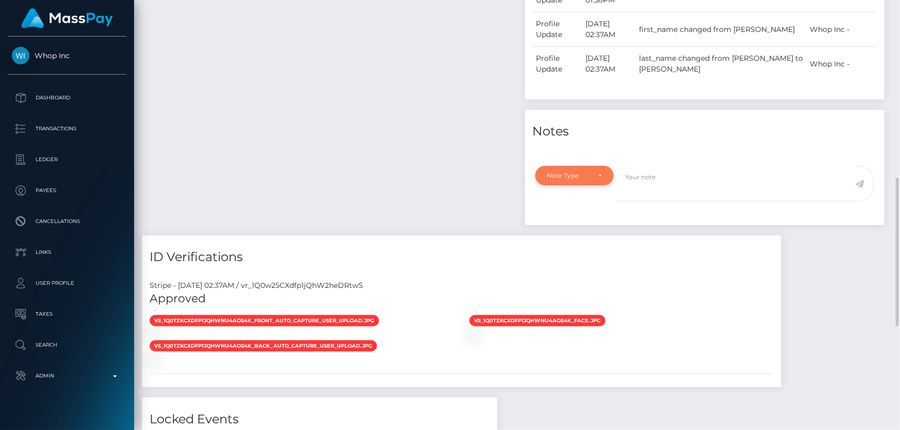
click at [594, 177] on div "Note Type" at bounding box center [574, 176] width 55 height 8
drag, startPoint x: 587, startPoint y: 223, endPoint x: 600, endPoint y: 221, distance: 13.0
click at [587, 223] on link "Compliance" at bounding box center [575, 224] width 80 height 19
select select "COMPLIANCE"
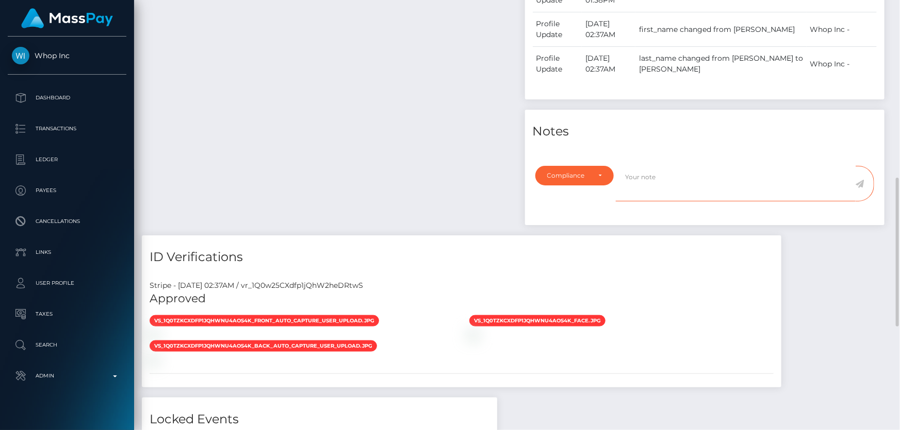
click at [678, 183] on textarea at bounding box center [736, 184] width 240 height 36
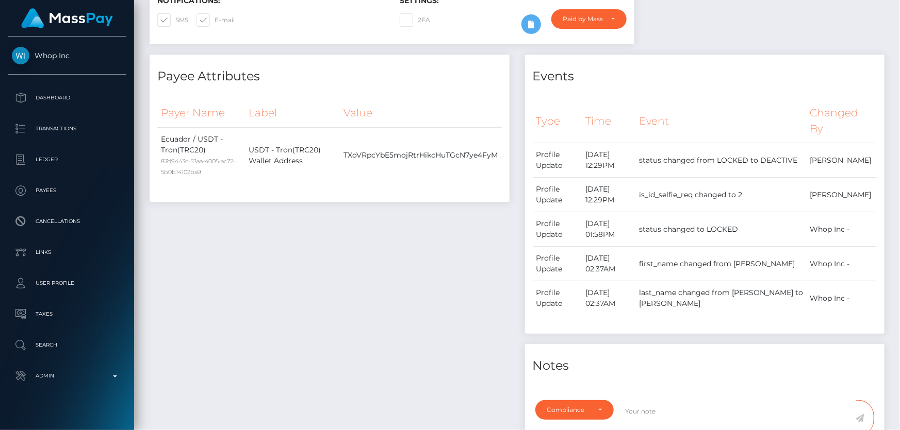
scroll to position [0, 0]
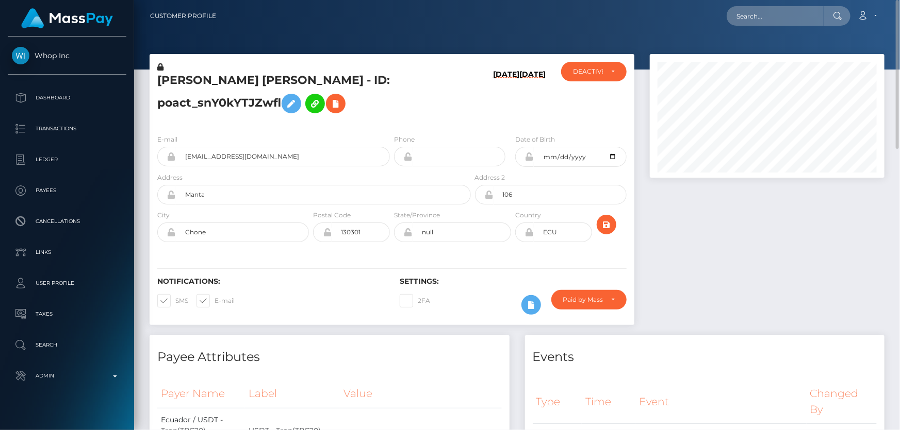
click at [204, 94] on h5 "[PERSON_NAME] [PERSON_NAME] - ID: poact_snY0kYTJZwfl" at bounding box center [311, 96] width 308 height 46
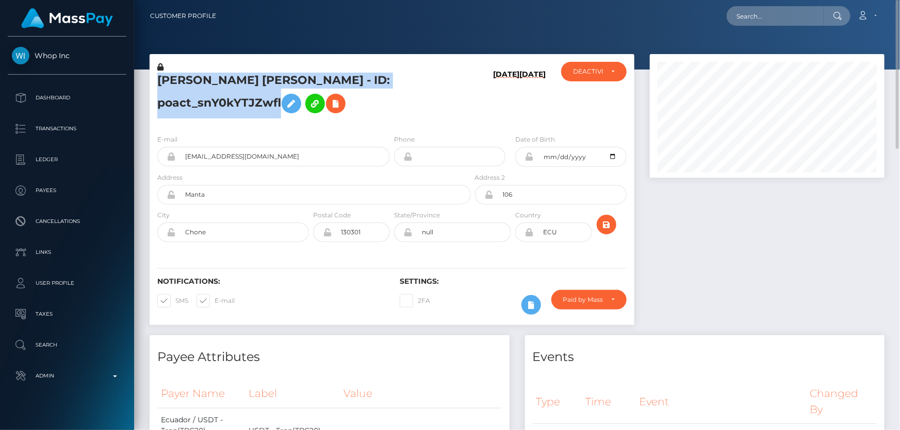
click at [204, 94] on h5 "[PERSON_NAME] [PERSON_NAME] - ID: poact_snY0kYTJZwfl" at bounding box center [311, 96] width 308 height 46
copy h5 "[PERSON_NAME] [PERSON_NAME] - ID: poact_snY0kYTJZwfl"
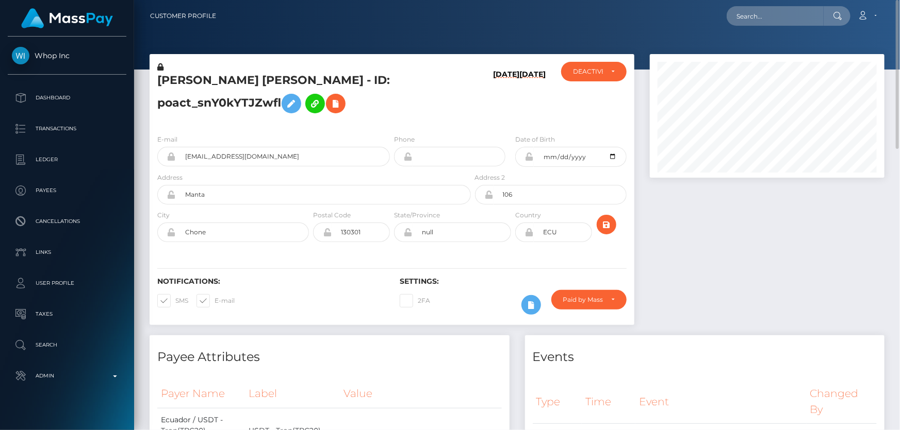
click at [706, 260] on div at bounding box center [767, 194] width 250 height 281
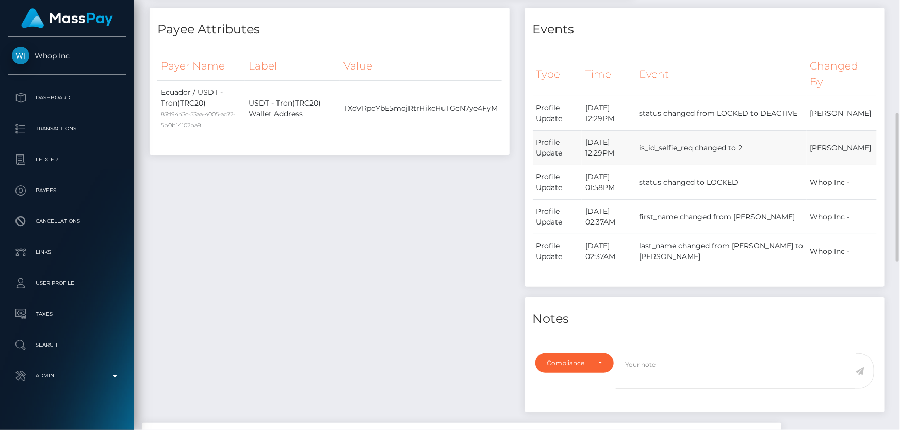
scroll to position [469, 0]
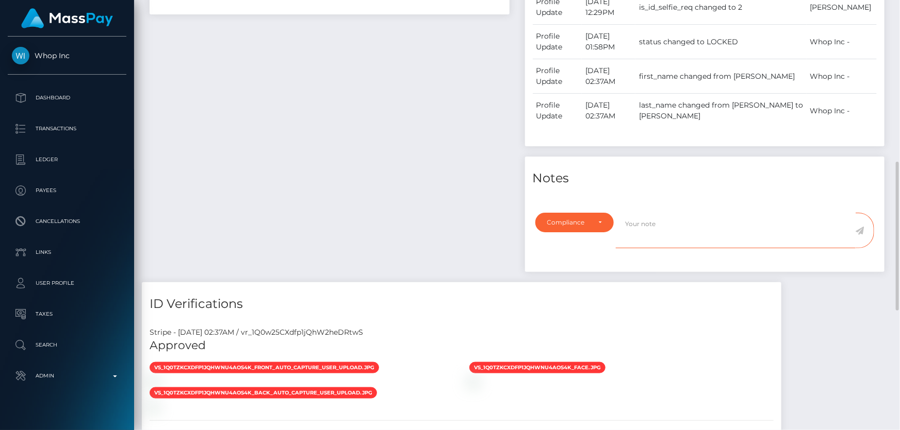
paste textarea "The user is not allowed to use his crypto funds at [GEOGRAPHIC_DATA]."
type textarea "The user is not allowed to use his crypto funds at [GEOGRAPHIC_DATA]."
click at [859, 227] on icon at bounding box center [859, 231] width 9 height 8
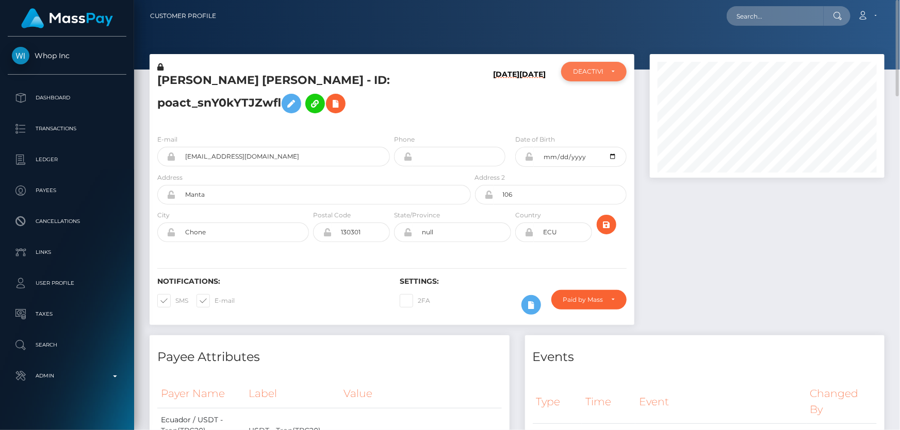
click at [595, 80] on div "DEACTIVE" at bounding box center [593, 72] width 65 height 20
click at [593, 99] on span "ACTIVE" at bounding box center [584, 99] width 23 height 9
select select "ACTIVE"
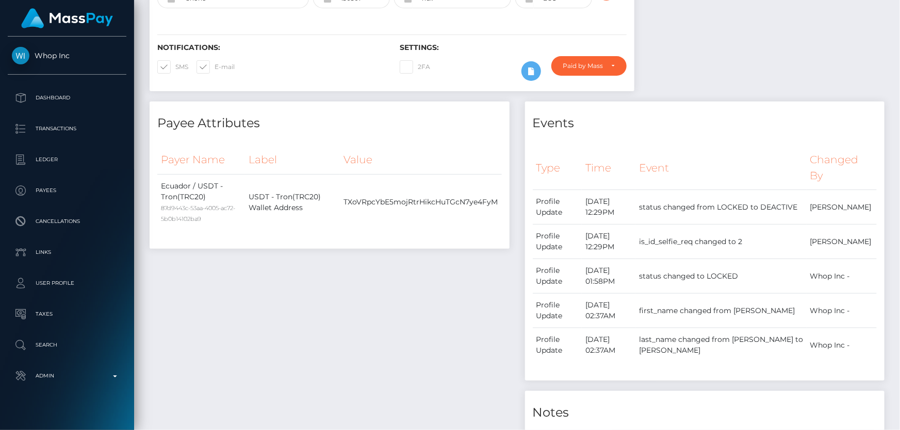
scroll to position [0, 0]
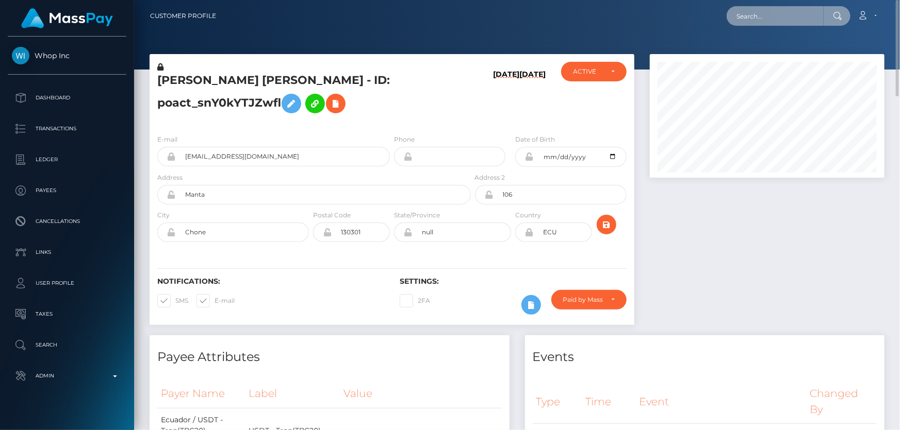
paste input "pout_X4Za6X9S1JR8c"
type input "pout_X4Za6X9S1JR8c"
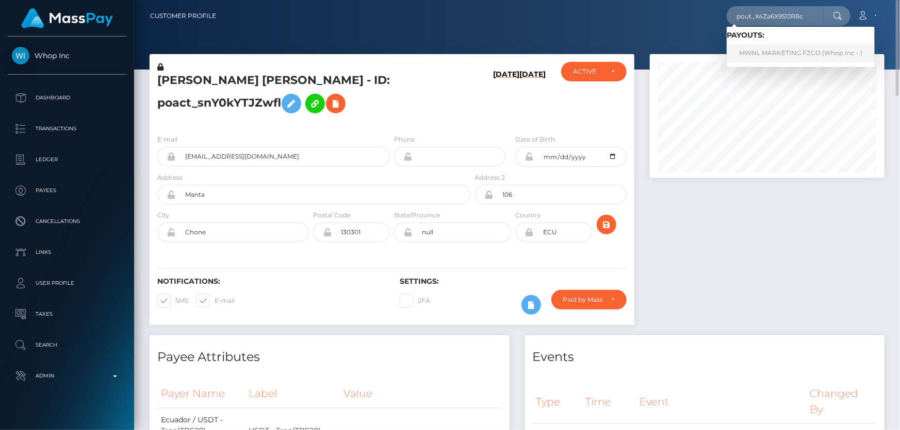
click at [778, 55] on link "MWNL MARKETING FZCO (Whop Inc - )" at bounding box center [800, 53] width 148 height 19
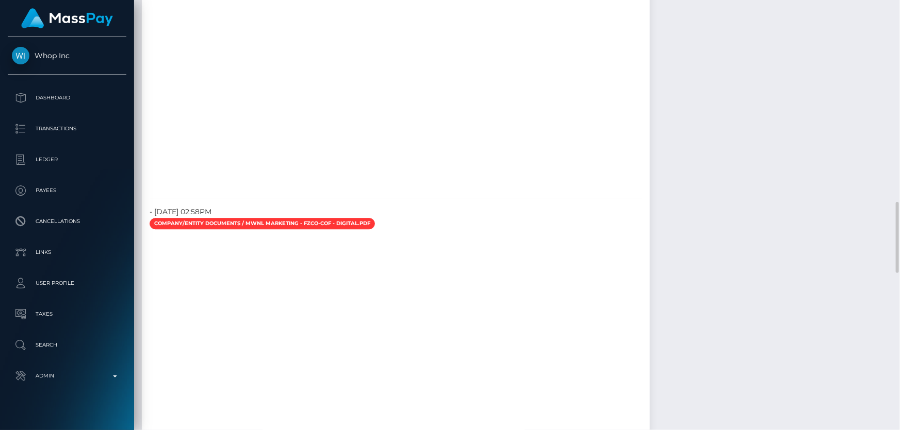
scroll to position [1077, 0]
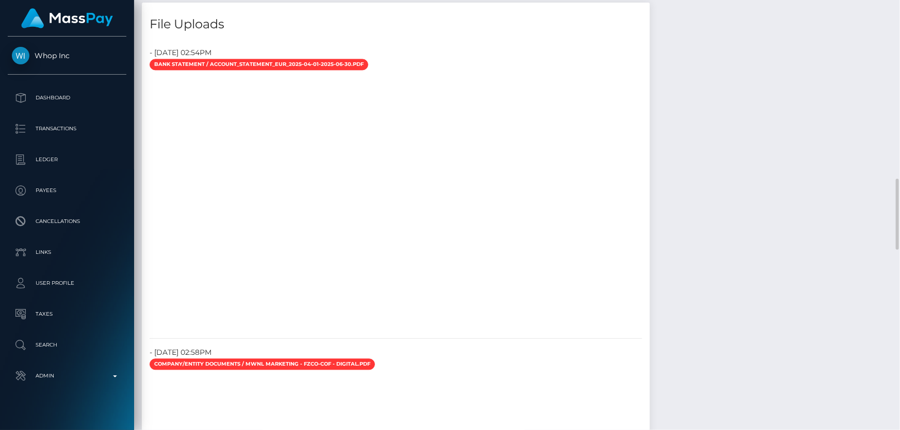
drag, startPoint x: 770, startPoint y: 255, endPoint x: 619, endPoint y: 240, distance: 151.8
click at [770, 255] on div "Payee Attributes Payer Name Label Value Netherlands / Bank Deposit - SEPA 1c3d4…" at bounding box center [517, 370] width 750 height 2225
drag, startPoint x: 761, startPoint y: 292, endPoint x: 747, endPoint y: 274, distance: 22.8
click at [761, 292] on div "Payee Attributes Payer Name Label Value Netherlands / Bank Deposit - SEPA 1c3d4…" at bounding box center [517, 370] width 750 height 2225
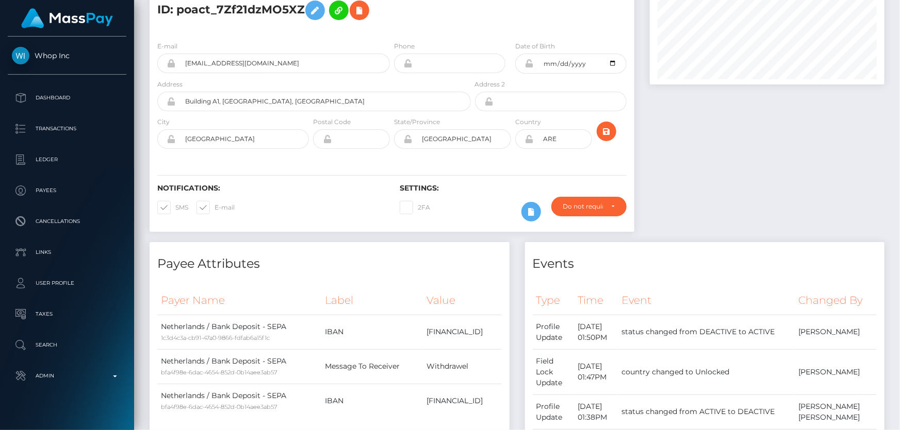
scroll to position [0, 0]
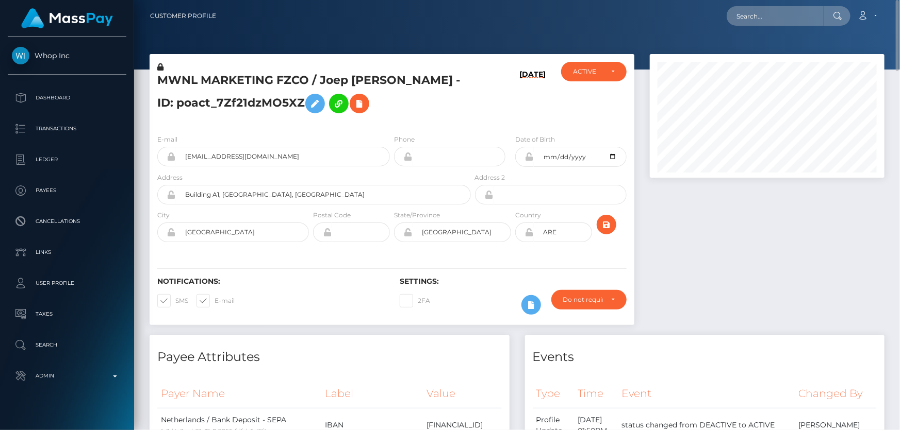
click at [496, 101] on div "[DATE]" at bounding box center [513, 94] width 81 height 64
paste input "poact_ilEzycgOCRIT"
type input "poact_ilEzycgOCRIT"
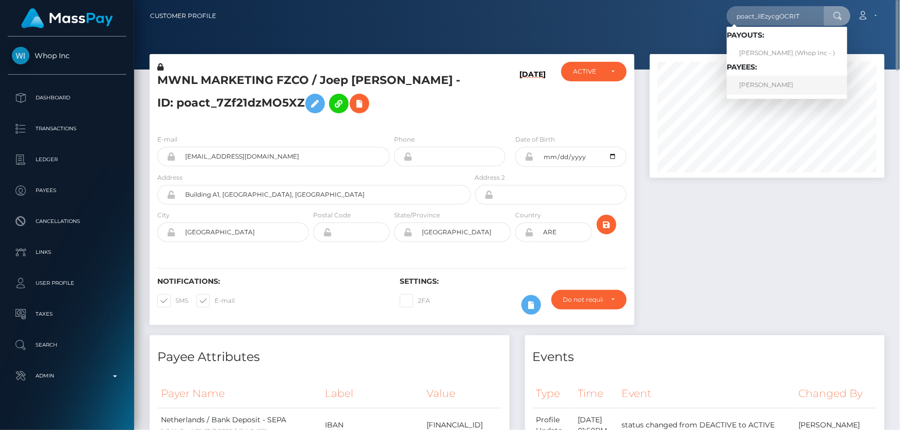
click at [764, 82] on link "[PERSON_NAME]" at bounding box center [786, 85] width 121 height 19
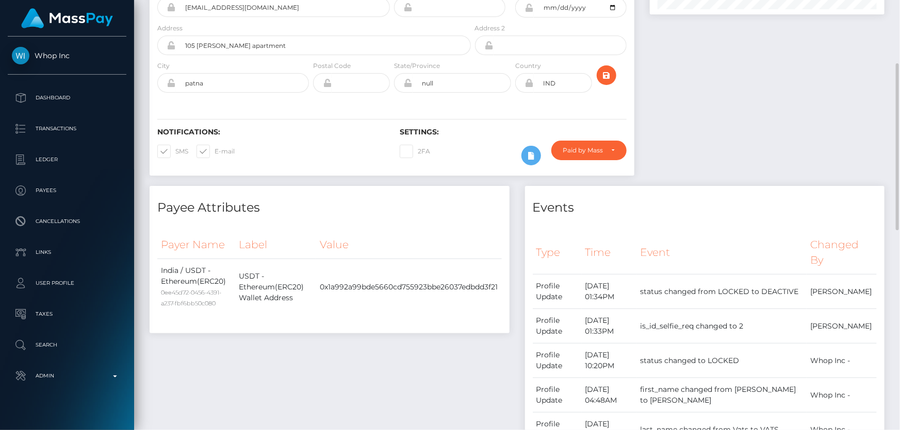
scroll to position [23, 0]
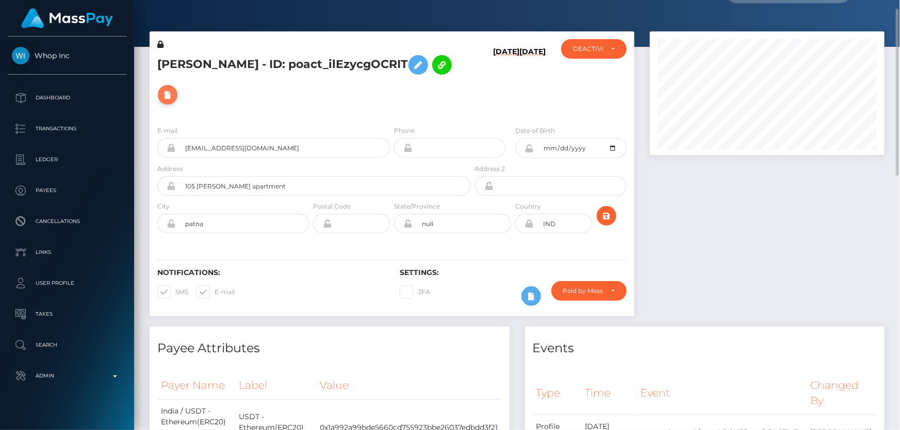
click at [170, 98] on icon at bounding box center [167, 95] width 12 height 13
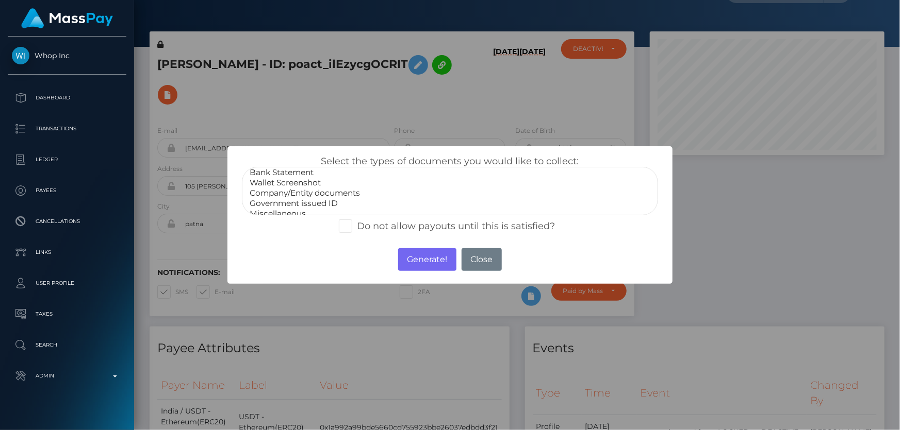
scroll to position [20, 0]
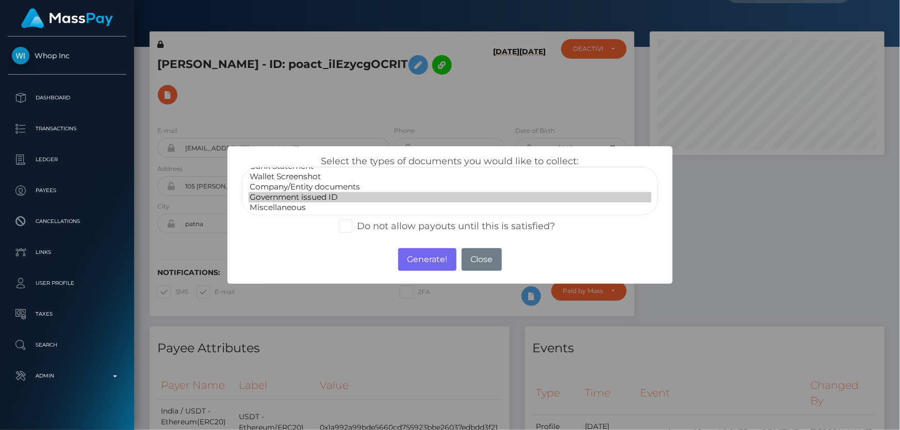
click at [288, 201] on option "Government issued ID" at bounding box center [449, 197] width 402 height 10
select select "Miscellaneous"
click at [278, 204] on option "Miscellaneous" at bounding box center [449, 208] width 402 height 10
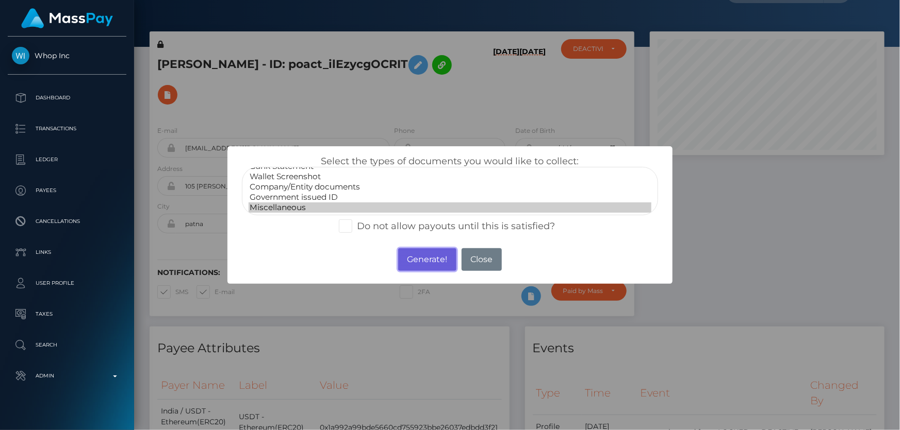
click at [415, 253] on button "Generate!" at bounding box center [427, 259] width 58 height 23
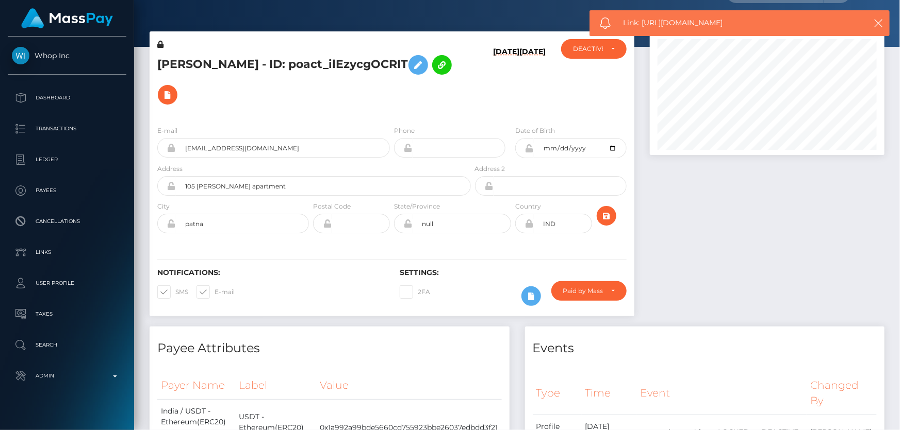
drag, startPoint x: 740, startPoint y: 25, endPoint x: 643, endPoint y: 28, distance: 97.0
click at [643, 28] on div "Link: https://l.maspay.io/wg9KP" at bounding box center [739, 23] width 300 height 26
copy span "https://l.maspay.io/wg9KP"
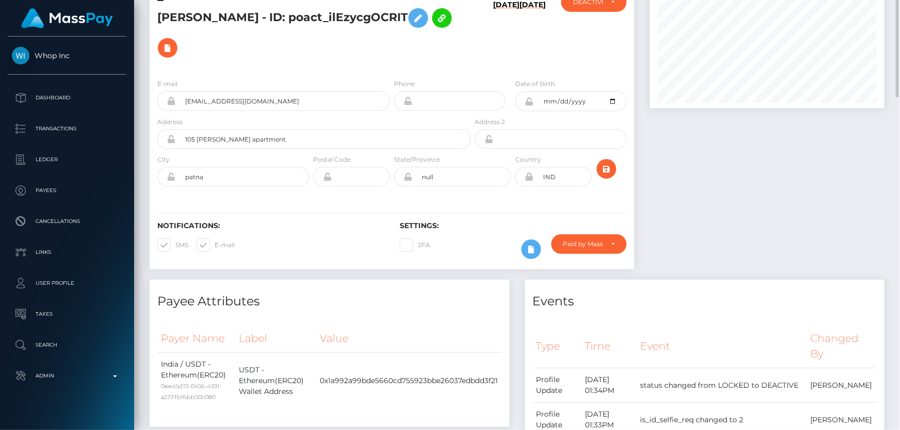
scroll to position [0, 0]
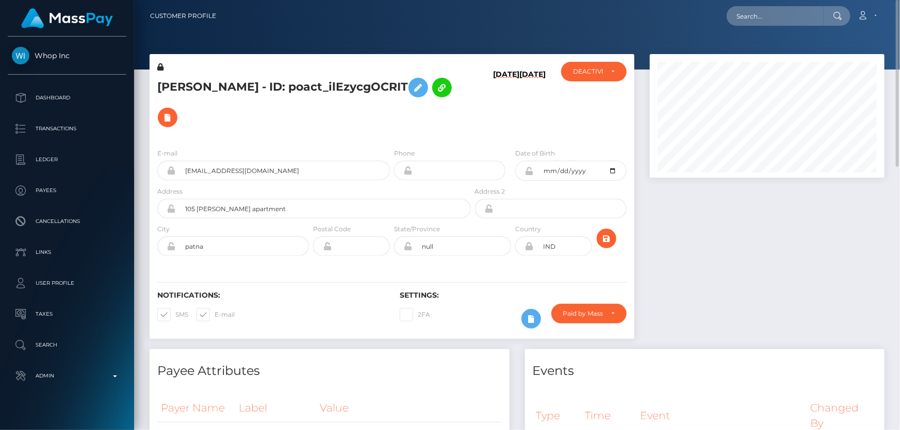
click at [288, 88] on h5 "SIDDHANT VATS - ID: poact_ilEzycgOCRIT" at bounding box center [311, 103] width 308 height 60
copy h5 "SIDDHANT VATS - ID: poact_ilEzycgOCRIT"
click at [740, 270] on div at bounding box center [767, 201] width 250 height 295
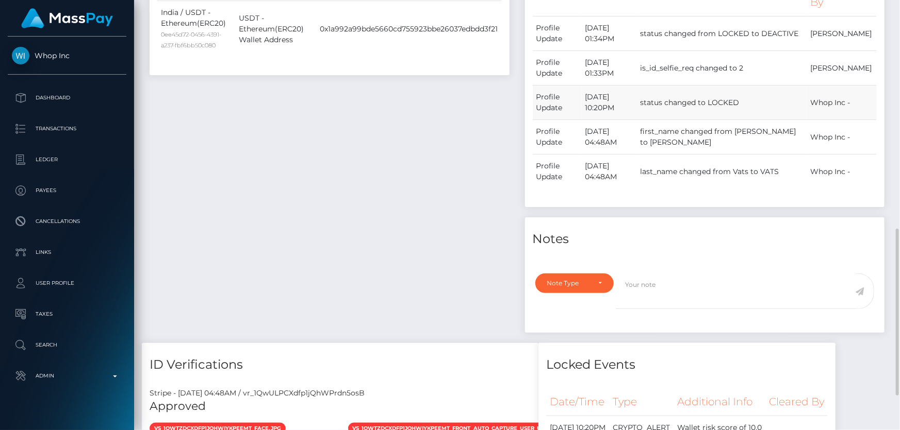
scroll to position [469, 0]
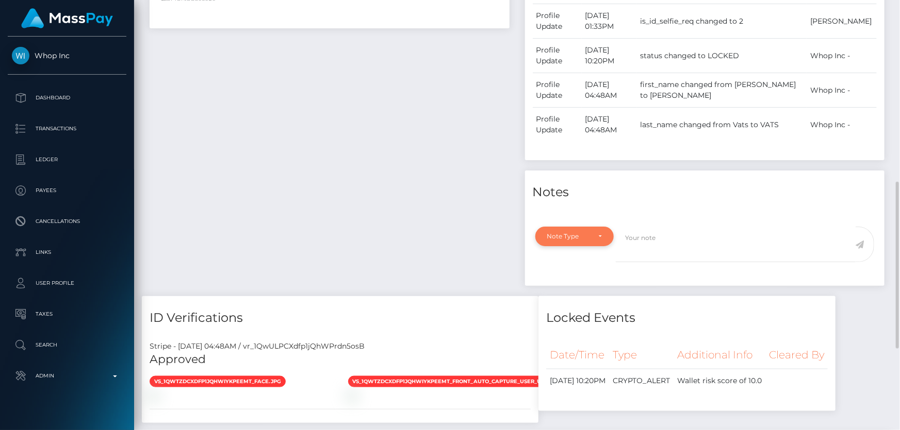
click at [578, 237] on div "Note Type" at bounding box center [568, 236] width 43 height 8
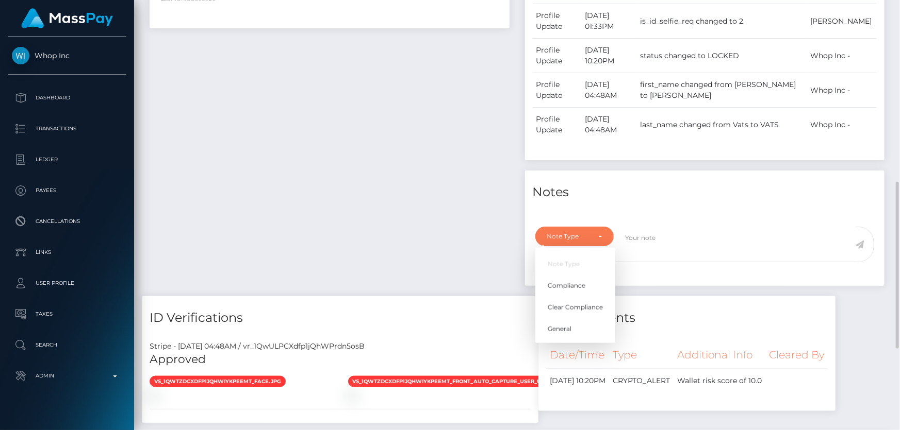
scroll to position [124, 234]
click at [585, 286] on link "Compliance" at bounding box center [575, 286] width 80 height 19
select select "COMPLIANCE"
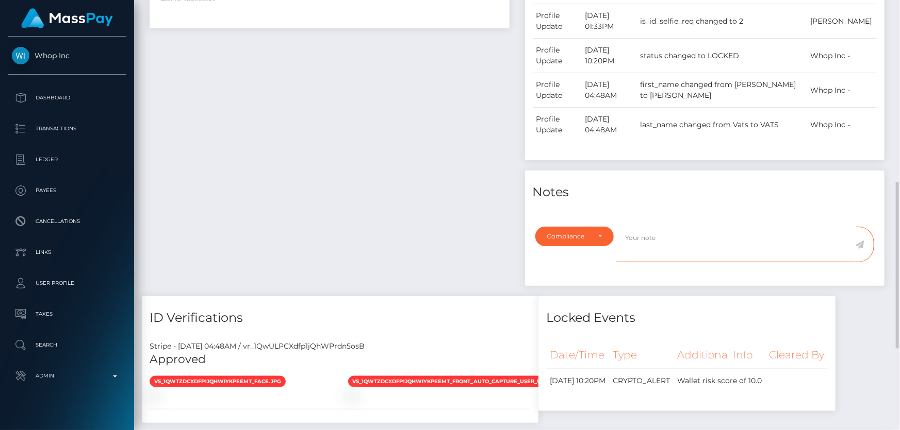
paste textarea "The user is not allowed to use his crypto funds at Stake Casino."
type textarea "The user is not allowed to use his crypto funds at Stake Casino."
drag, startPoint x: 860, startPoint y: 243, endPoint x: 709, endPoint y: 230, distance: 151.6
click at [860, 243] on icon at bounding box center [859, 245] width 9 height 8
click at [453, 200] on div "Payee Attributes Payer Name Label Value India / USDT - Ethereum(ERC20) 0ee45d72…" at bounding box center [329, 89] width 375 height 416
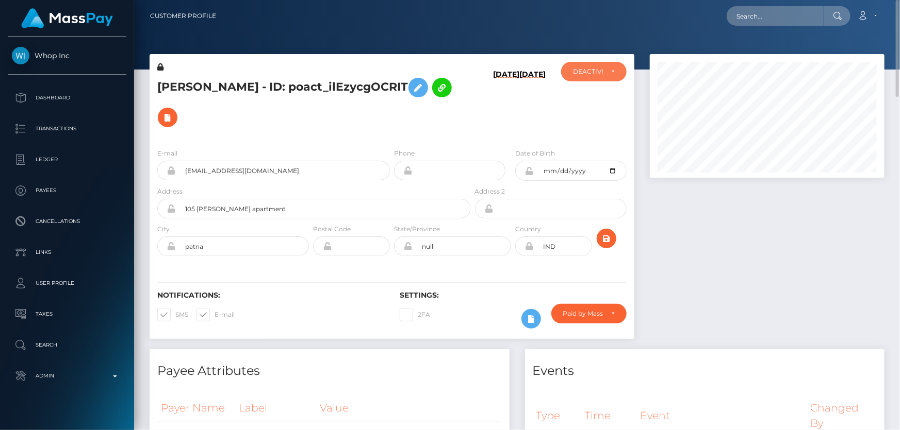
drag, startPoint x: 595, startPoint y: 67, endPoint x: 595, endPoint y: 73, distance: 6.2
click at [595, 67] on div "DEACTIVE" at bounding box center [593, 72] width 65 height 20
click at [592, 101] on span "ACTIVE" at bounding box center [584, 99] width 23 height 9
select select "ACTIVE"
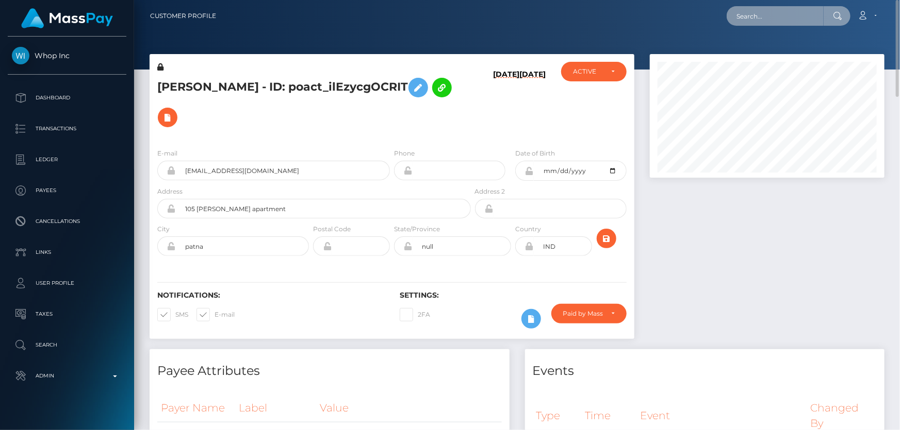
paste input "poact_1ZaFsc6l3QYb"
type input "poact_1ZaFsc6l3QYb"
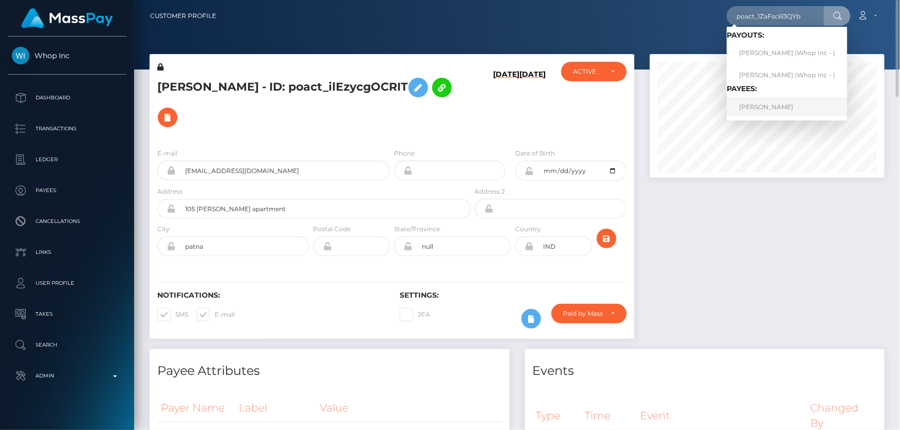
click at [783, 105] on link "[PERSON_NAME]" at bounding box center [786, 106] width 121 height 19
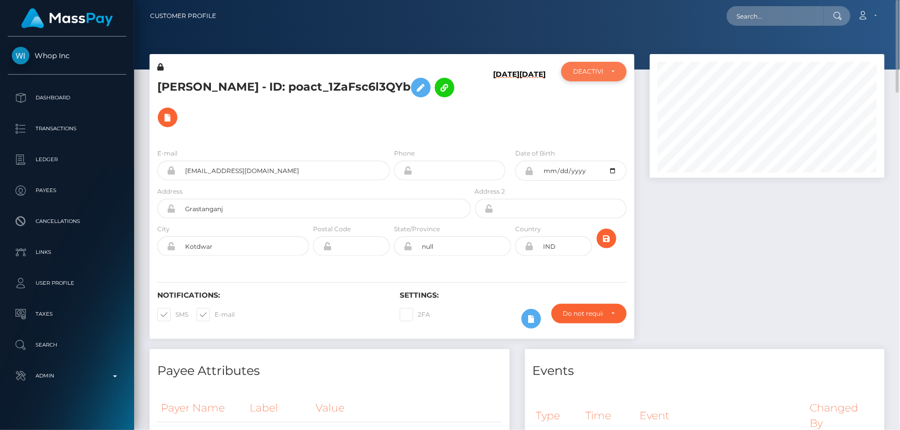
click at [600, 69] on div "DEACTIVE" at bounding box center [588, 72] width 30 height 8
click at [596, 99] on link "ACTIVE" at bounding box center [593, 99] width 65 height 19
select select "ACTIVE"
click at [754, 285] on div at bounding box center [767, 201] width 250 height 295
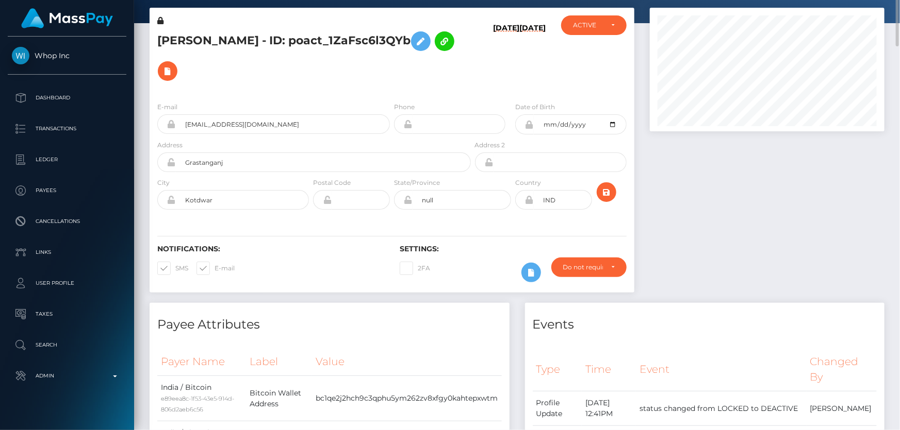
scroll to position [0, 0]
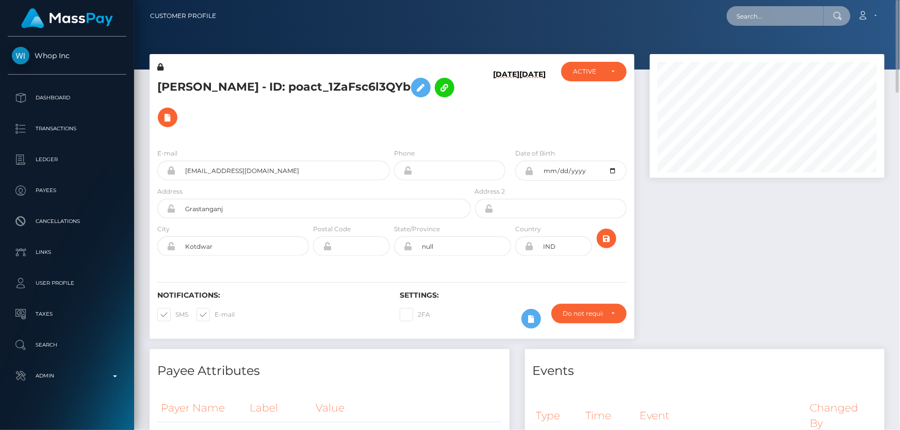
paste input "poact_DkXNMHcihDSf"
type input "poact_DkXNMHcihDSf"
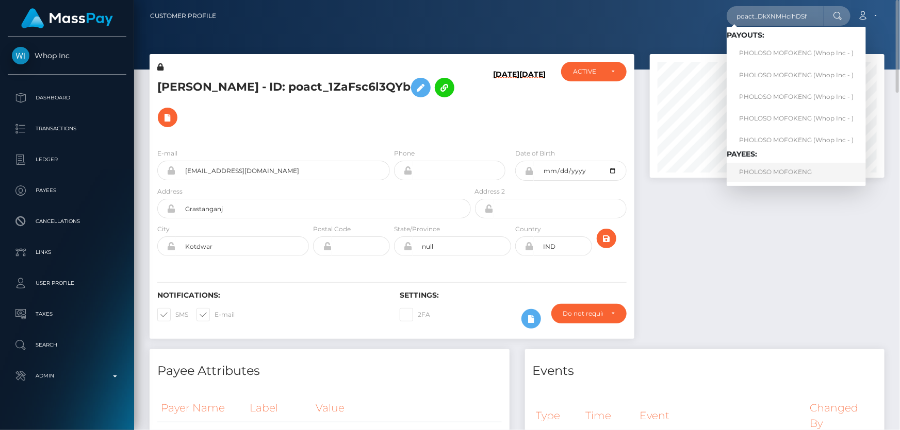
click at [795, 168] on link "PHOLOSO MOFOKENG" at bounding box center [795, 172] width 139 height 19
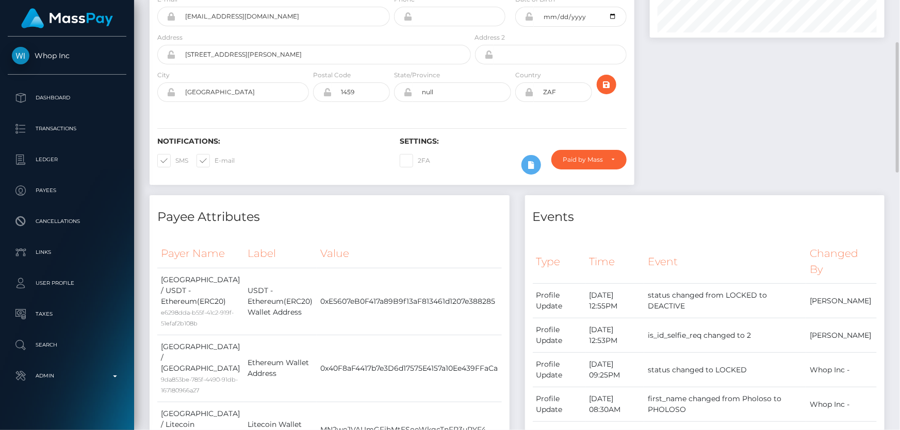
scroll to position [46, 0]
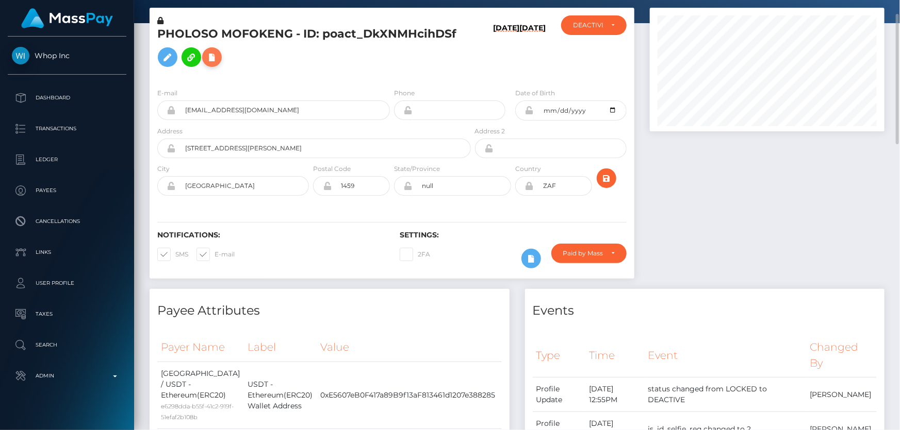
click at [208, 53] on icon at bounding box center [212, 57] width 12 height 13
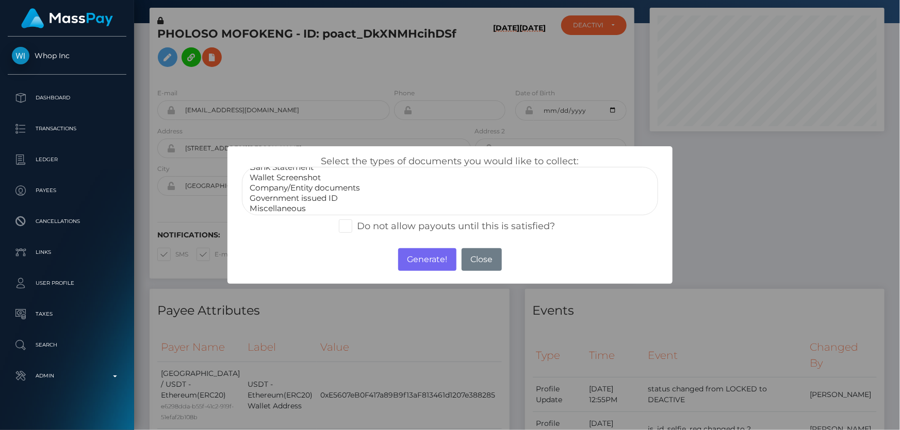
scroll to position [20, 0]
select select "Miscellaneous"
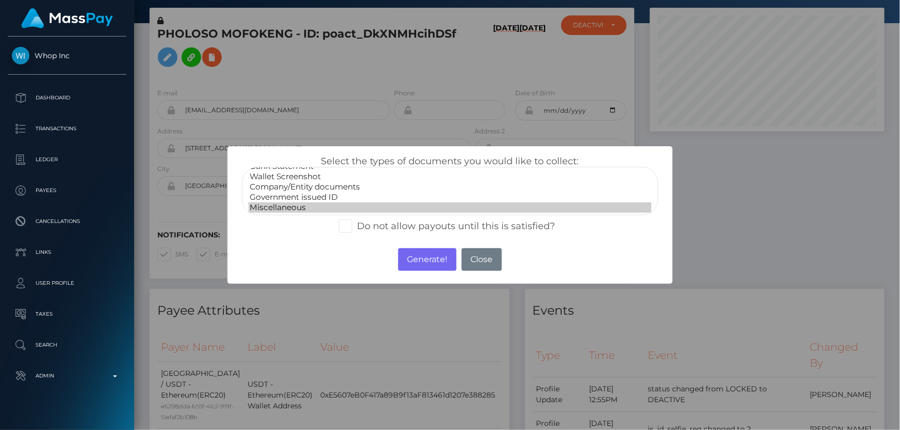
click at [286, 205] on option "Miscellaneous" at bounding box center [449, 208] width 402 height 10
click at [434, 258] on button "Generate!" at bounding box center [427, 259] width 58 height 23
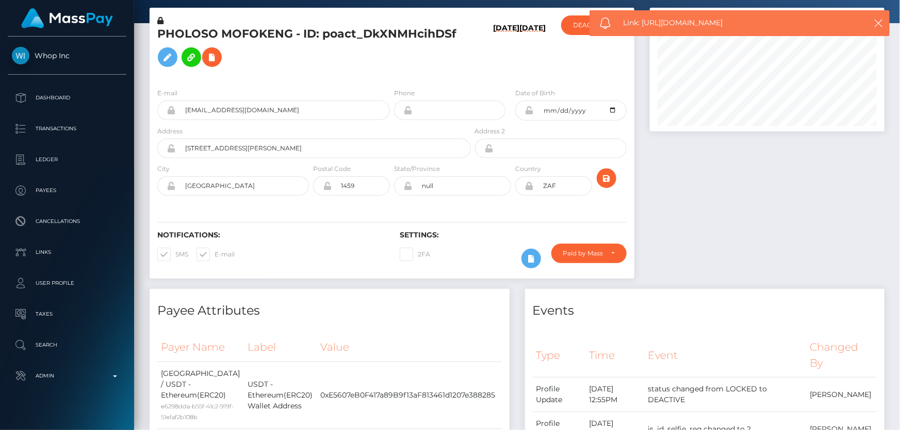
drag, startPoint x: 735, startPoint y: 21, endPoint x: 643, endPoint y: 26, distance: 91.9
click at [643, 26] on span "Link: [URL][DOMAIN_NAME]" at bounding box center [737, 23] width 228 height 11
copy span "[URL][DOMAIN_NAME]"
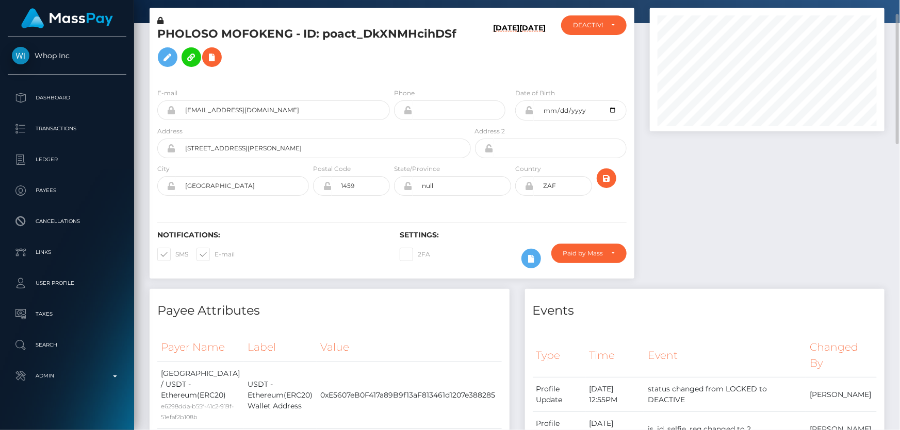
scroll to position [0, 0]
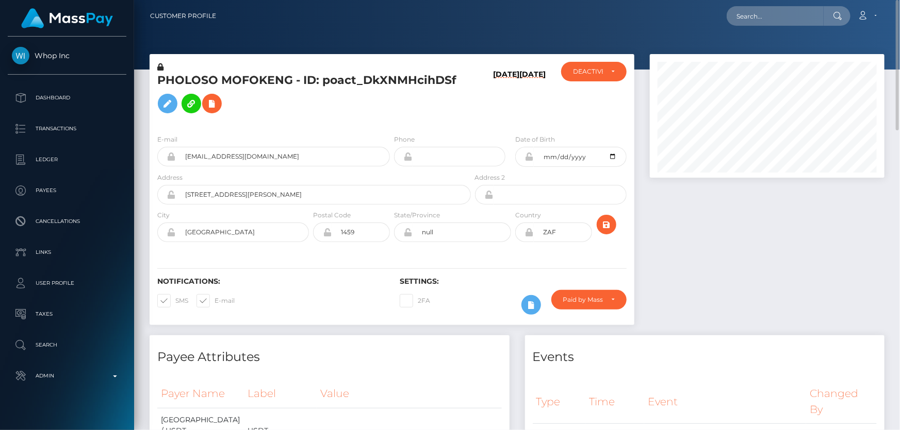
click at [350, 86] on h5 "PHOLOSO MOFOKENG - ID: poact_DkXNMHcihDSf" at bounding box center [311, 96] width 308 height 46
copy h5 "PHOLOSO MOFOKENG - ID: poact_DkXNMHcihDSf"
click at [689, 273] on div at bounding box center [767, 194] width 250 height 281
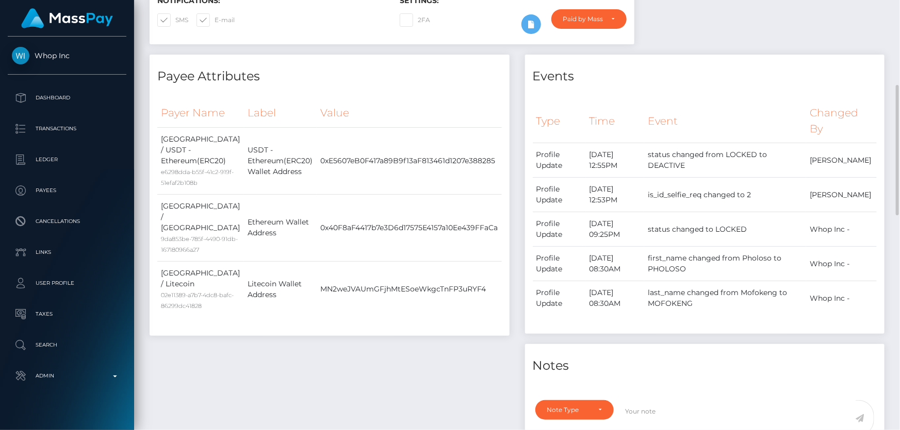
scroll to position [469, 0]
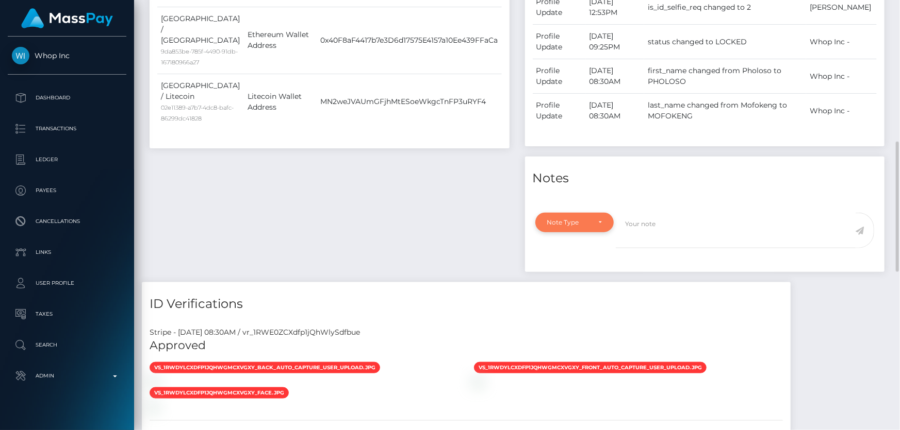
click at [576, 223] on div "Note Type" at bounding box center [568, 223] width 43 height 8
click at [577, 272] on span "Compliance" at bounding box center [566, 272] width 38 height 9
select select "COMPLIANCE"
paste textarea "The user is not allowed to use his crypto funds at Stake Casino."
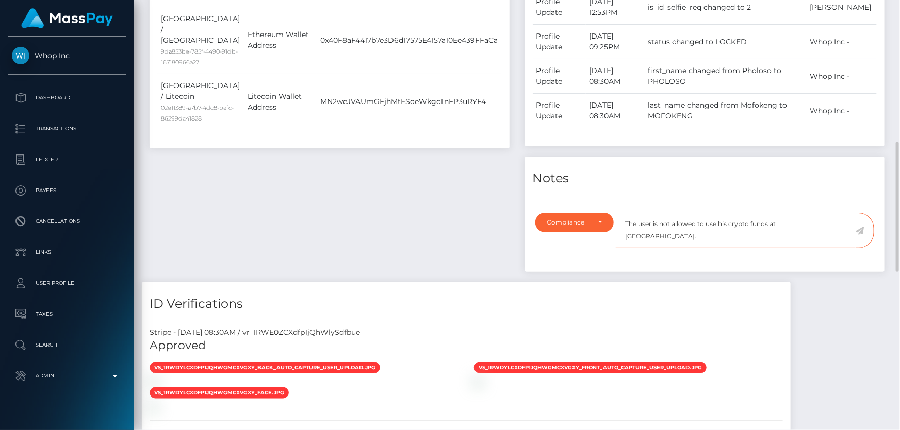
type textarea "The user is not allowed to use his crypto funds at Stake Casino."
click at [858, 231] on icon at bounding box center [859, 231] width 9 height 8
click at [431, 224] on div "Payee Attributes Payer Name Label Value South Africa / USDT - Ethereum(ERC20) e…" at bounding box center [329, 75] width 375 height 416
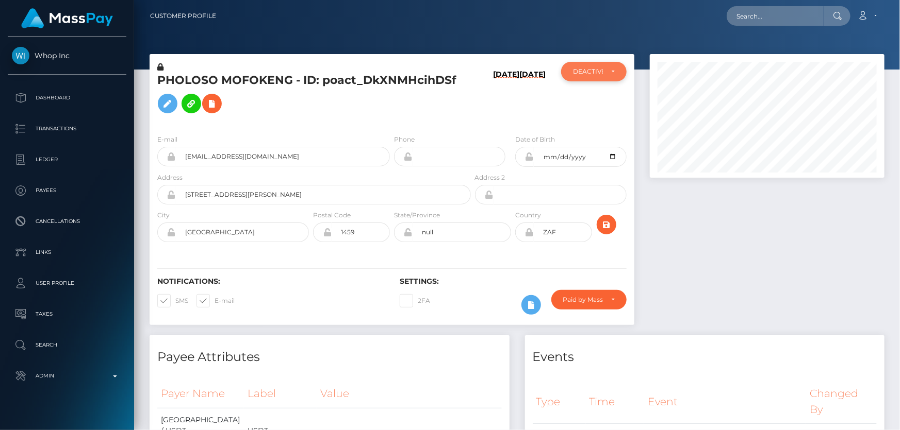
scroll to position [515391, 515280]
click at [599, 73] on div "DEACTIVE" at bounding box center [588, 72] width 30 height 8
click at [600, 103] on link "ACTIVE" at bounding box center [593, 99] width 65 height 19
select select "ACTIVE"
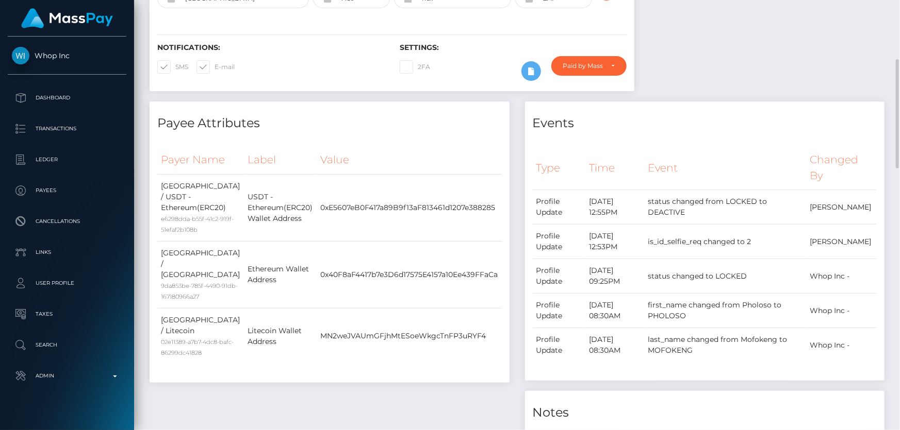
scroll to position [0, 0]
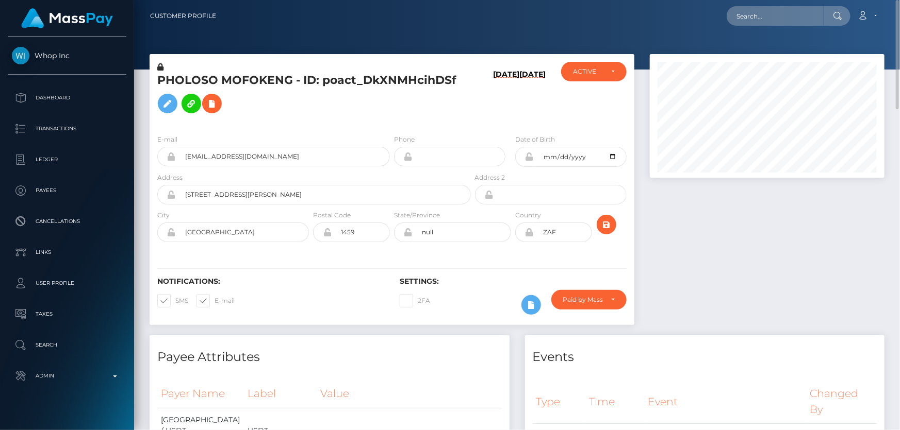
drag, startPoint x: 775, startPoint y: 293, endPoint x: 768, endPoint y: 287, distance: 9.5
click at [775, 293] on div at bounding box center [767, 194] width 250 height 281
click at [356, 113] on h5 "PHOLOSO MOFOKENG - ID: poact_DkXNMHcihDSf" at bounding box center [311, 96] width 308 height 46
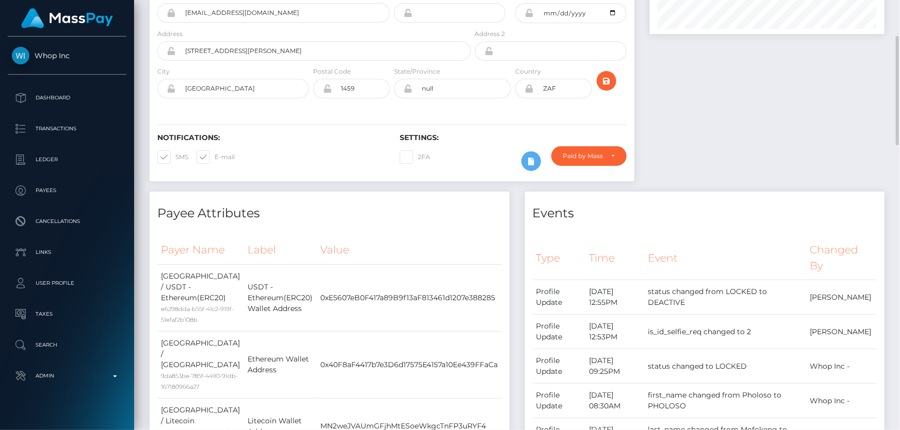
scroll to position [3, 0]
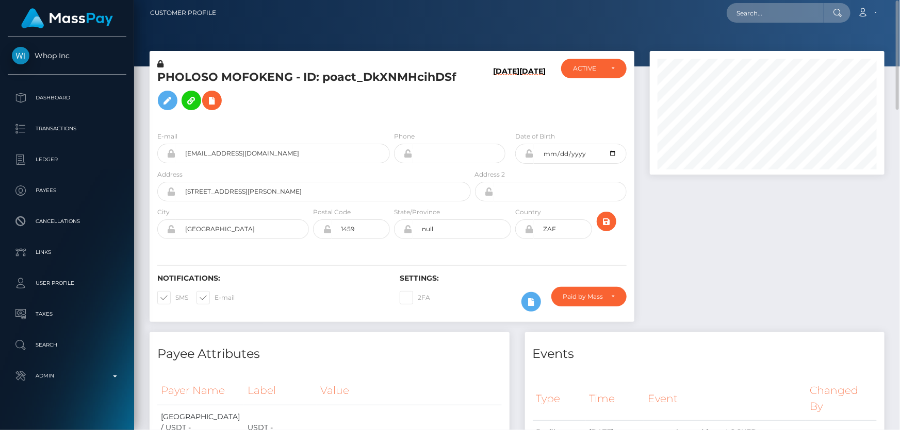
click at [361, 102] on h5 "PHOLOSO MOFOKENG - ID: poact_DkXNMHcihDSf" at bounding box center [311, 93] width 308 height 46
click at [360, 100] on h5 "PHOLOSO MOFOKENG - ID: poact_DkXNMHcihDSf" at bounding box center [311, 93] width 308 height 46
click at [400, 102] on h5 "PHOLOSO MOFOKENG - ID: poact_DkXNMHcihDSf" at bounding box center [311, 93] width 308 height 46
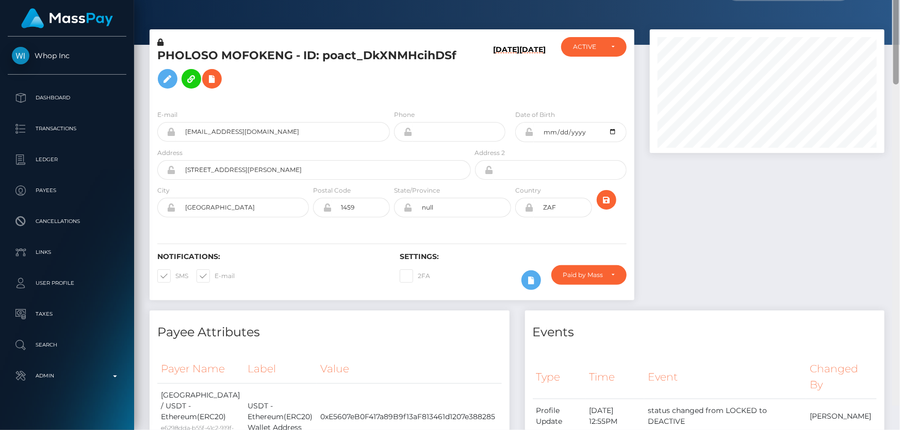
scroll to position [0, 0]
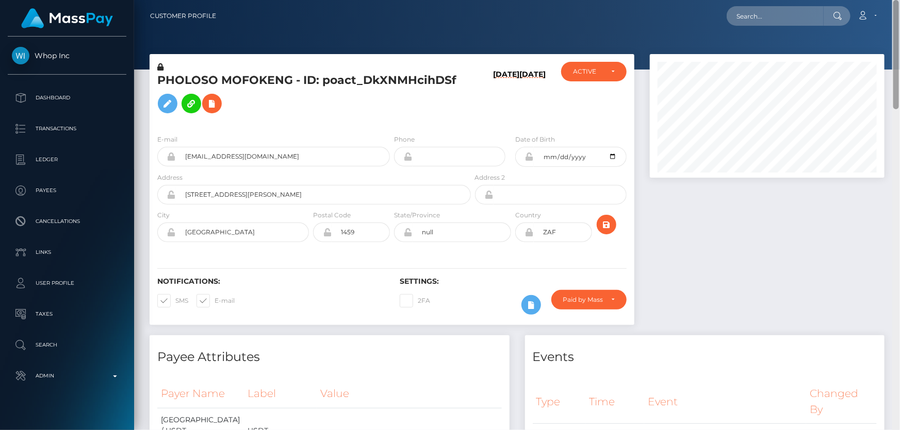
drag, startPoint x: 898, startPoint y: 378, endPoint x: 899, endPoint y: -16, distance: 393.9
click at [899, 0] on html "Whop Inc Dashboard Transactions Ledger Payees Cancellations Links" at bounding box center [450, 215] width 900 height 430
click at [389, 115] on h5 "PHOLOSO MOFOKENG - ID: poact_DkXNMHcihDSf" at bounding box center [311, 96] width 308 height 46
click at [285, 126] on div "E-mail pholoso477@gmail.com Phone Date of Birth" at bounding box center [391, 189] width 485 height 126
click at [460, 121] on div "PHOLOSO MOFOKENG - ID: poact_DkXNMHcihDSf" at bounding box center [310, 94] width 323 height 64
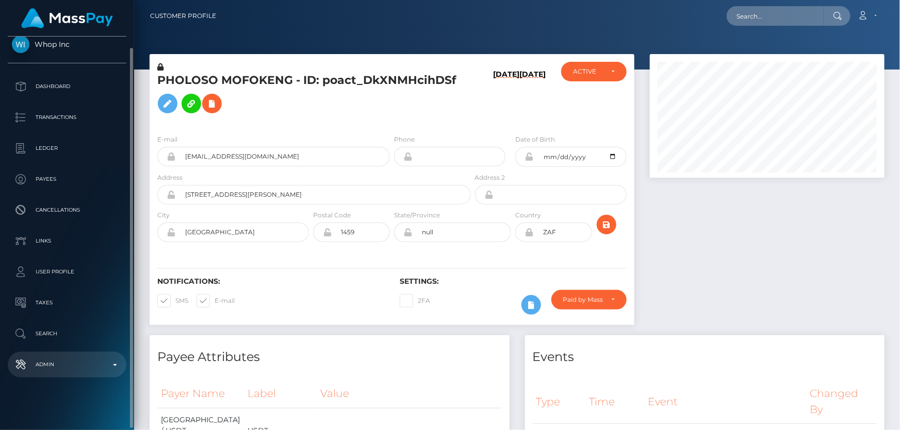
click at [67, 355] on link "Admin" at bounding box center [67, 365] width 119 height 26
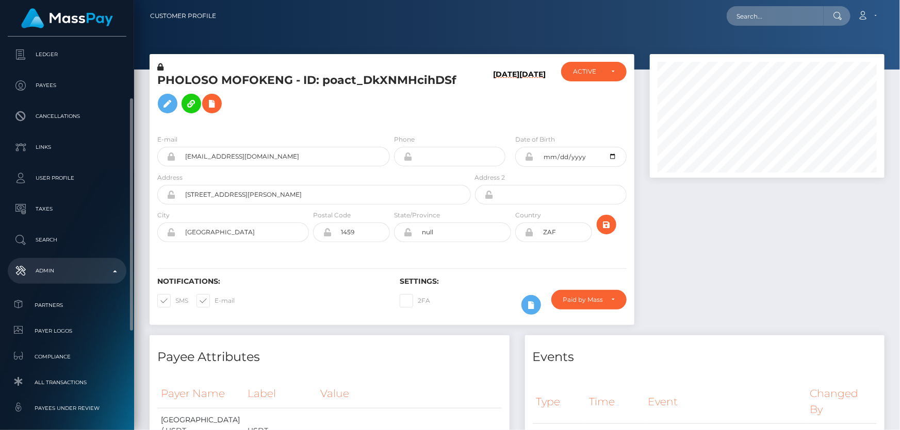
scroll to position [152, 0]
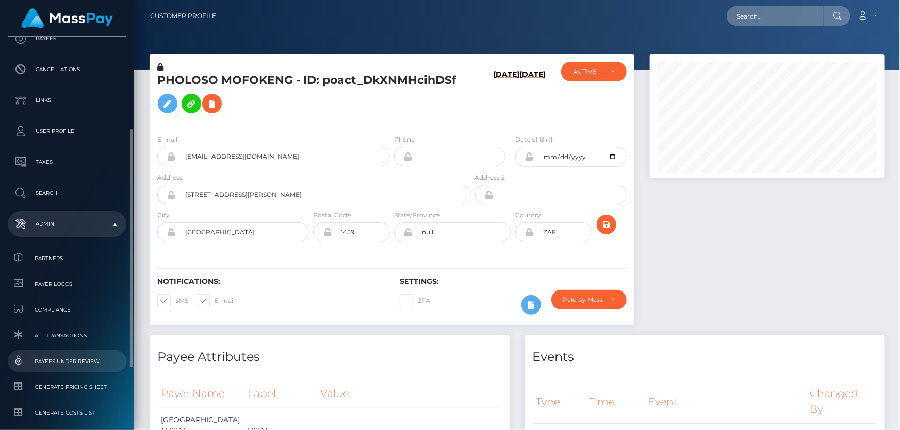
click at [93, 361] on span "Payees under Review" at bounding box center [67, 362] width 110 height 12
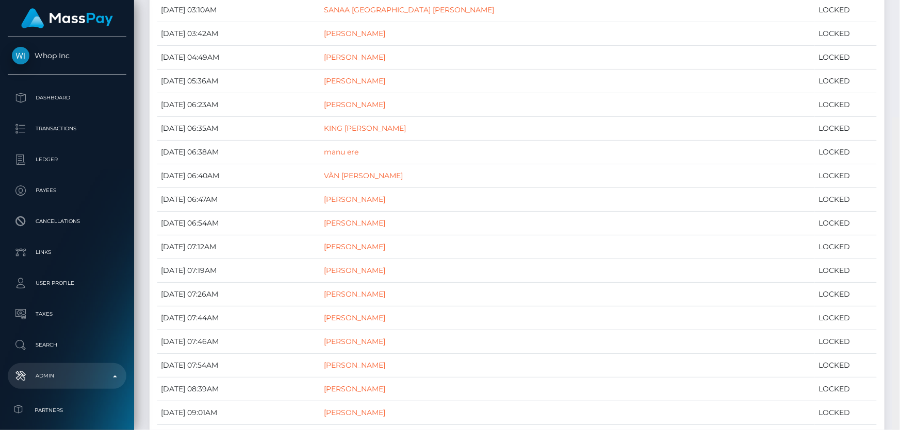
scroll to position [1533, 0]
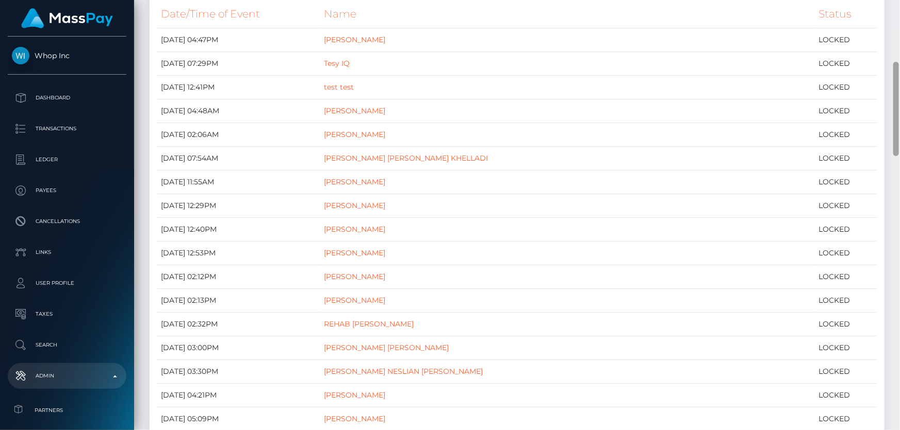
drag, startPoint x: 898, startPoint y: 91, endPoint x: 899, endPoint y: 67, distance: 24.8
click at [899, 69] on div at bounding box center [896, 243] width 8 height 431
